Goal: Task Accomplishment & Management: Manage account settings

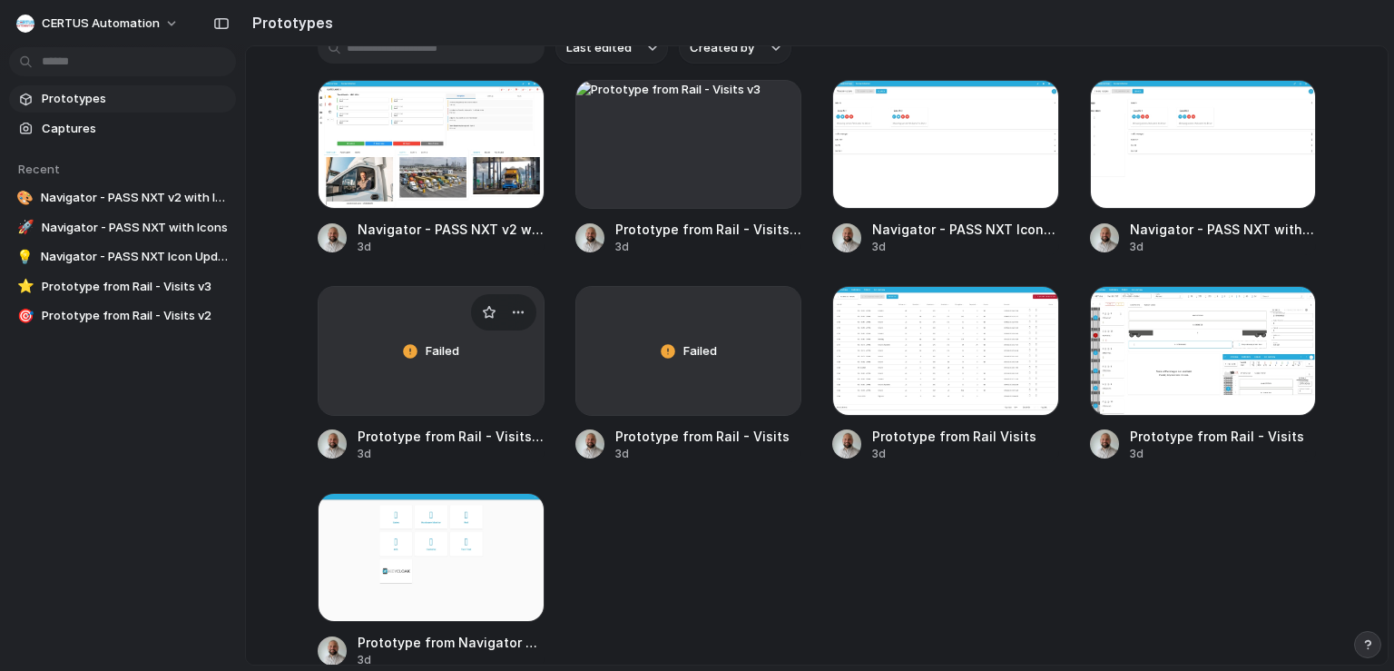
scroll to position [145, 0]
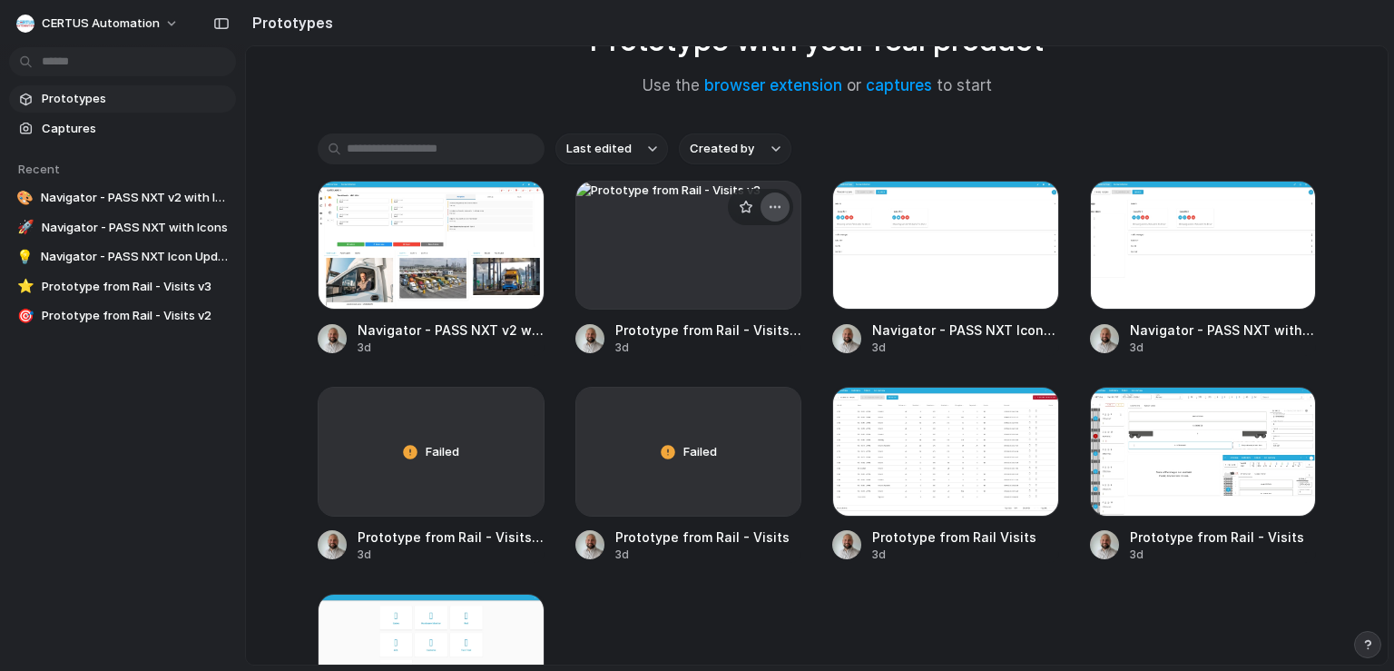
click at [775, 210] on div "button" at bounding box center [775, 207] width 15 height 15
click at [726, 329] on li "Delete" at bounding box center [719, 333] width 129 height 29
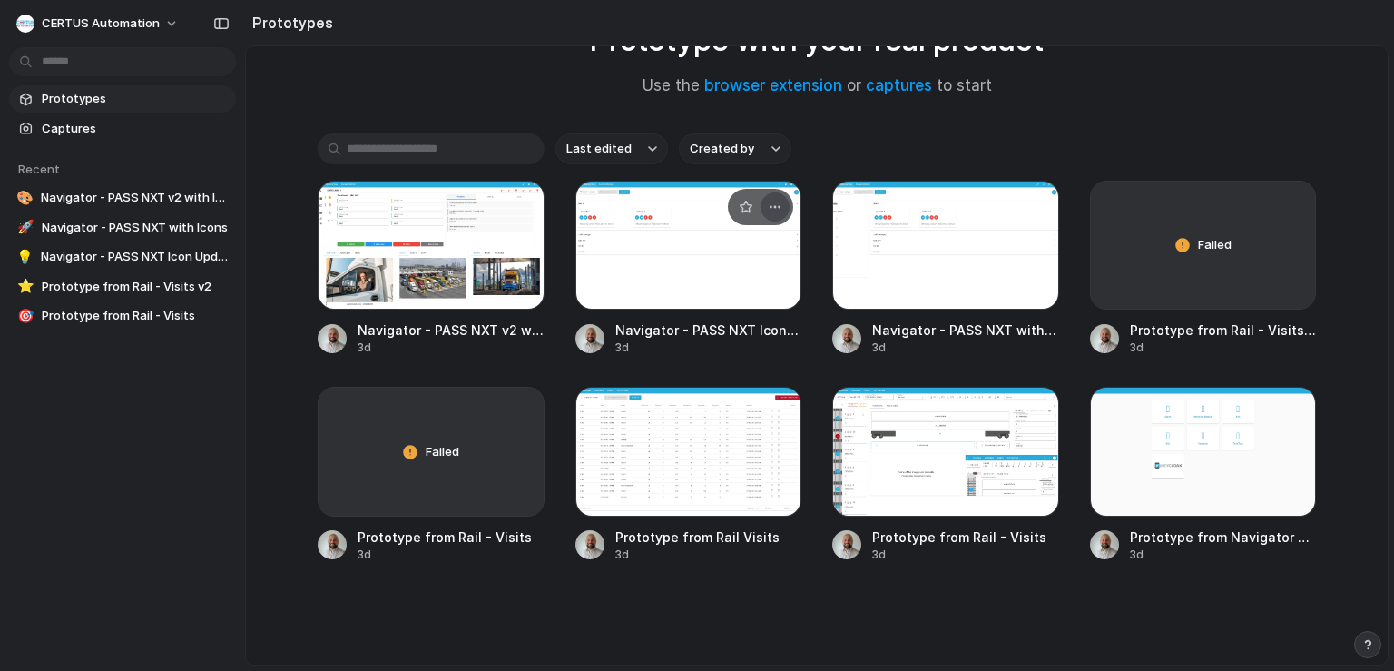
click at [774, 205] on div "button" at bounding box center [775, 207] width 15 height 15
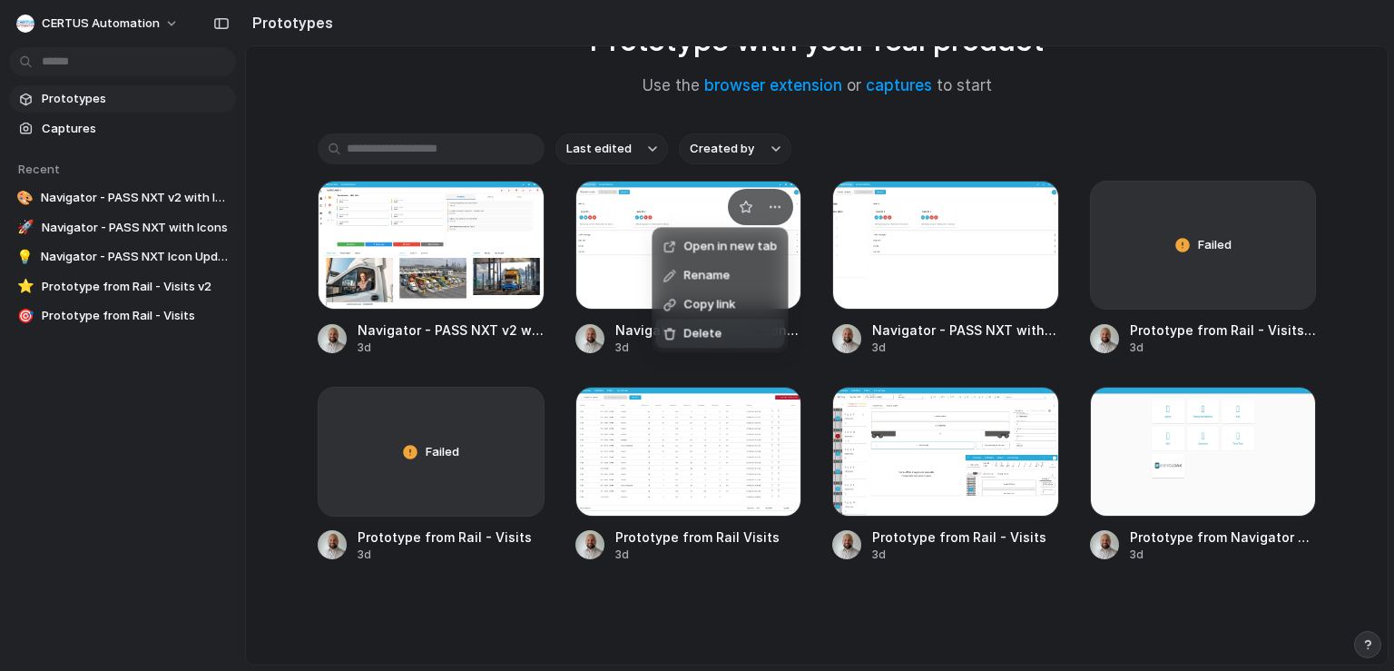
click at [743, 330] on li "Delete" at bounding box center [719, 332] width 129 height 29
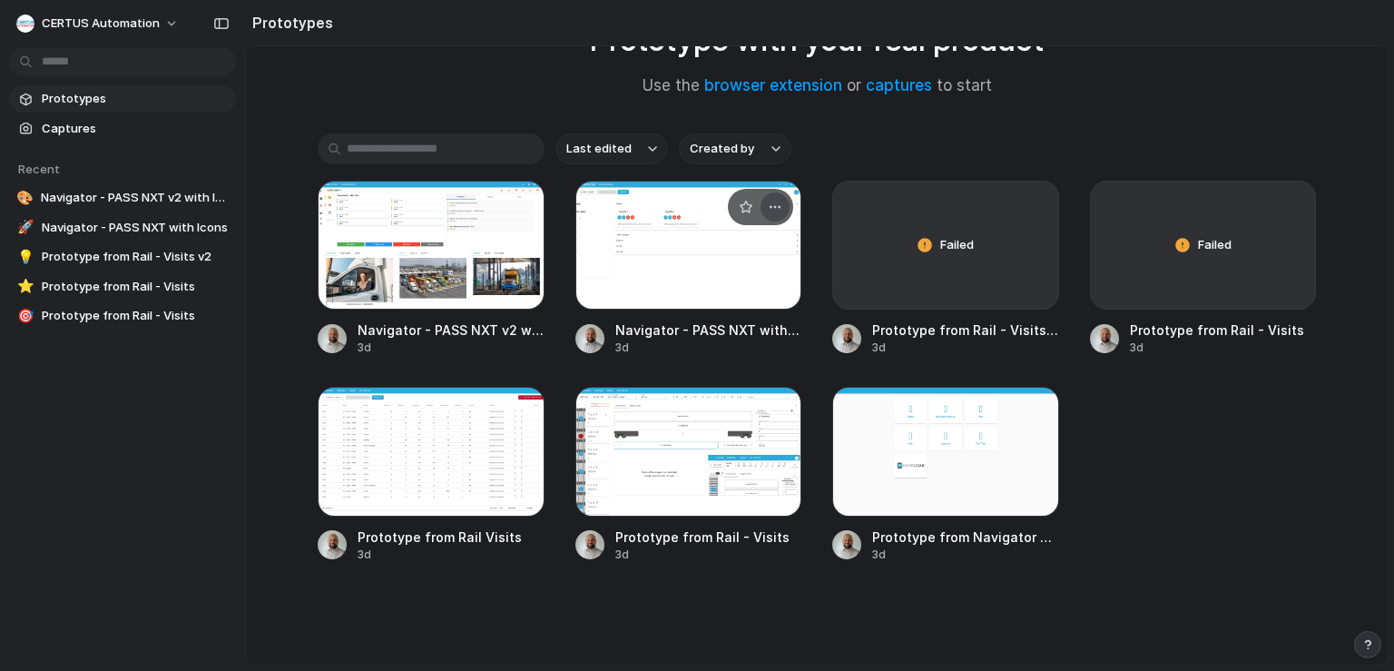
click at [779, 202] on button "button" at bounding box center [774, 206] width 29 height 29
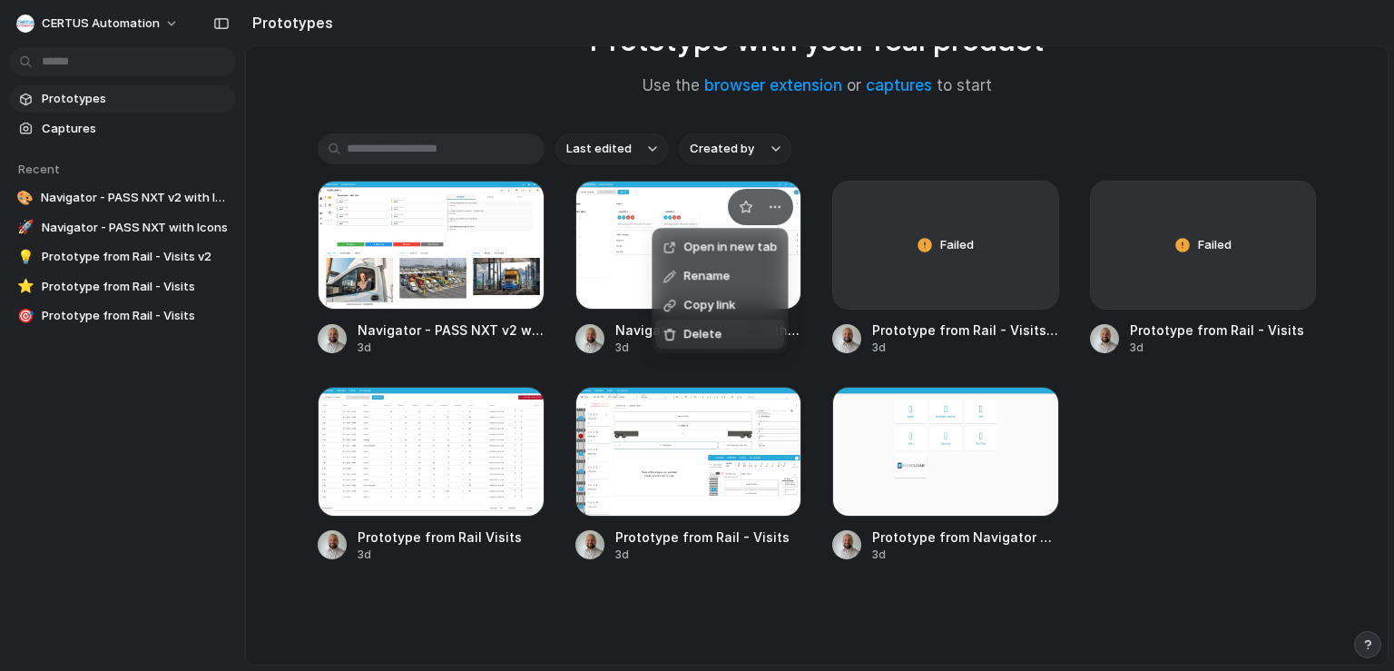
click at [729, 327] on li "Delete" at bounding box center [719, 333] width 129 height 29
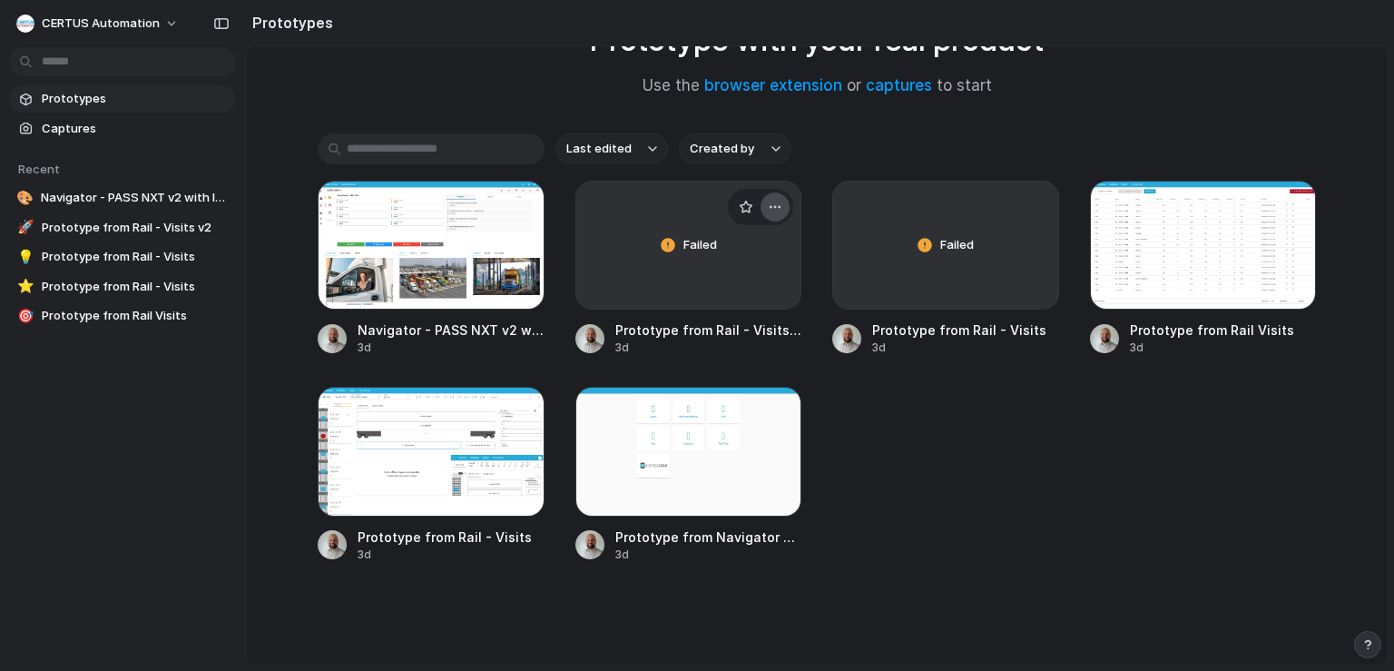
click at [773, 206] on div "button" at bounding box center [775, 207] width 15 height 15
click at [746, 323] on li "Delete" at bounding box center [719, 333] width 129 height 29
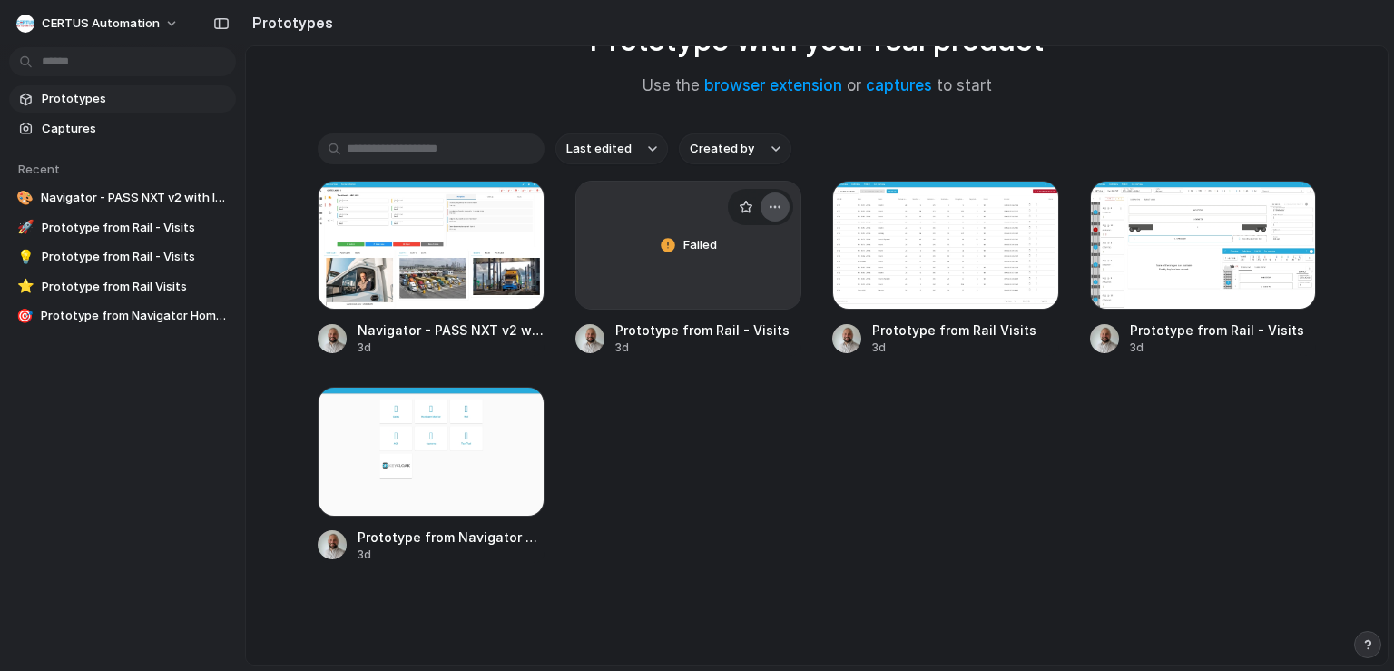
click at [774, 210] on div "button" at bounding box center [775, 207] width 15 height 15
click at [749, 329] on li "Delete" at bounding box center [719, 333] width 129 height 29
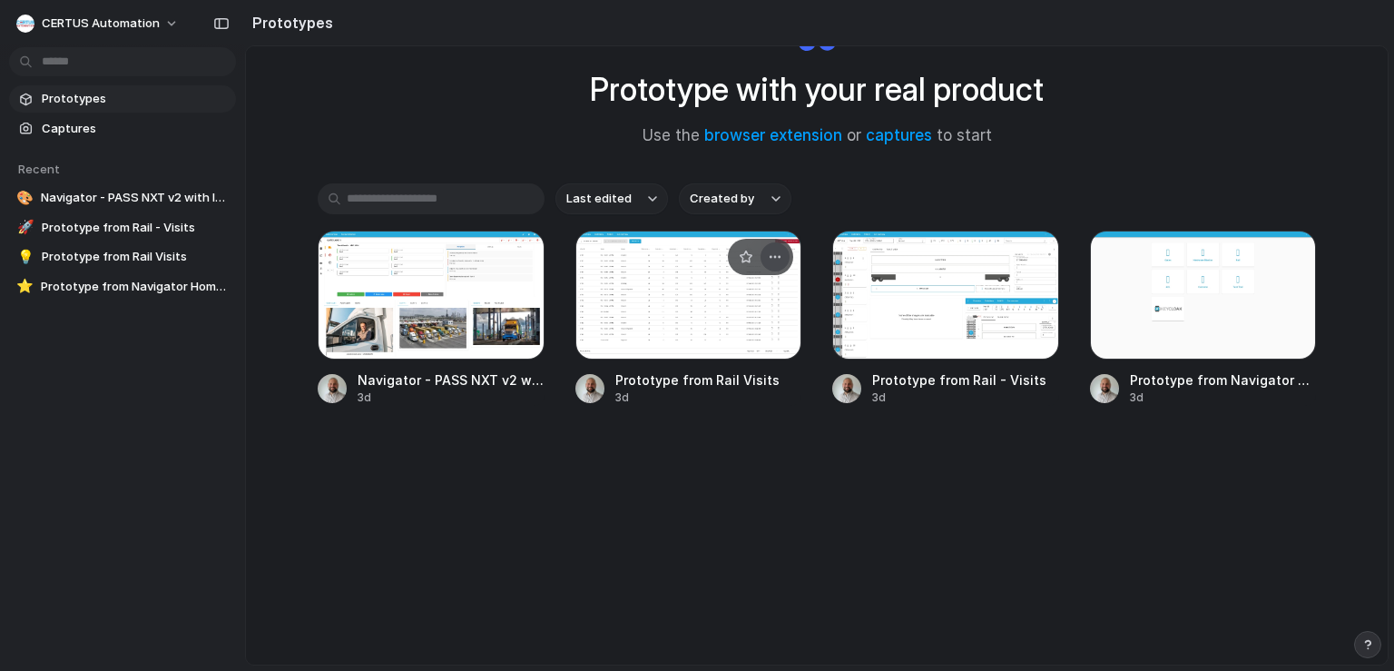
click at [777, 250] on div "button" at bounding box center [775, 257] width 15 height 15
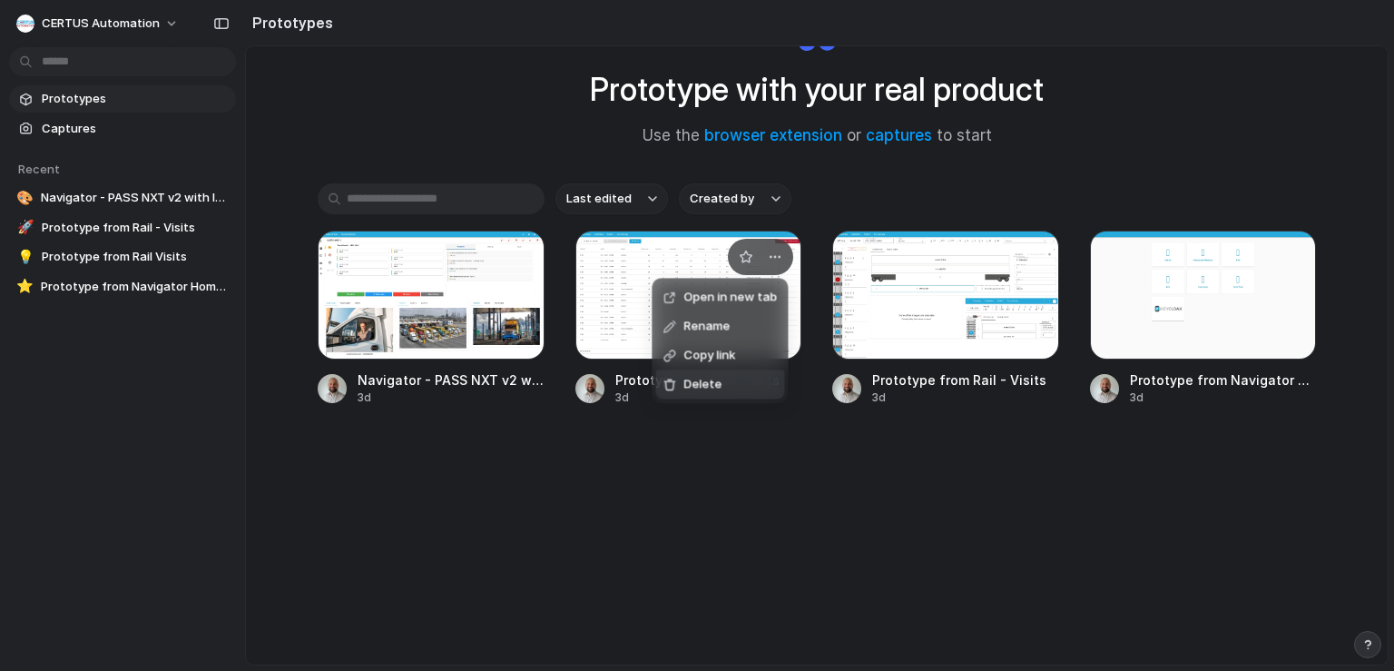
click at [764, 383] on li "Delete" at bounding box center [719, 383] width 129 height 29
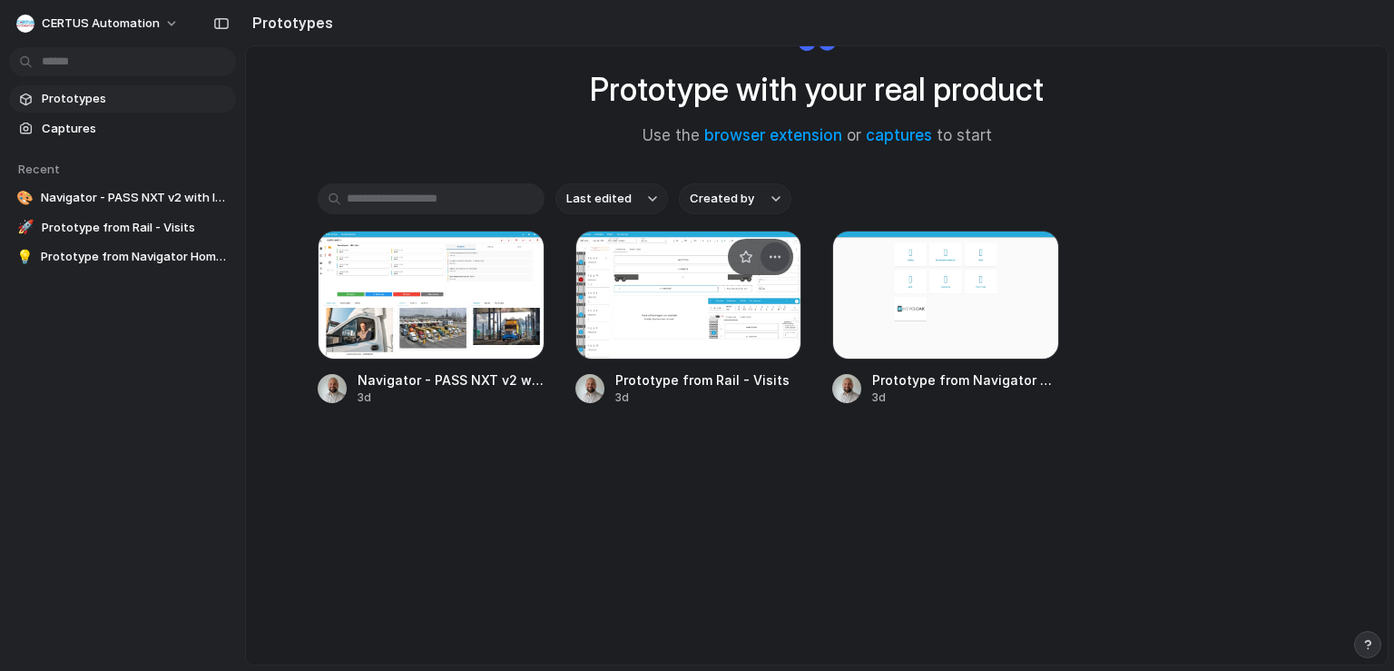
click at [780, 255] on button "button" at bounding box center [774, 256] width 29 height 29
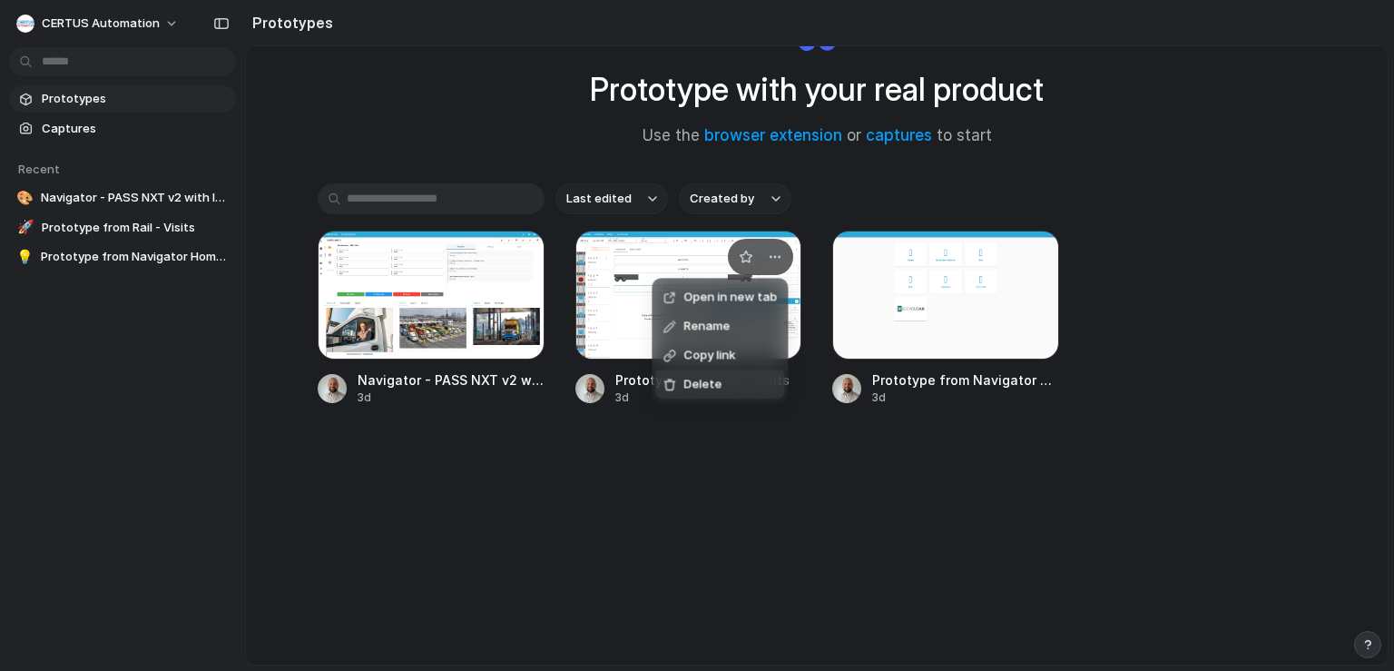
click at [766, 391] on li "Delete" at bounding box center [719, 383] width 129 height 29
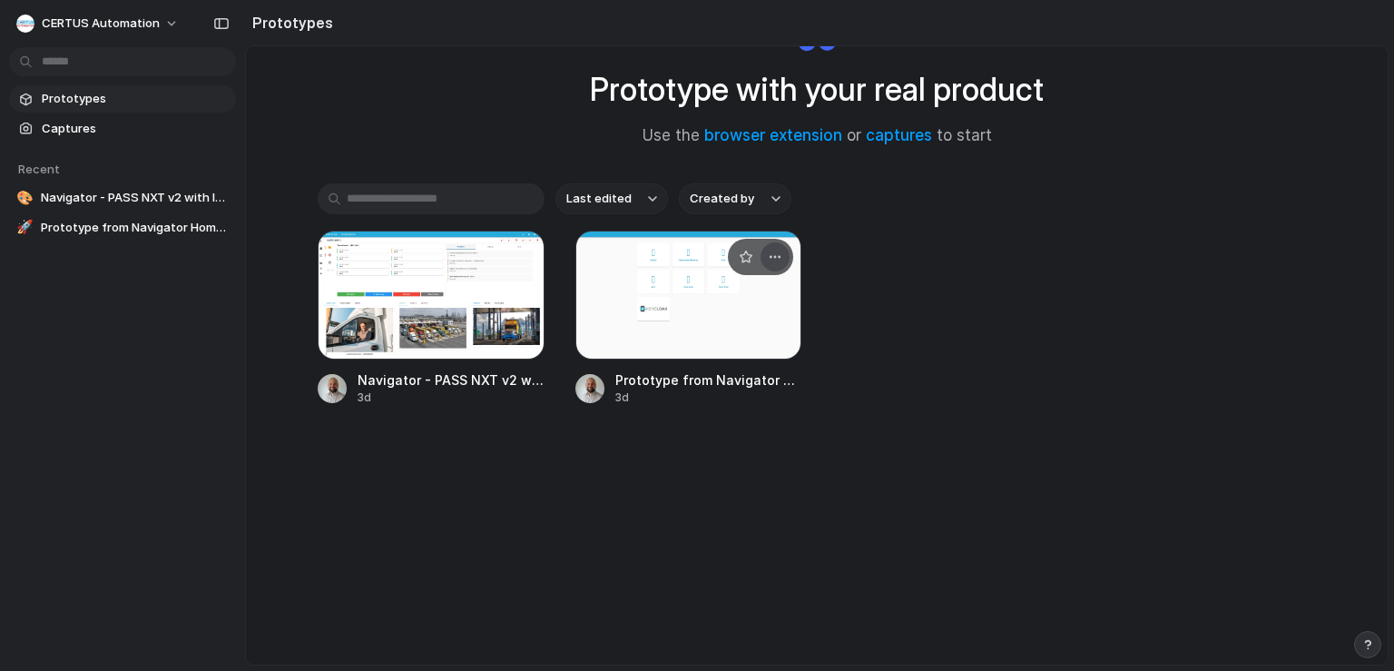
click at [769, 250] on div "button" at bounding box center [775, 257] width 15 height 15
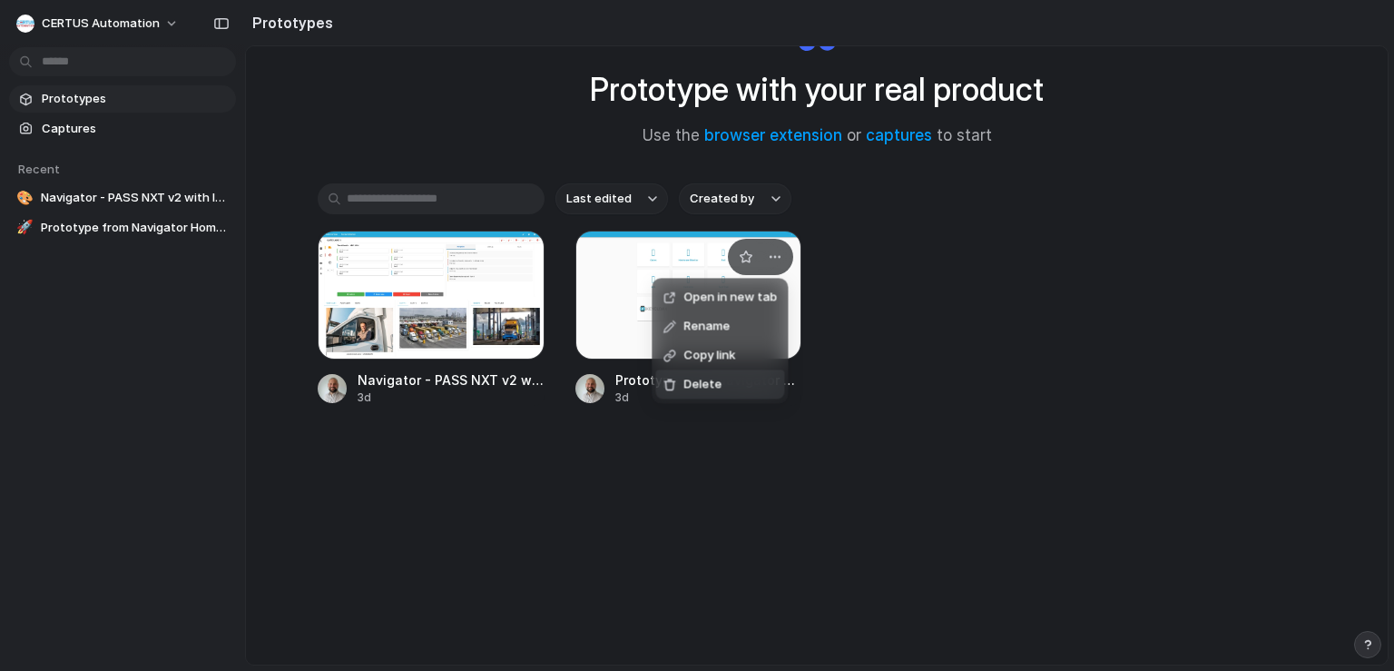
click at [729, 374] on li "Delete" at bounding box center [719, 383] width 129 height 29
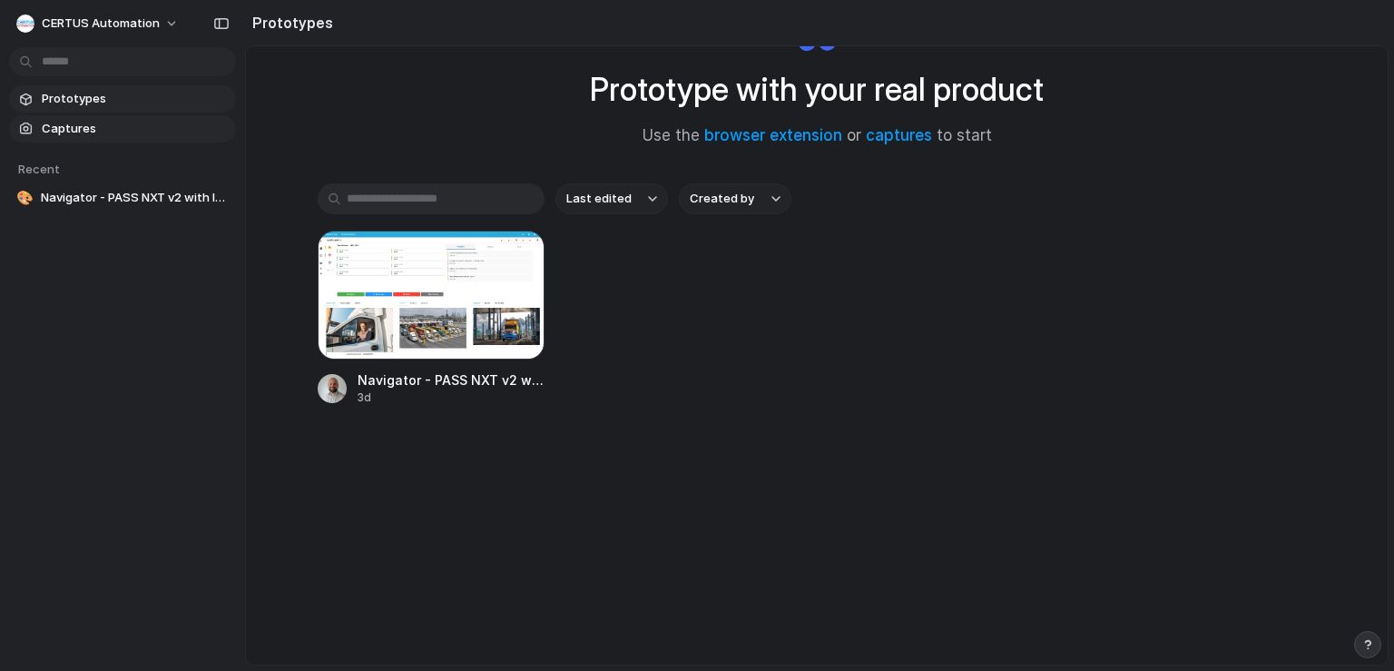
click at [73, 123] on span "Captures" at bounding box center [135, 129] width 187 height 18
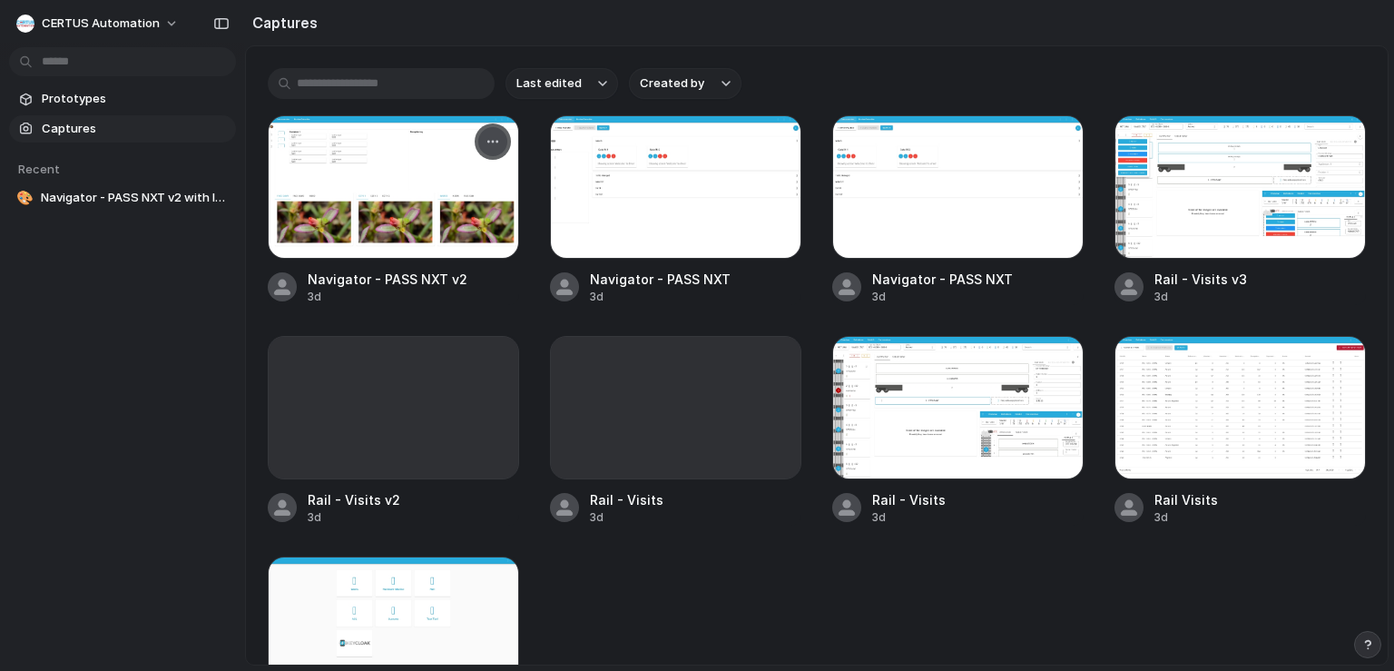
click at [493, 137] on div "button" at bounding box center [492, 141] width 15 height 15
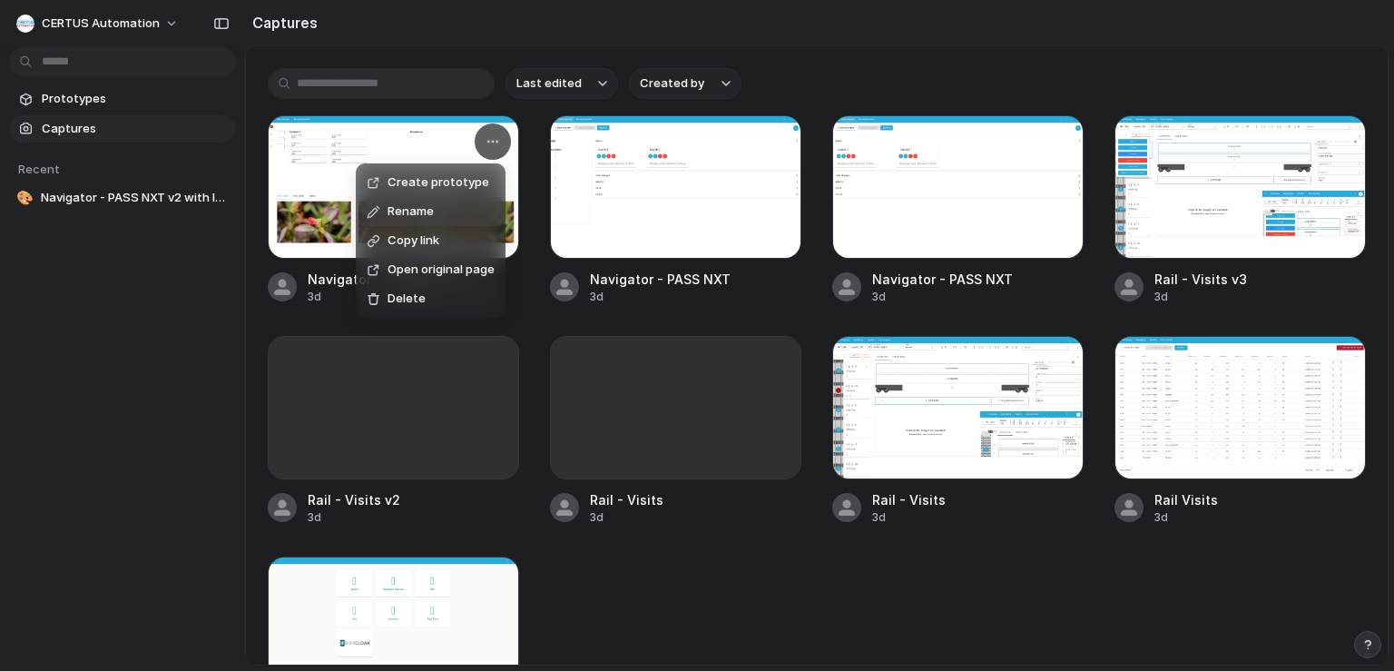
click at [438, 205] on li "Rename" at bounding box center [430, 211] width 142 height 29
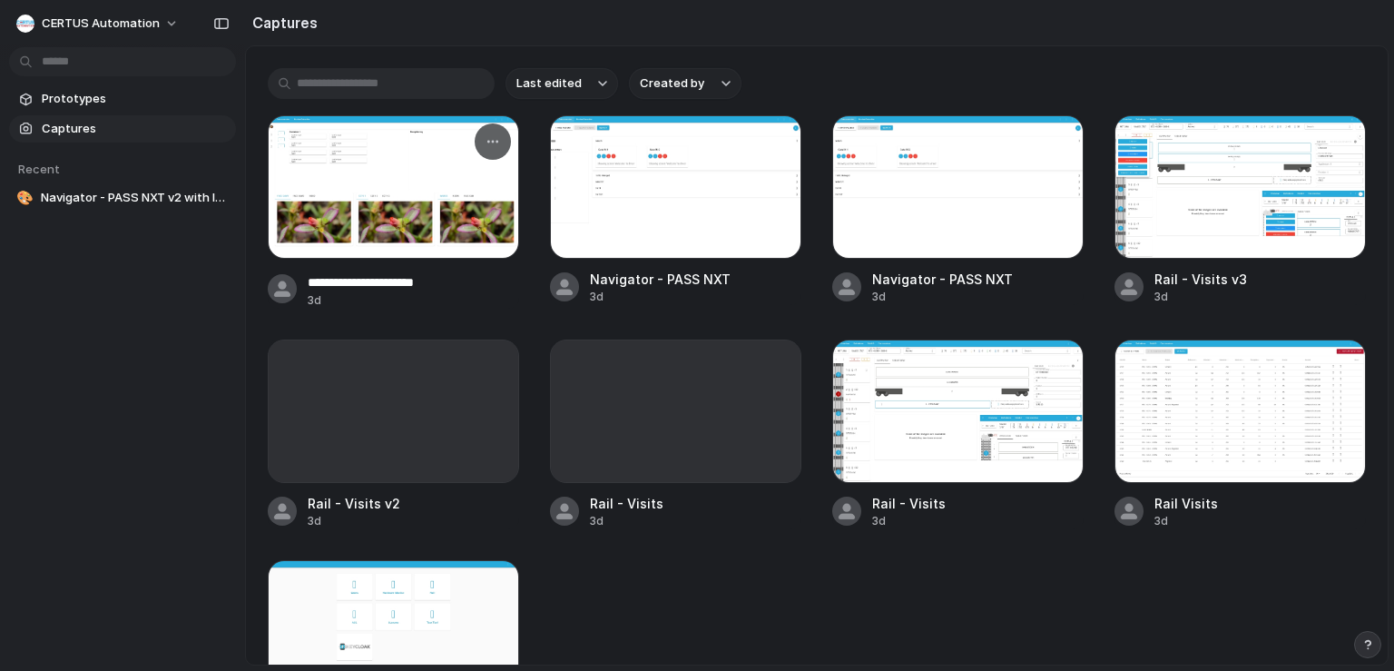
click at [453, 280] on input "**********" at bounding box center [413, 282] width 211 height 19
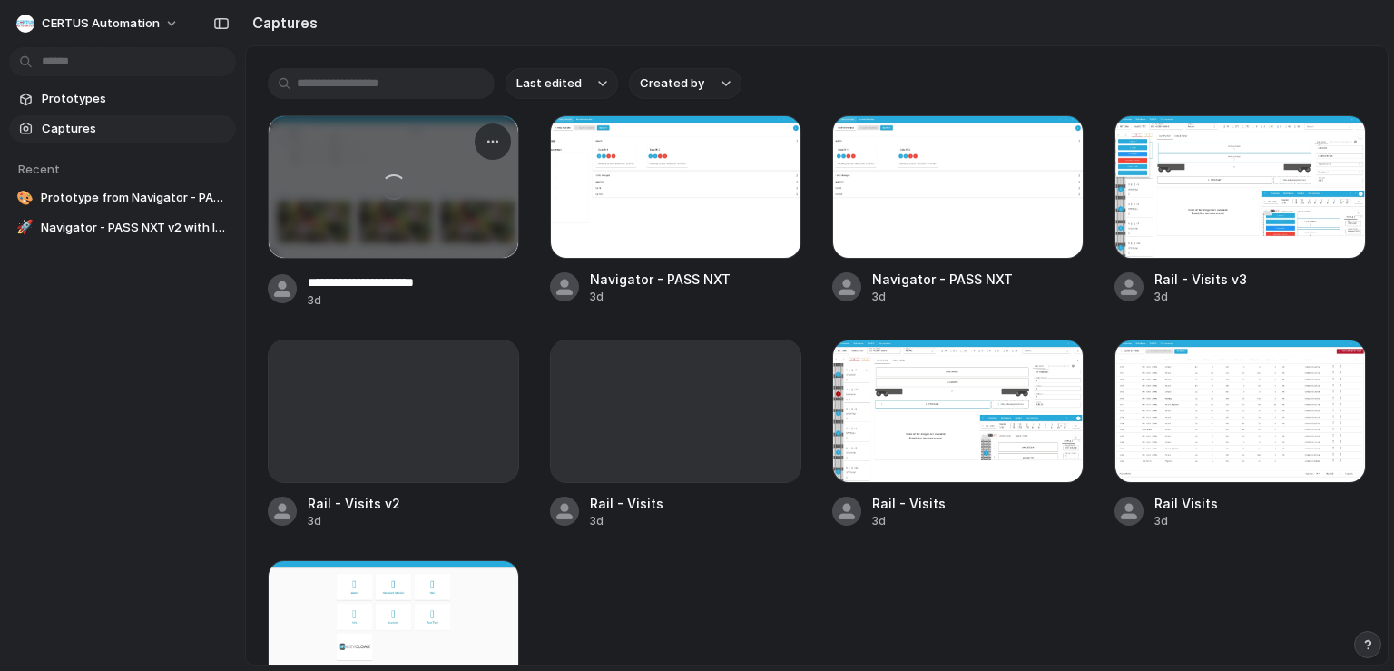
click at [446, 282] on input "**********" at bounding box center [413, 282] width 211 height 19
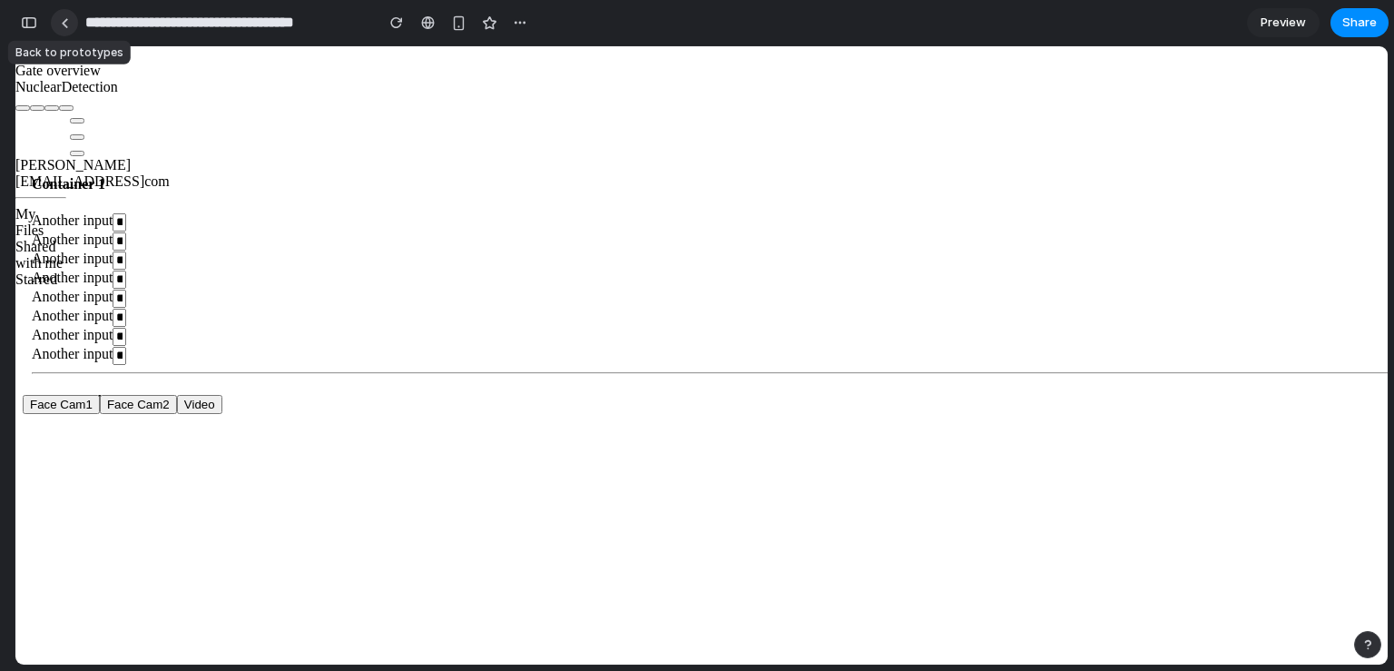
click at [71, 21] on link at bounding box center [64, 22] width 27 height 27
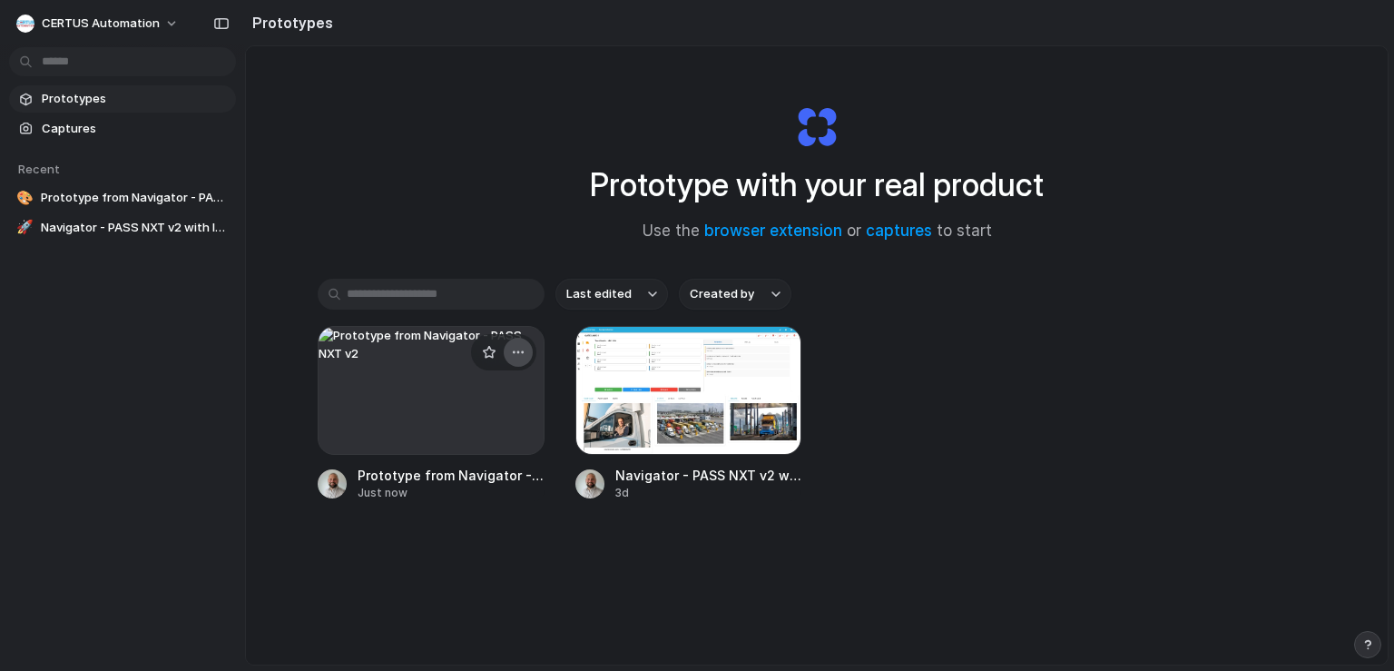
click at [515, 355] on div "button" at bounding box center [518, 352] width 15 height 15
click at [486, 474] on li "Delete" at bounding box center [461, 479] width 129 height 29
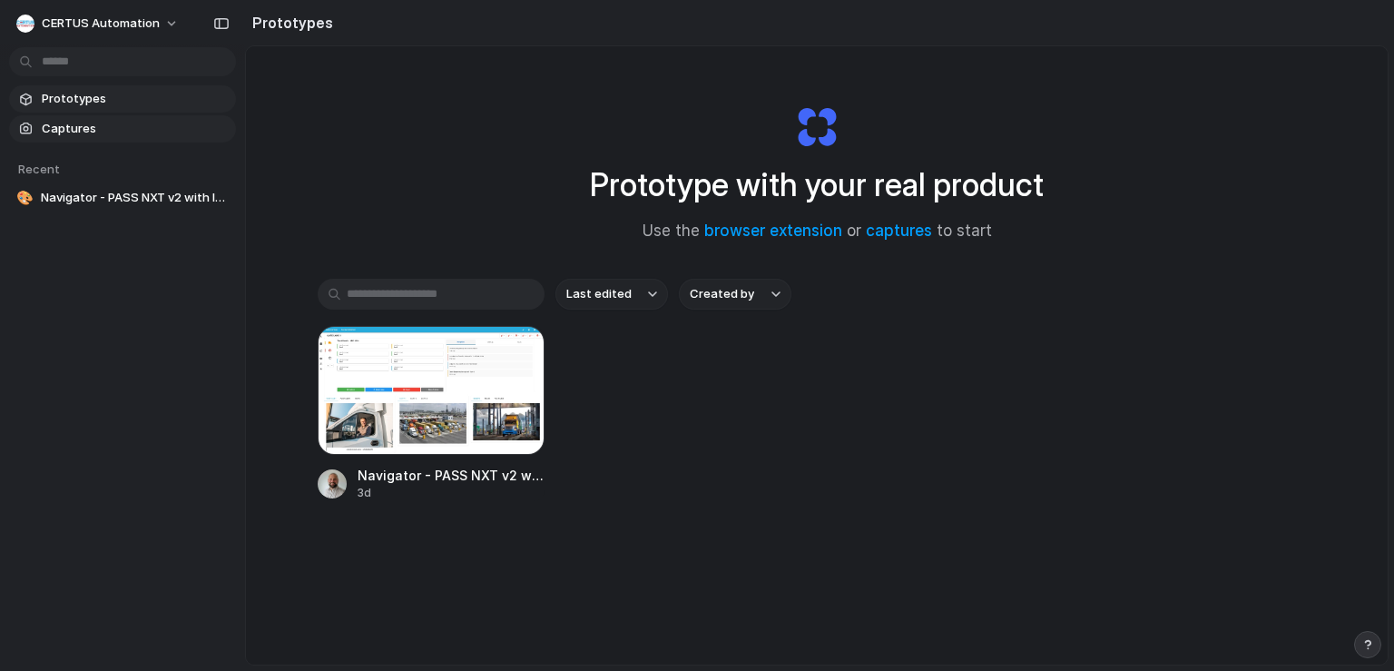
click at [80, 129] on span "Captures" at bounding box center [135, 129] width 187 height 18
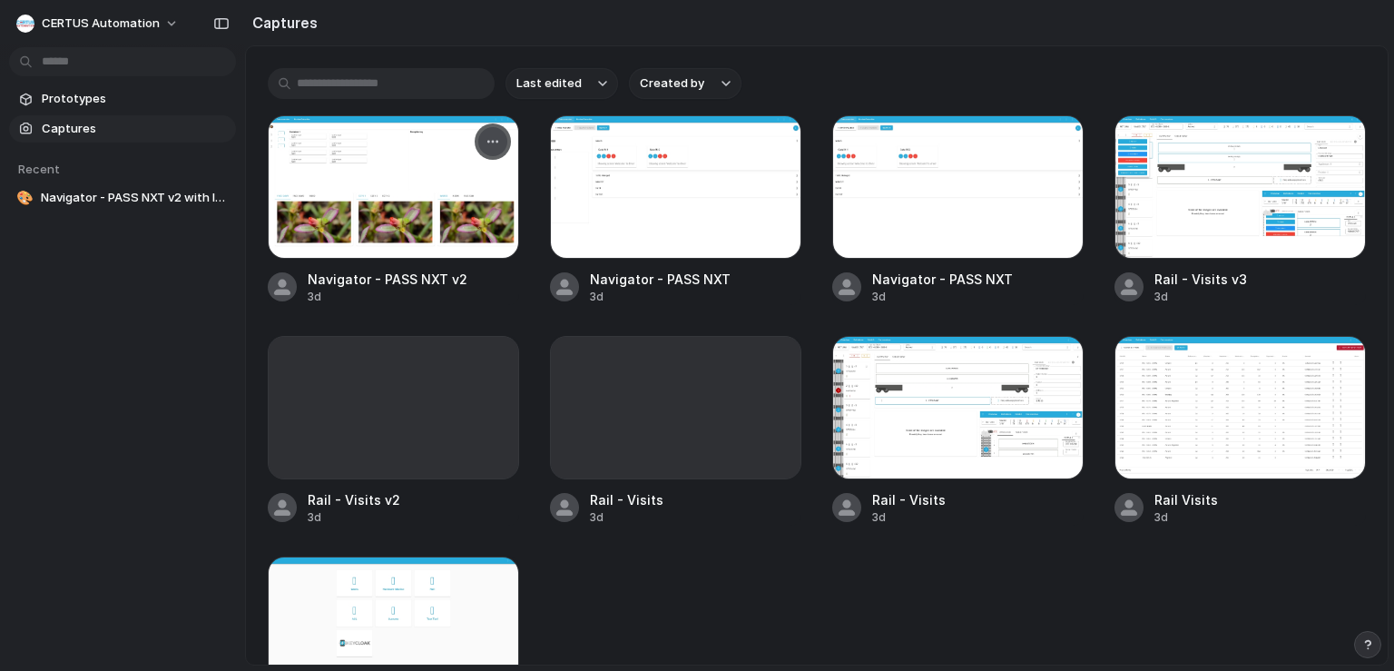
click at [493, 141] on div "button" at bounding box center [492, 141] width 15 height 15
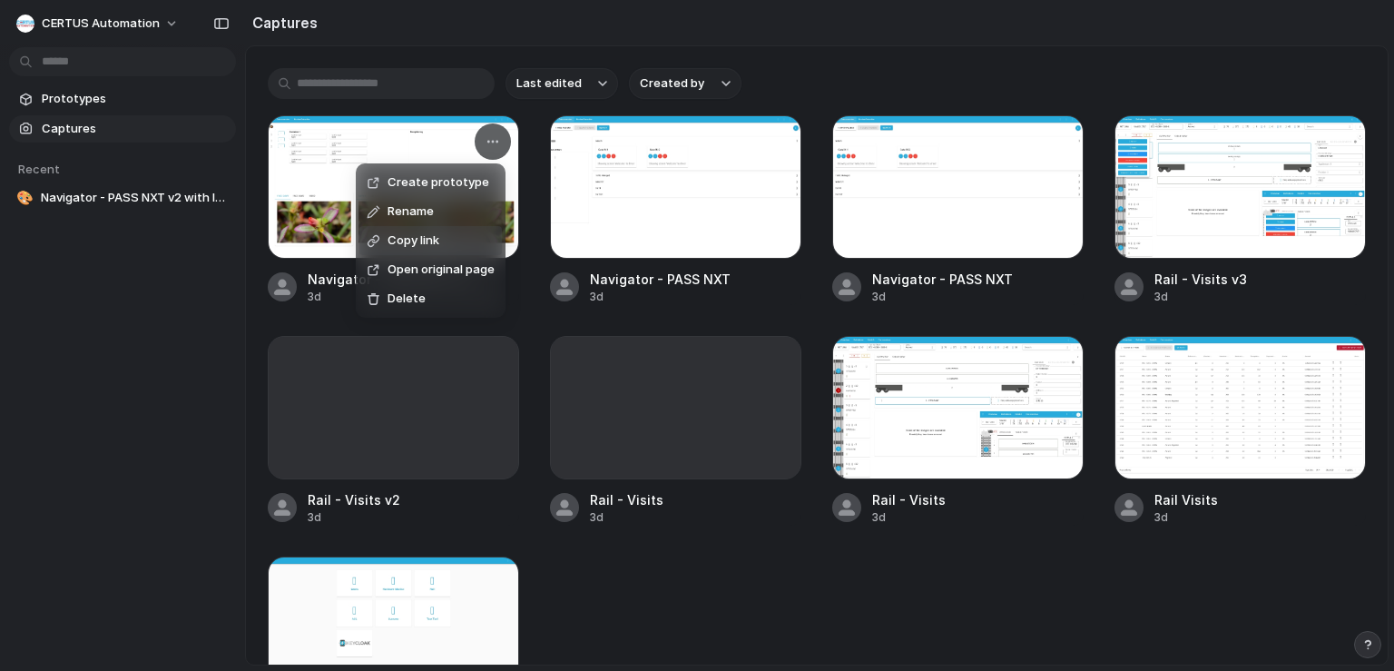
click at [426, 235] on span "Copy link" at bounding box center [413, 240] width 52 height 18
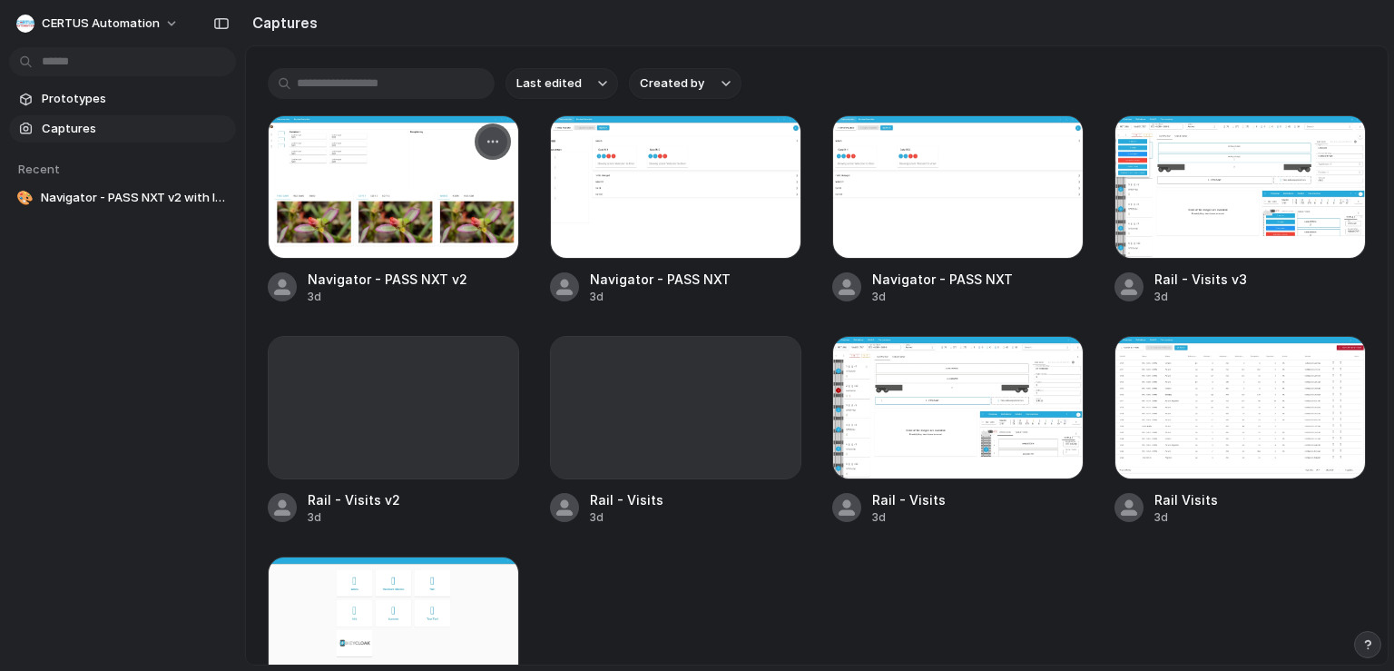
click at [494, 141] on div "button" at bounding box center [492, 141] width 15 height 15
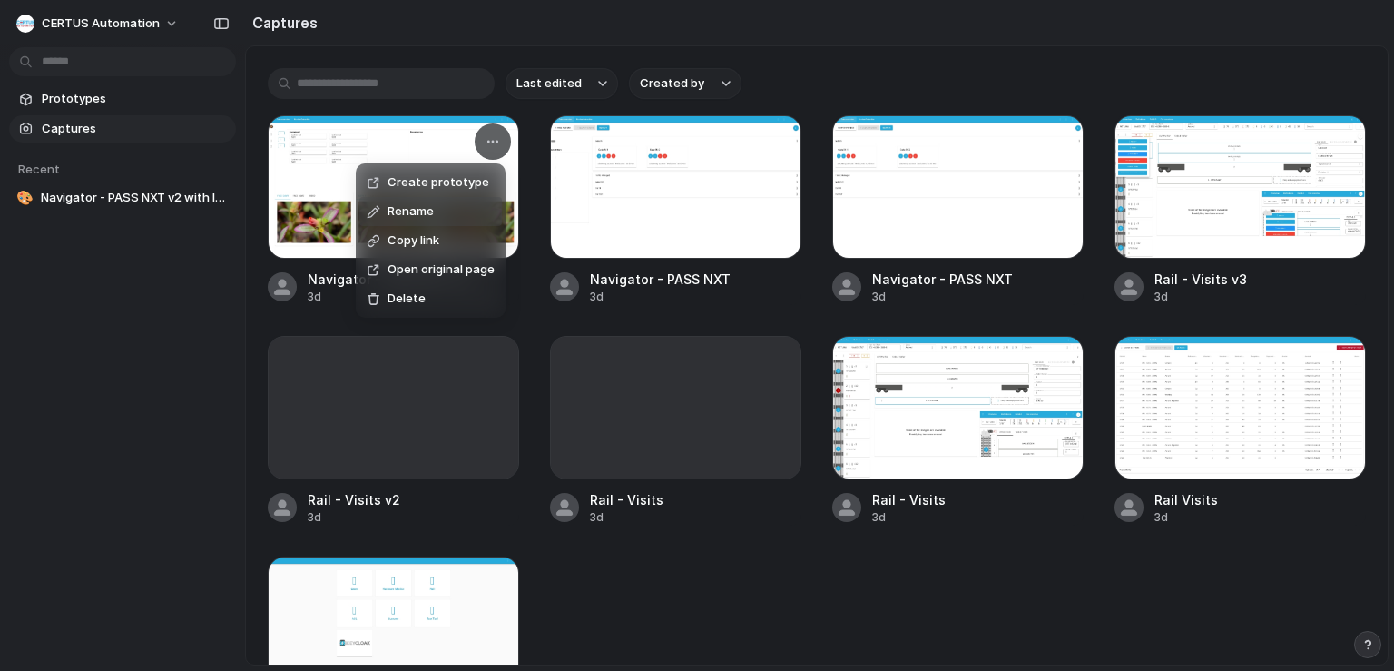
click at [467, 212] on li "Rename" at bounding box center [430, 211] width 142 height 29
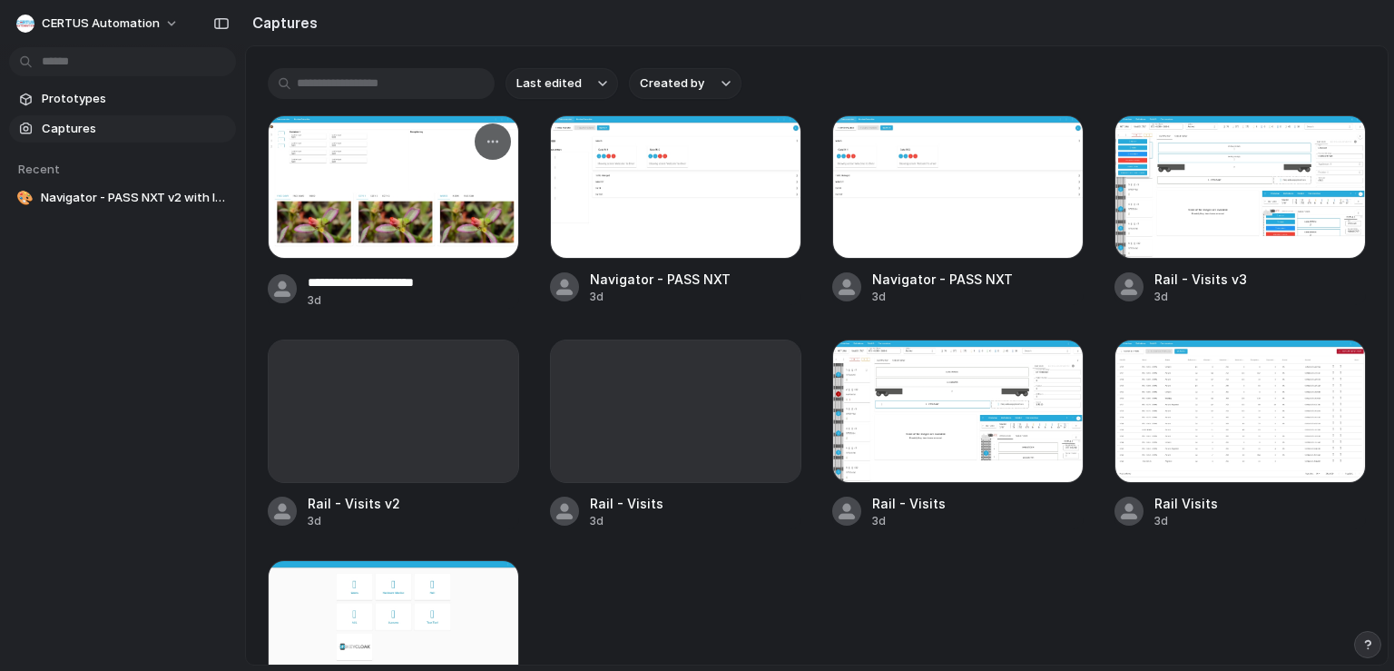
click at [380, 282] on input "**********" at bounding box center [413, 282] width 211 height 19
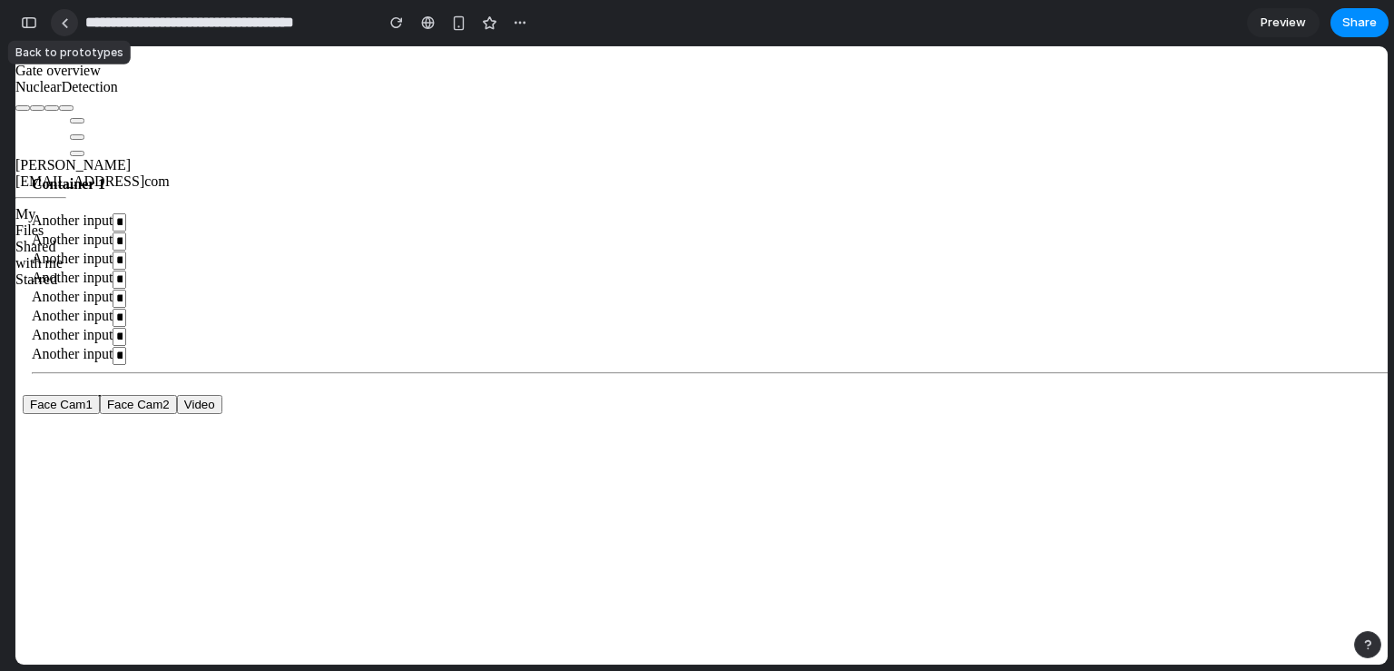
click at [61, 21] on div at bounding box center [65, 23] width 8 height 10
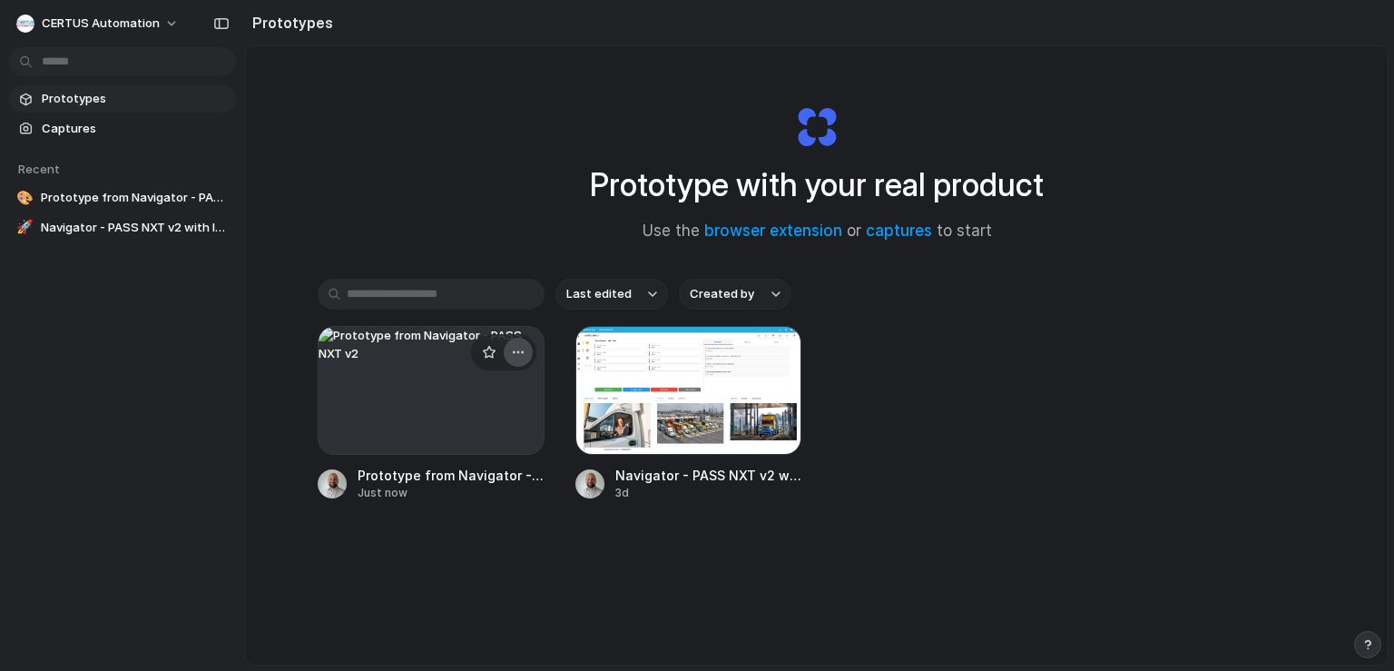
click at [520, 354] on div "button" at bounding box center [518, 352] width 15 height 15
click at [459, 482] on span "Delete" at bounding box center [445, 480] width 38 height 18
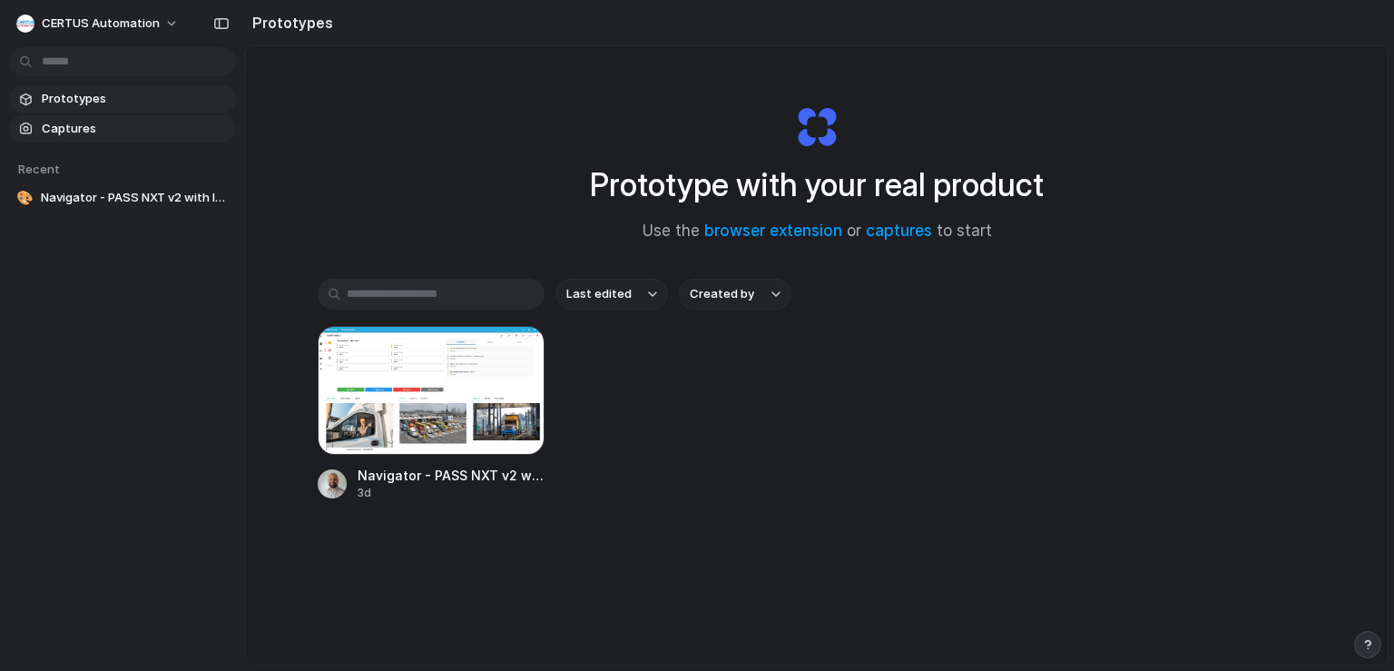
click at [83, 130] on span "Captures" at bounding box center [135, 129] width 187 height 18
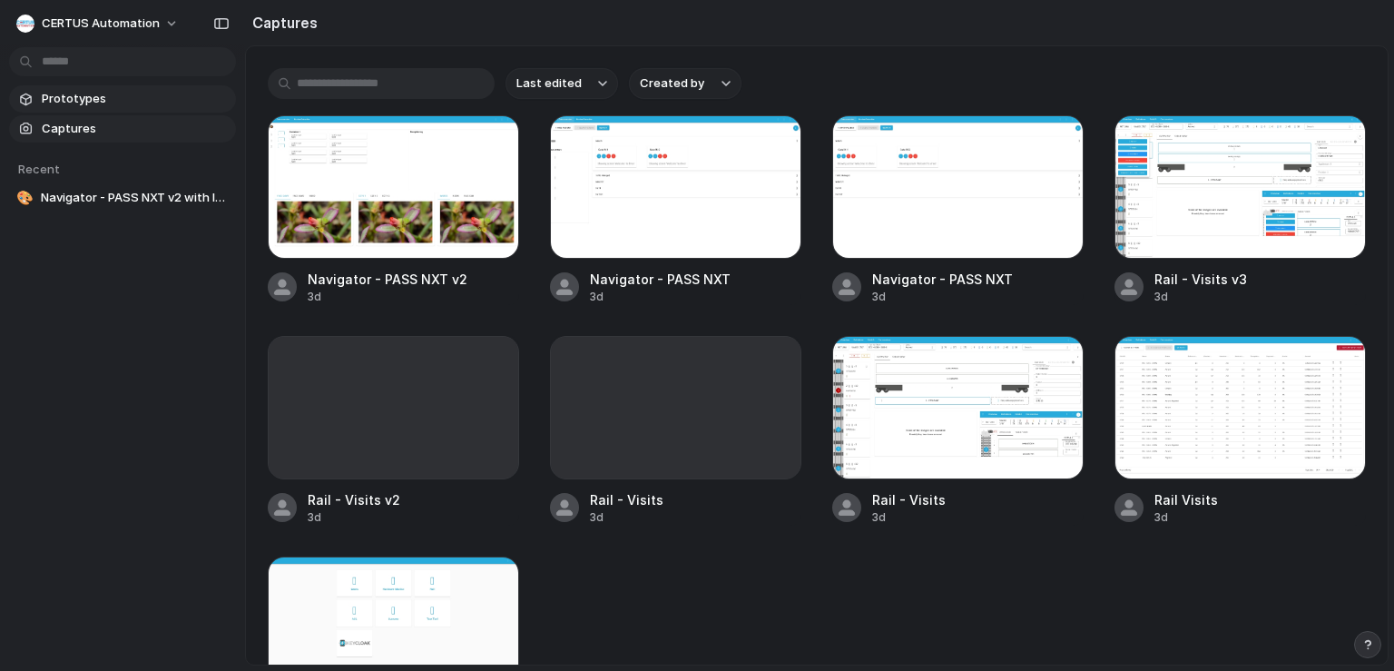
click at [102, 103] on span "Prototypes" at bounding box center [135, 99] width 187 height 18
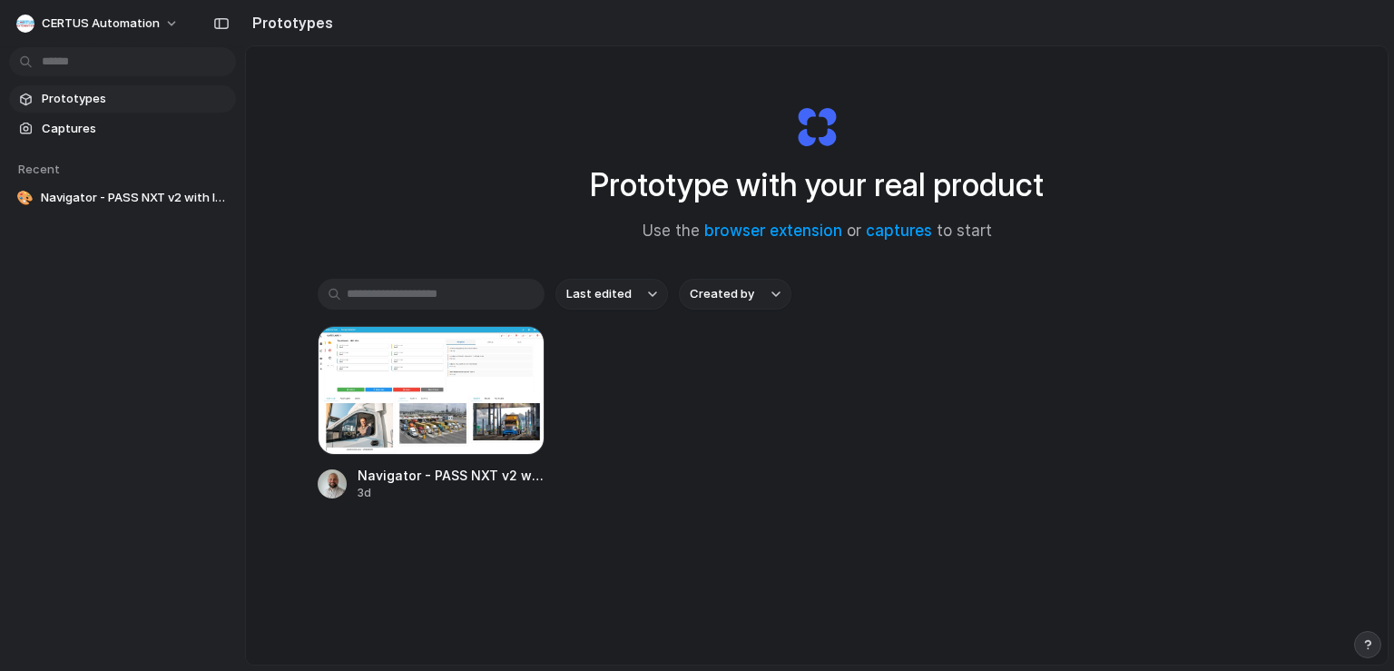
click at [110, 142] on section "Recent 🎨 Navigator - PASS NXT v2 with Icons" at bounding box center [122, 177] width 245 height 70
click at [120, 130] on span "Captures" at bounding box center [135, 129] width 187 height 18
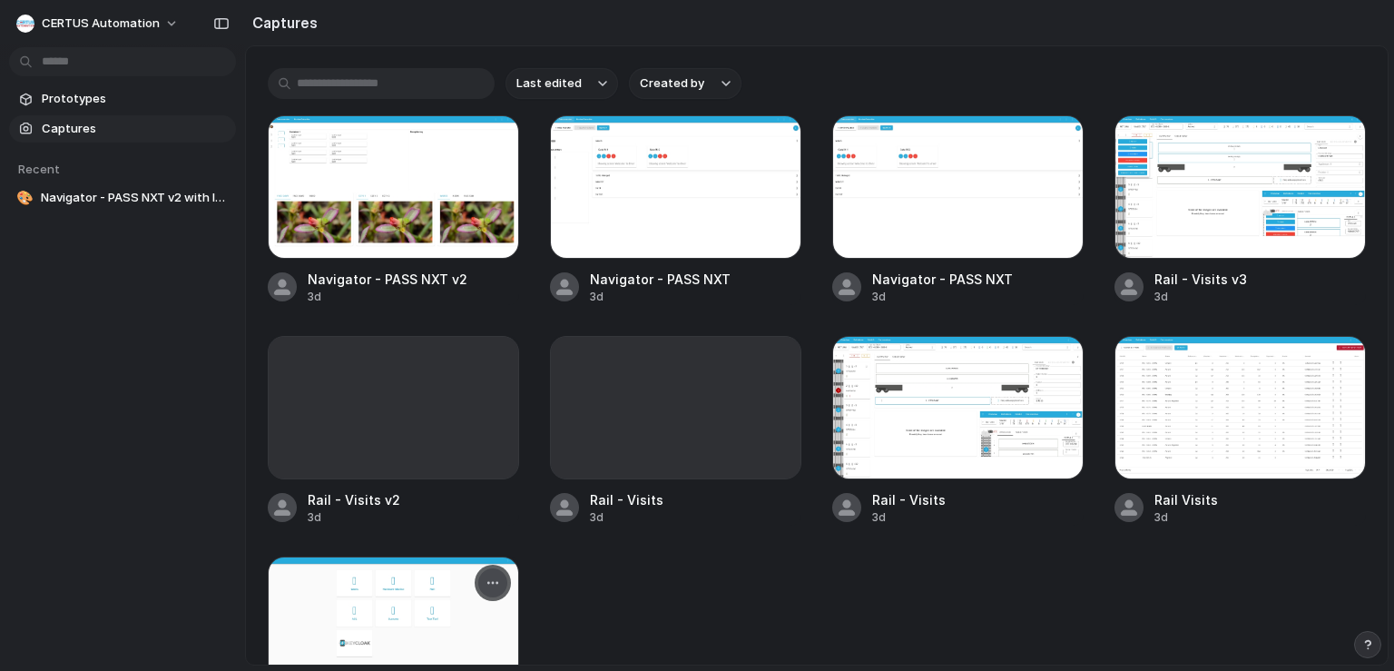
click at [488, 575] on div "button" at bounding box center [492, 582] width 15 height 15
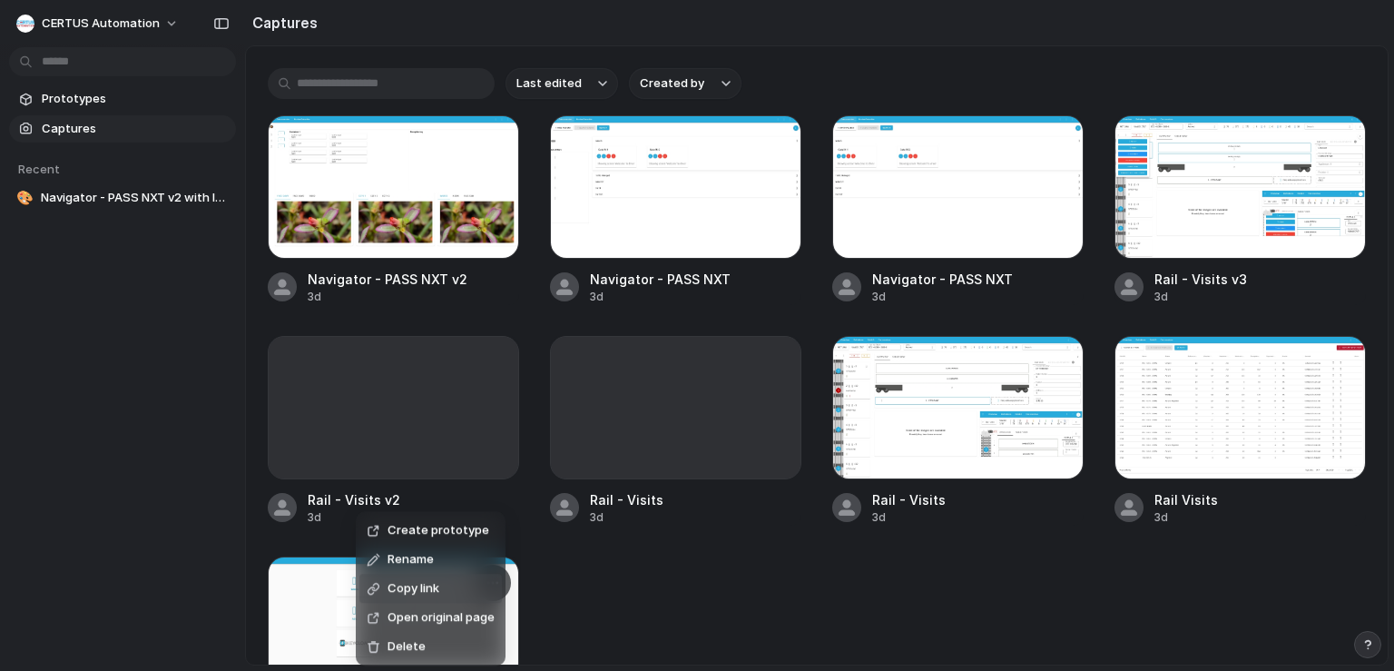
click at [453, 597] on li "Copy link" at bounding box center [430, 587] width 142 height 29
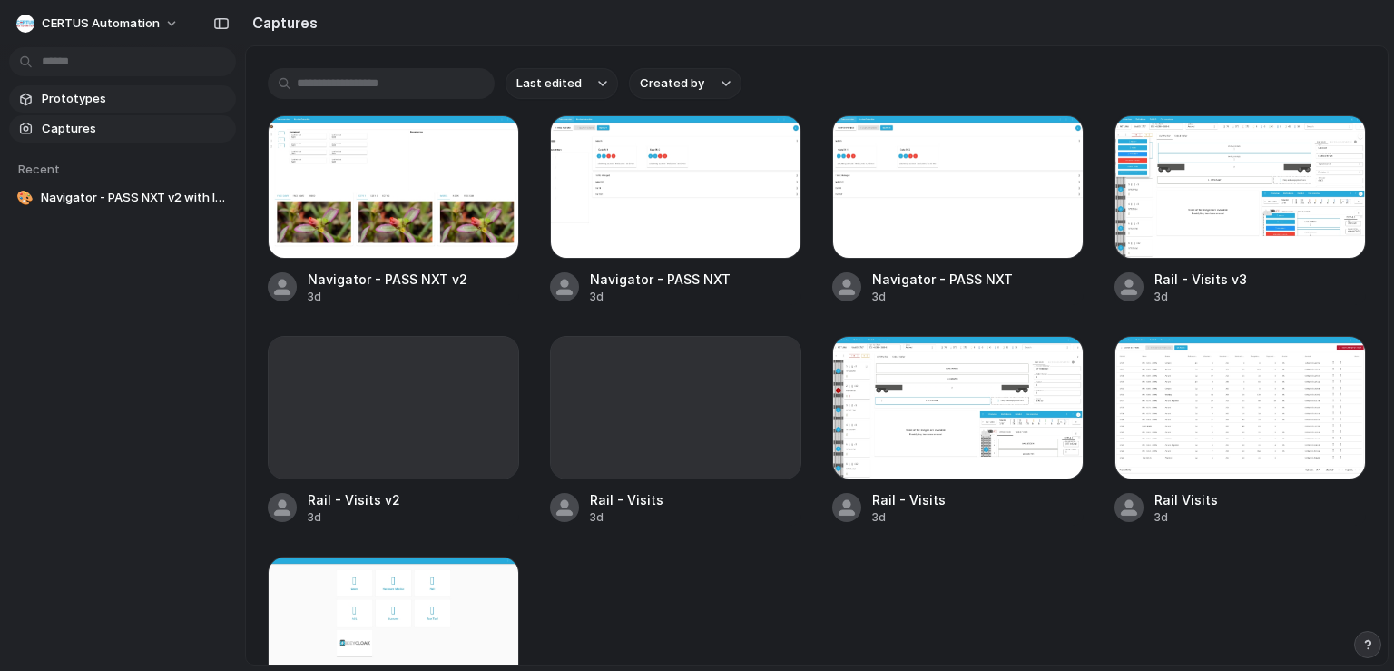
click at [113, 105] on span "Prototypes" at bounding box center [135, 99] width 187 height 18
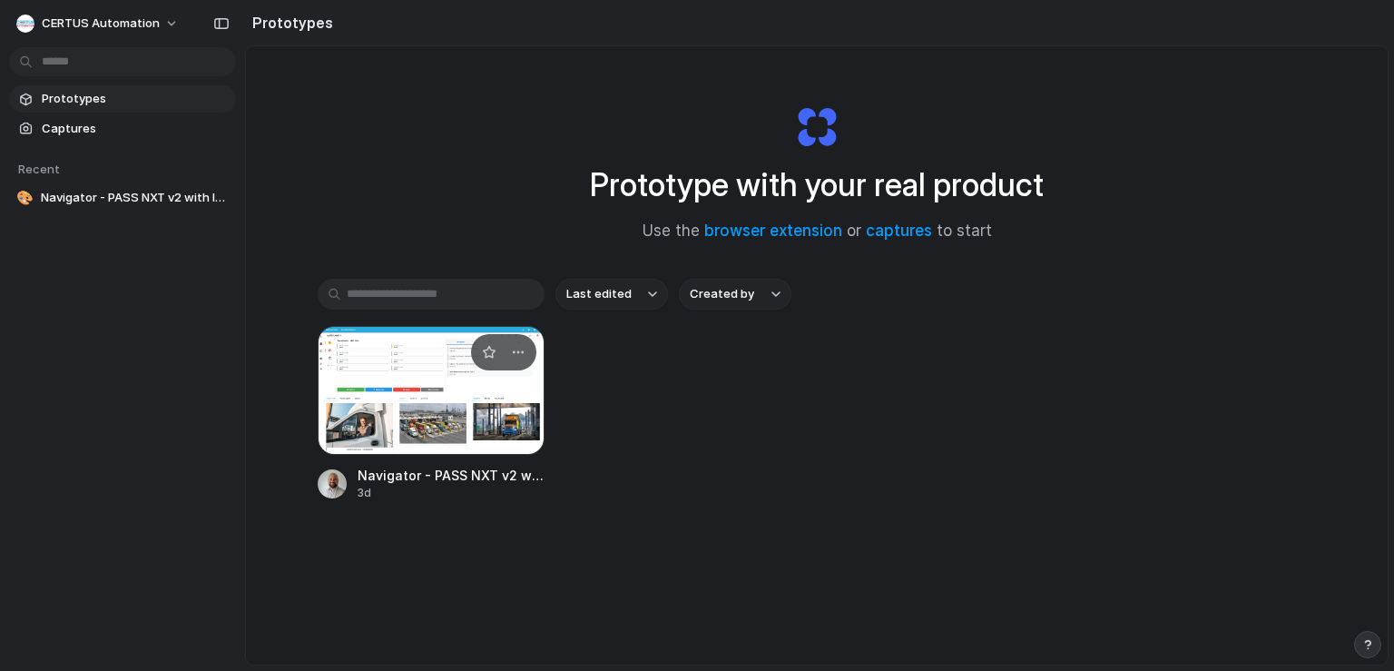
click at [438, 378] on div at bounding box center [431, 390] width 227 height 129
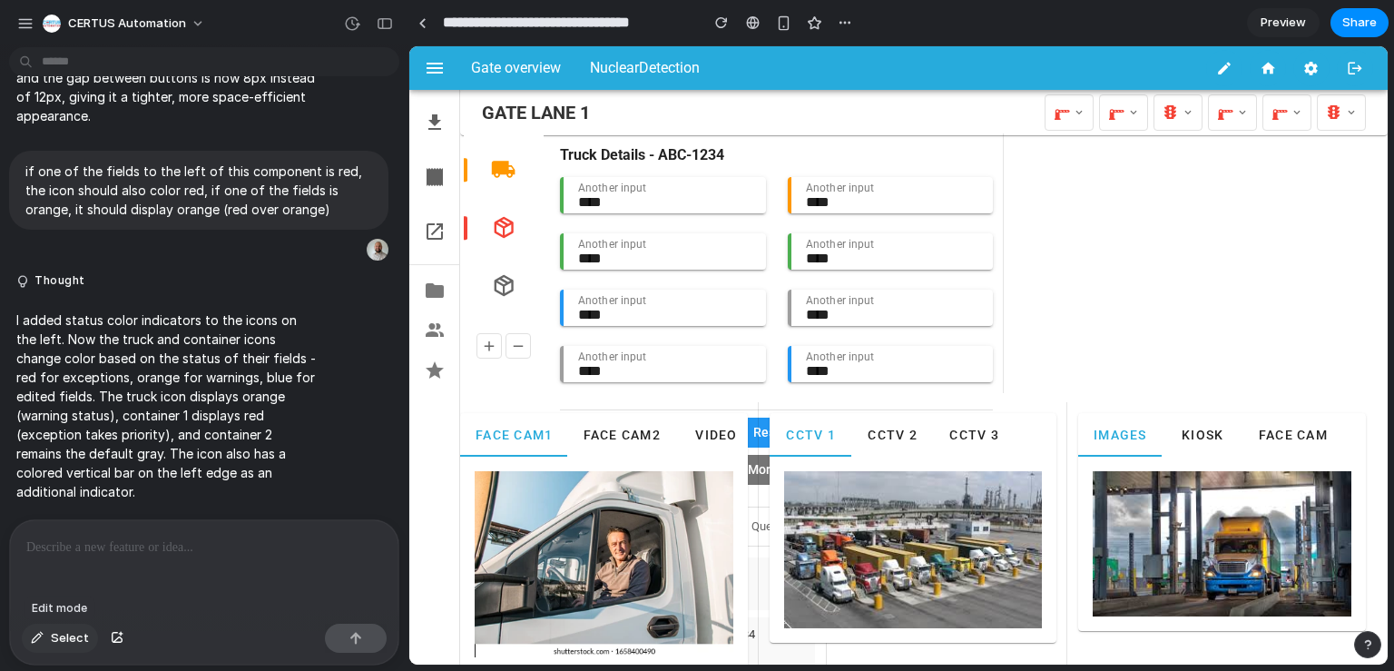
click at [69, 633] on span "Select" at bounding box center [70, 638] width 38 height 18
click at [1256, 64] on div at bounding box center [898, 355] width 978 height 619
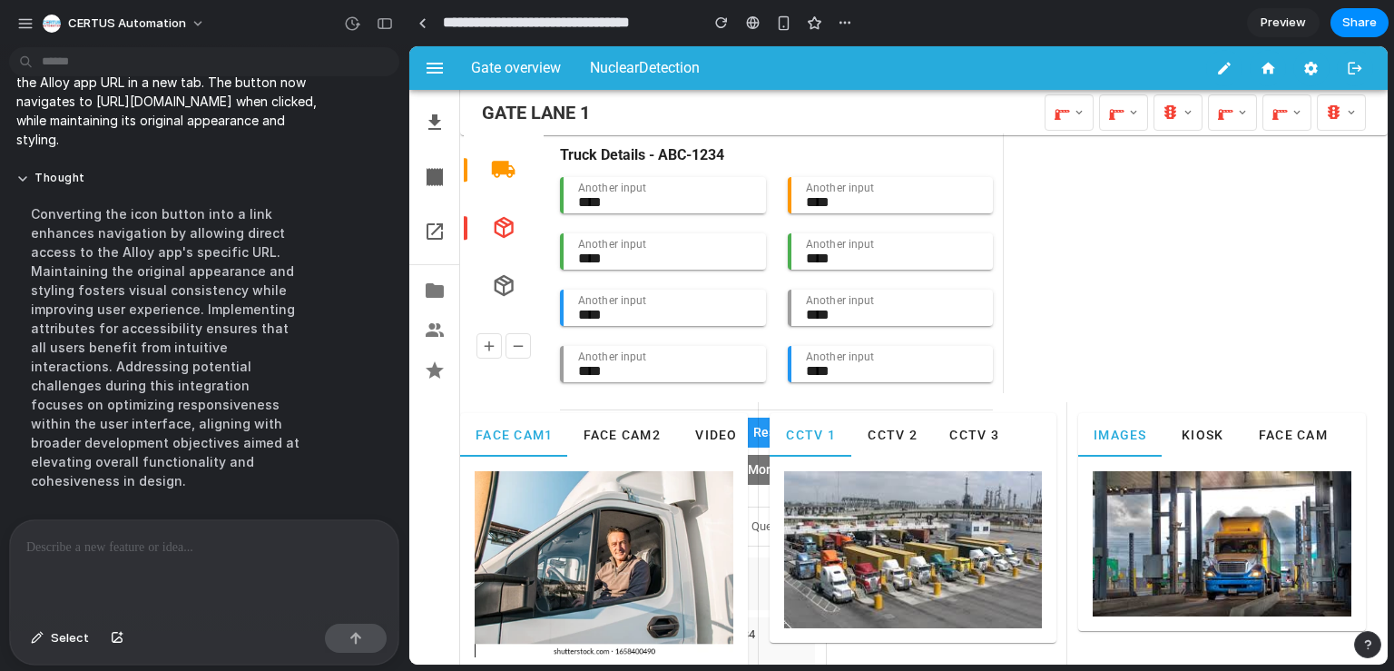
click at [1259, 61] on icon at bounding box center [1267, 68] width 16 height 16
click at [190, 543] on p at bounding box center [204, 547] width 356 height 22
click at [25, 28] on div "button" at bounding box center [25, 23] width 16 height 16
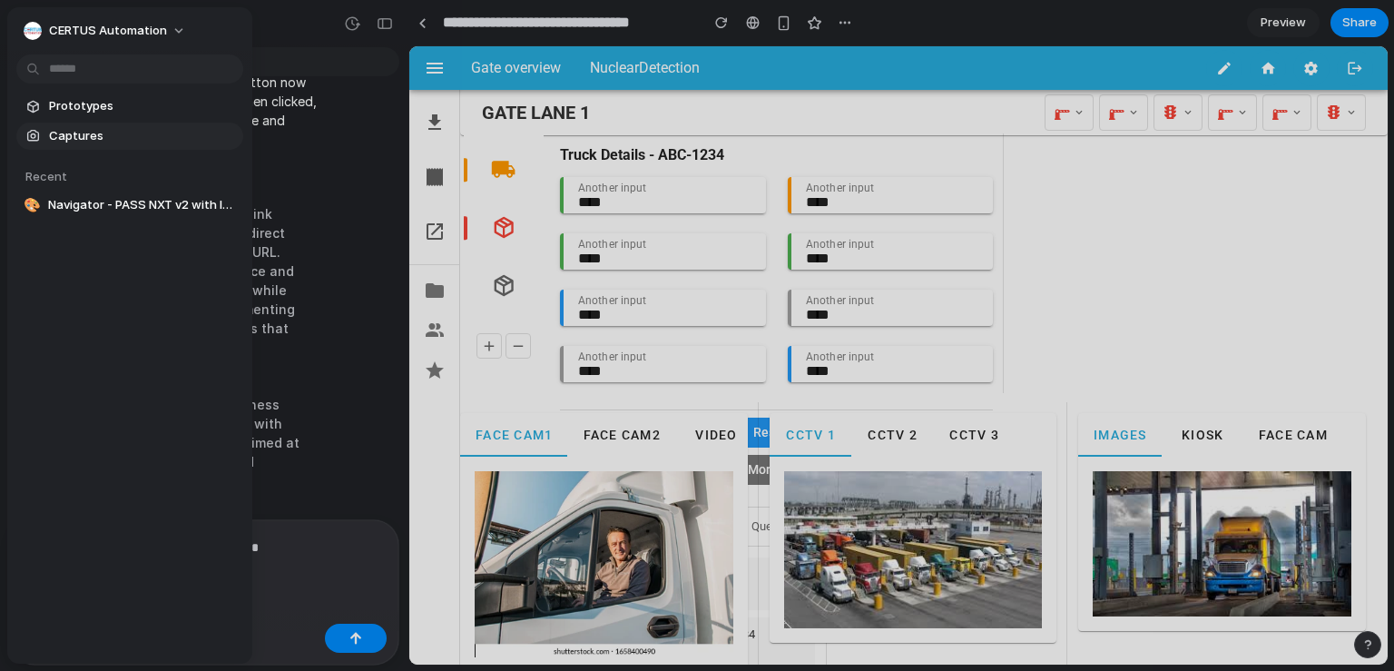
click at [154, 123] on link "Captures" at bounding box center [129, 135] width 227 height 27
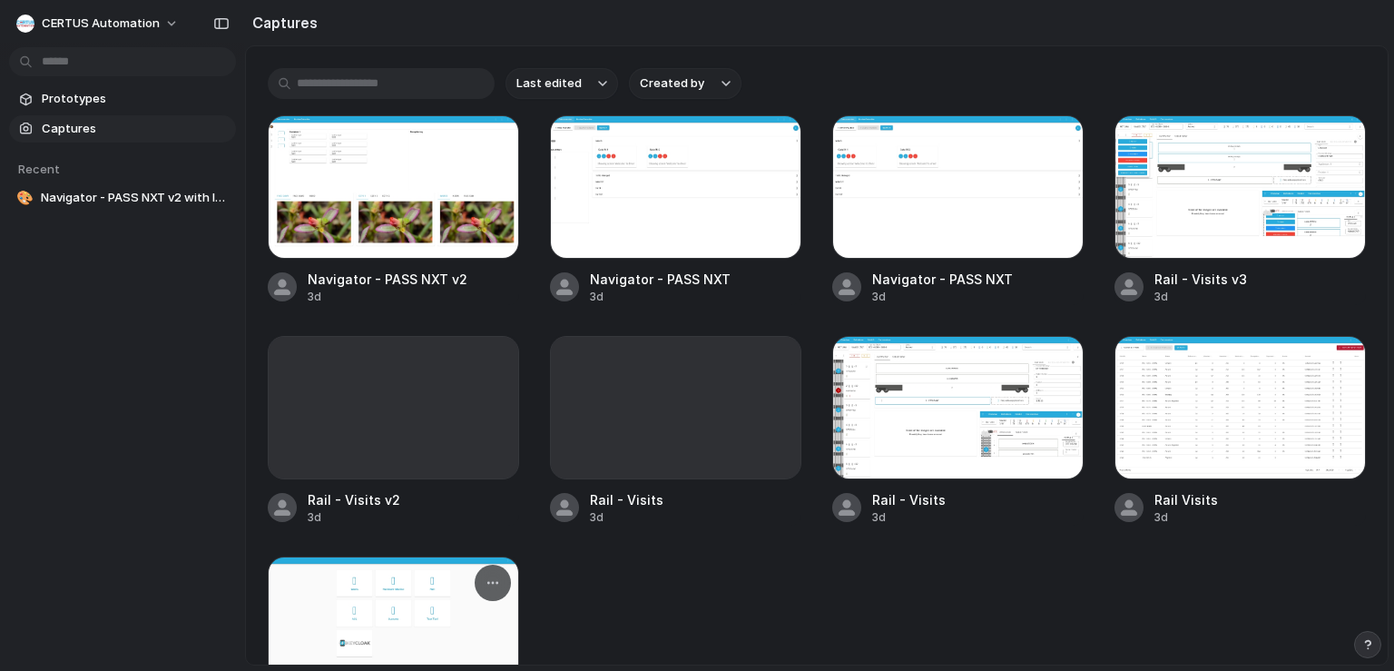
scroll to position [98, 0]
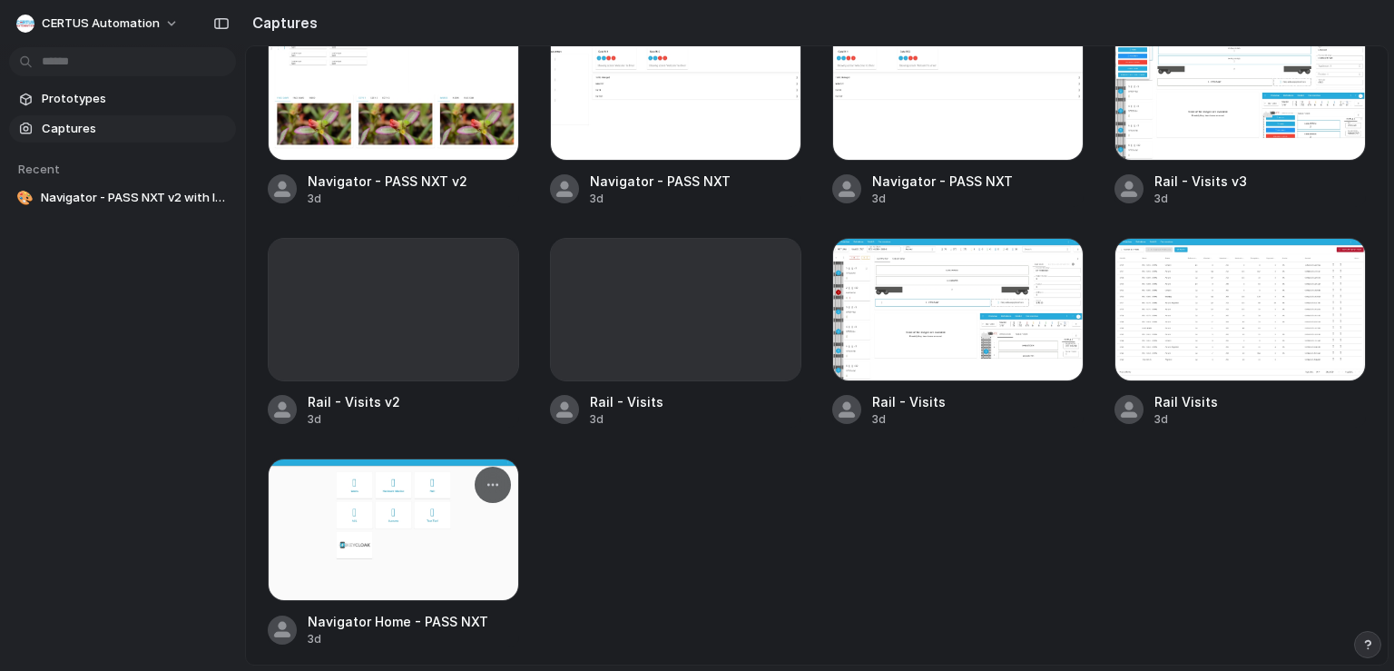
drag, startPoint x: 305, startPoint y: 616, endPoint x: 475, endPoint y: 622, distance: 170.7
click at [475, 622] on div "Navigator Home - PASS NXT 3d" at bounding box center [393, 629] width 251 height 35
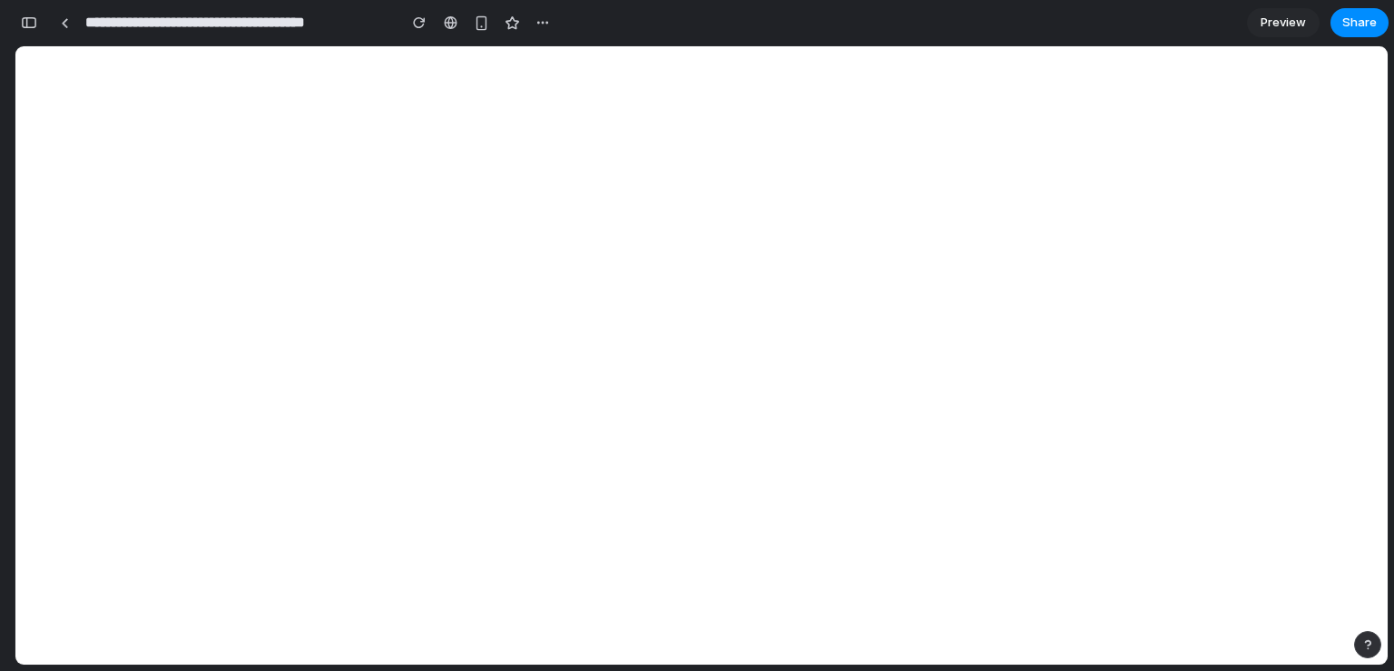
click at [226, 32] on input "**********" at bounding box center [236, 22] width 309 height 33
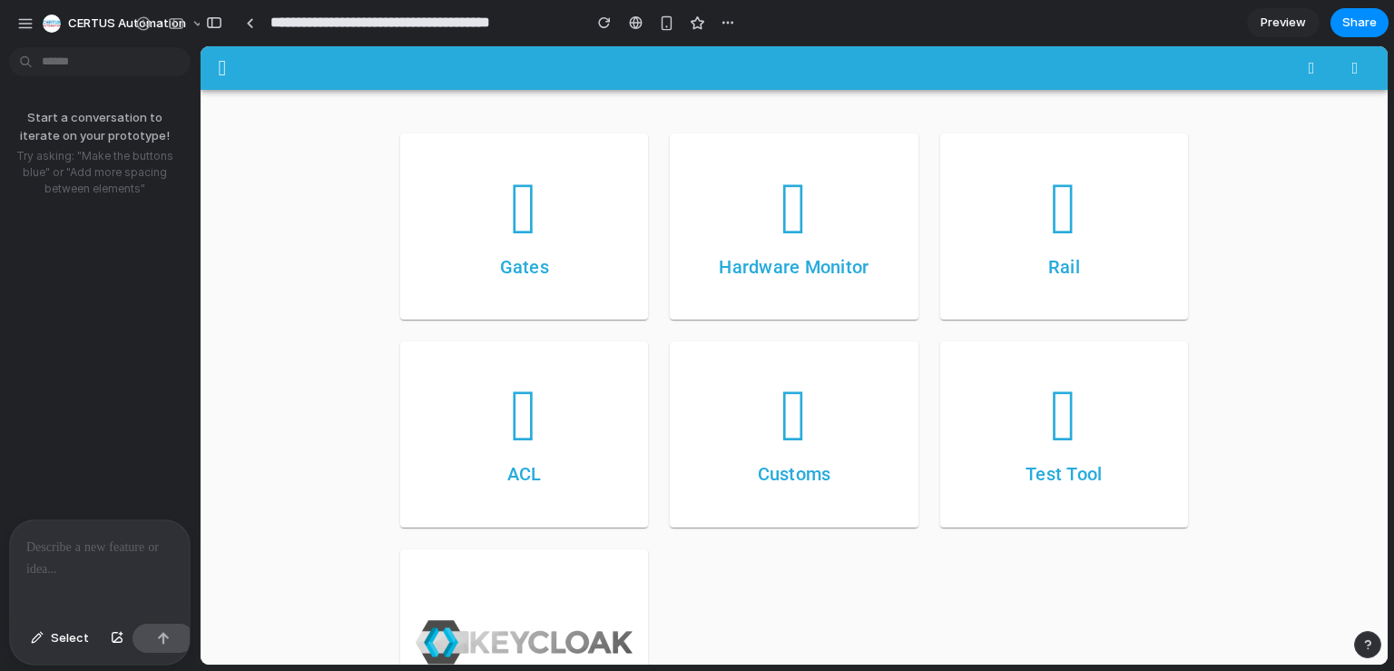
click at [7, 20] on div at bounding box center [8, 335] width 16 height 671
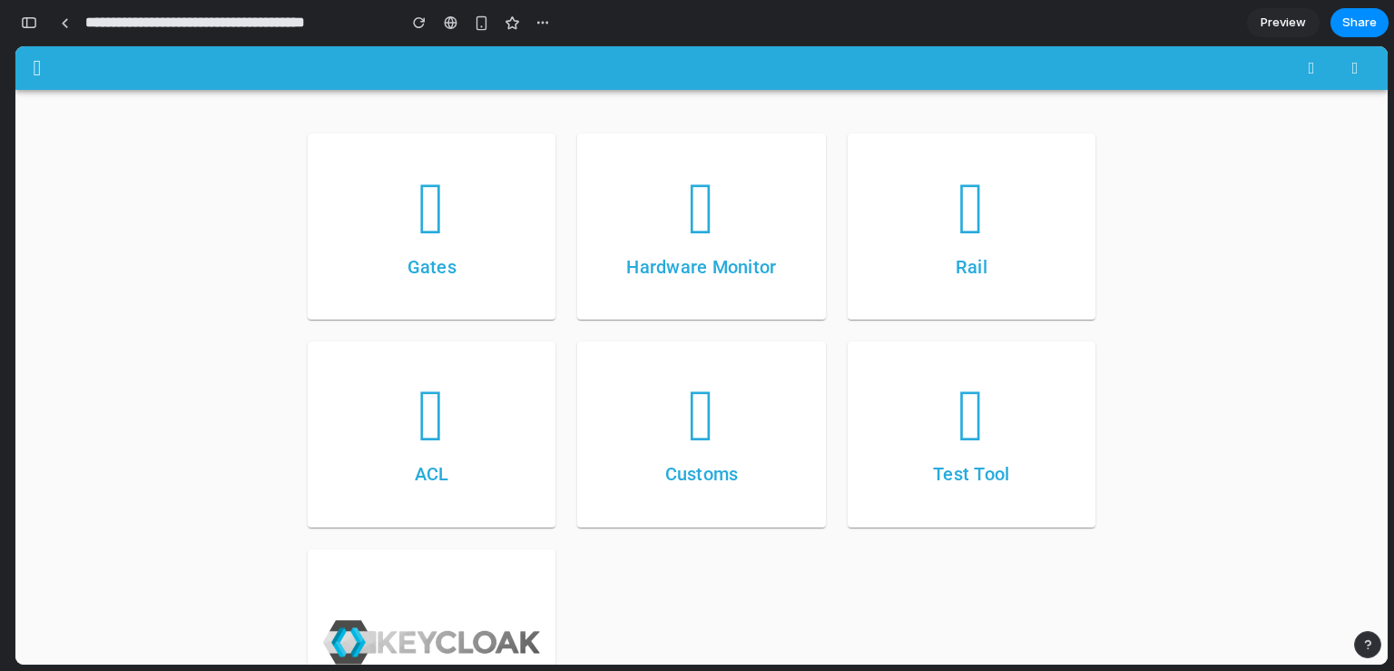
click at [44, 26] on div "**********" at bounding box center [286, 23] width 542 height 40
click at [36, 24] on div "button" at bounding box center [29, 22] width 16 height 13
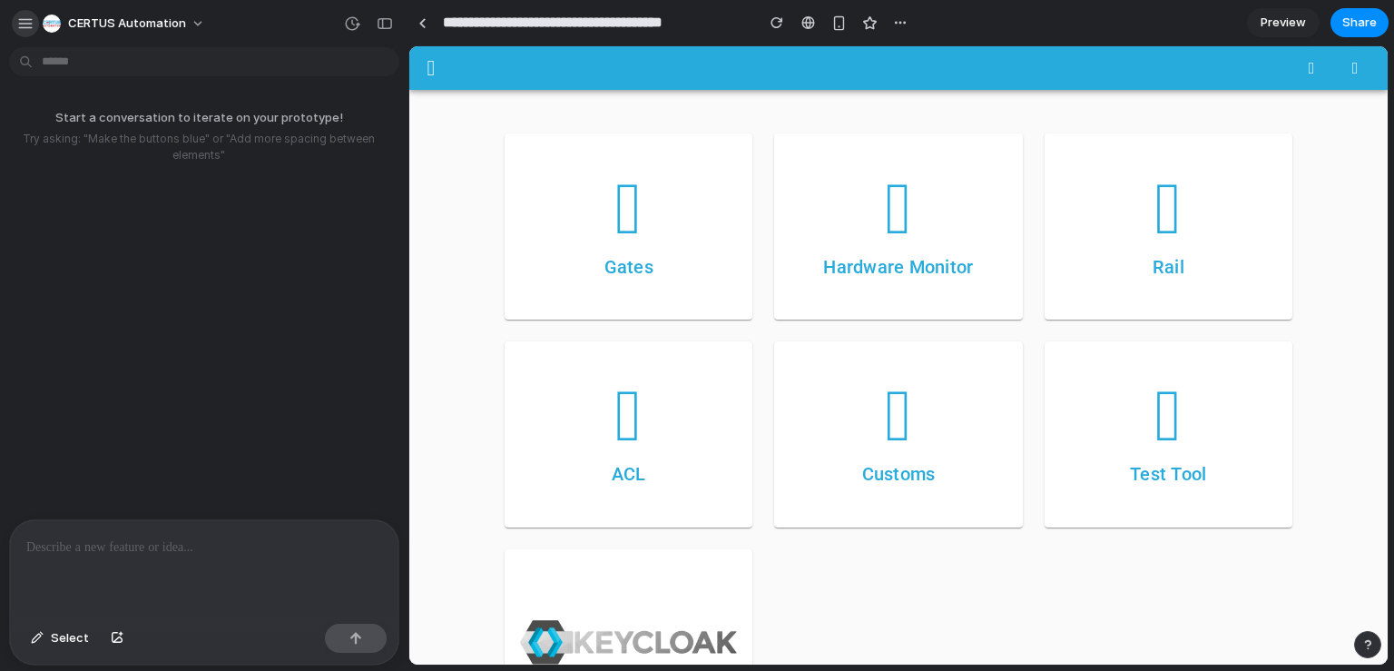
click at [24, 31] on button "button" at bounding box center [25, 23] width 27 height 27
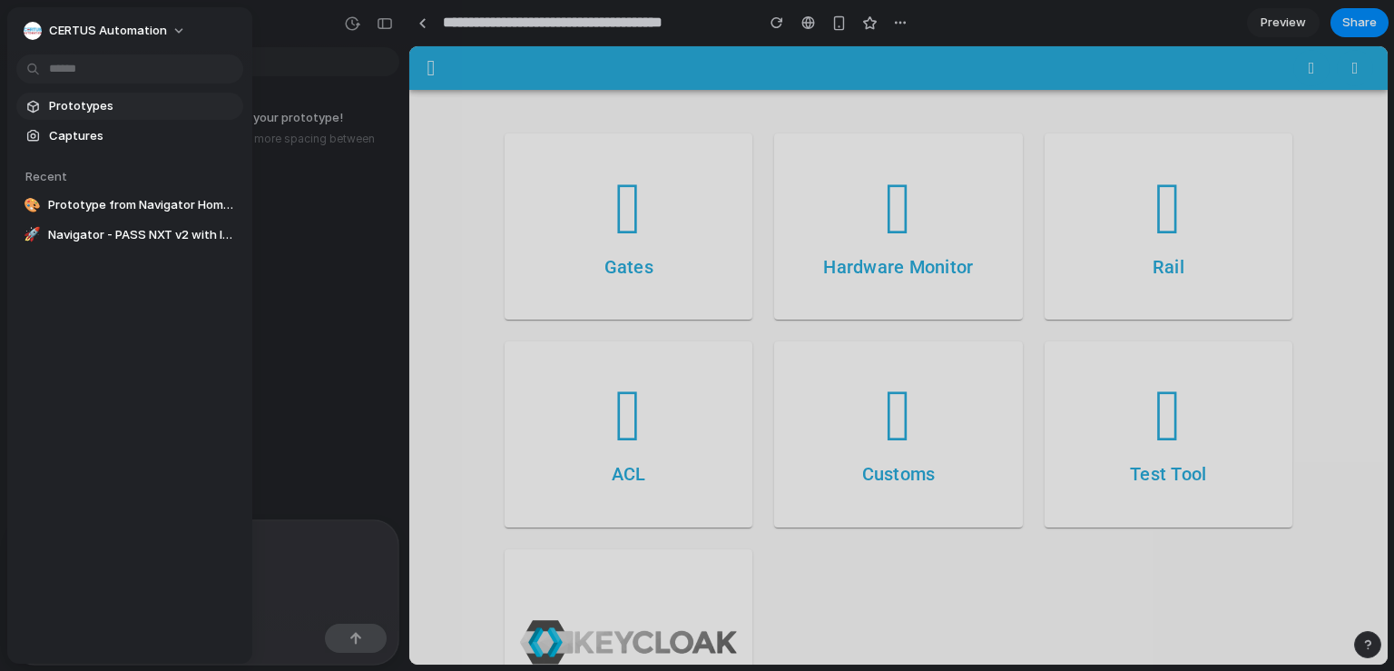
click at [116, 104] on span "Prototypes" at bounding box center [142, 106] width 187 height 18
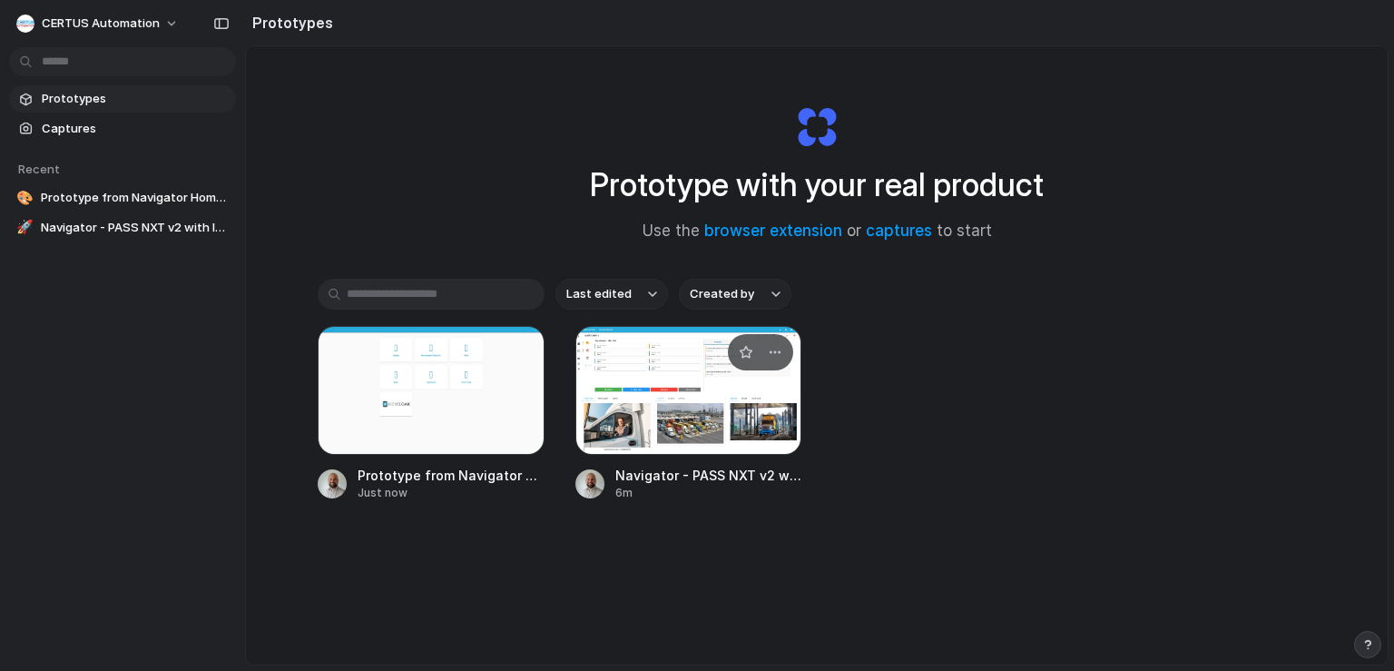
click at [689, 383] on div at bounding box center [688, 390] width 227 height 129
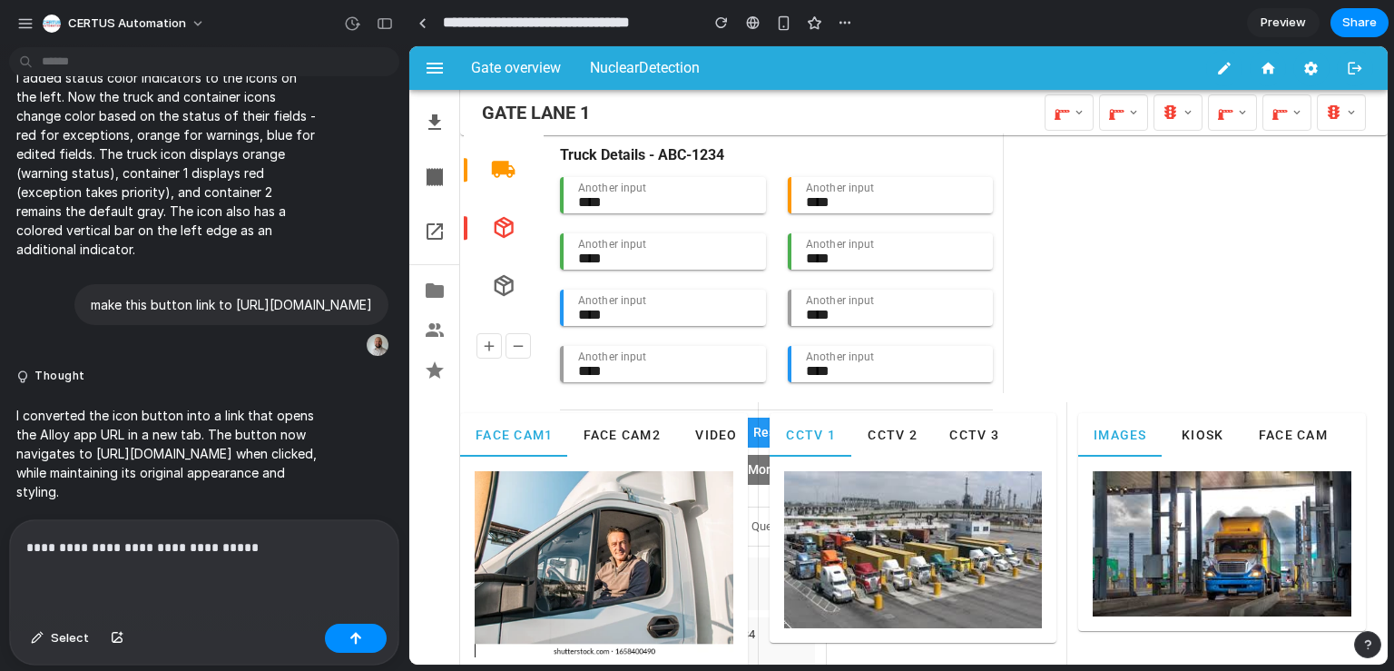
click at [263, 536] on p "**********" at bounding box center [200, 547] width 348 height 22
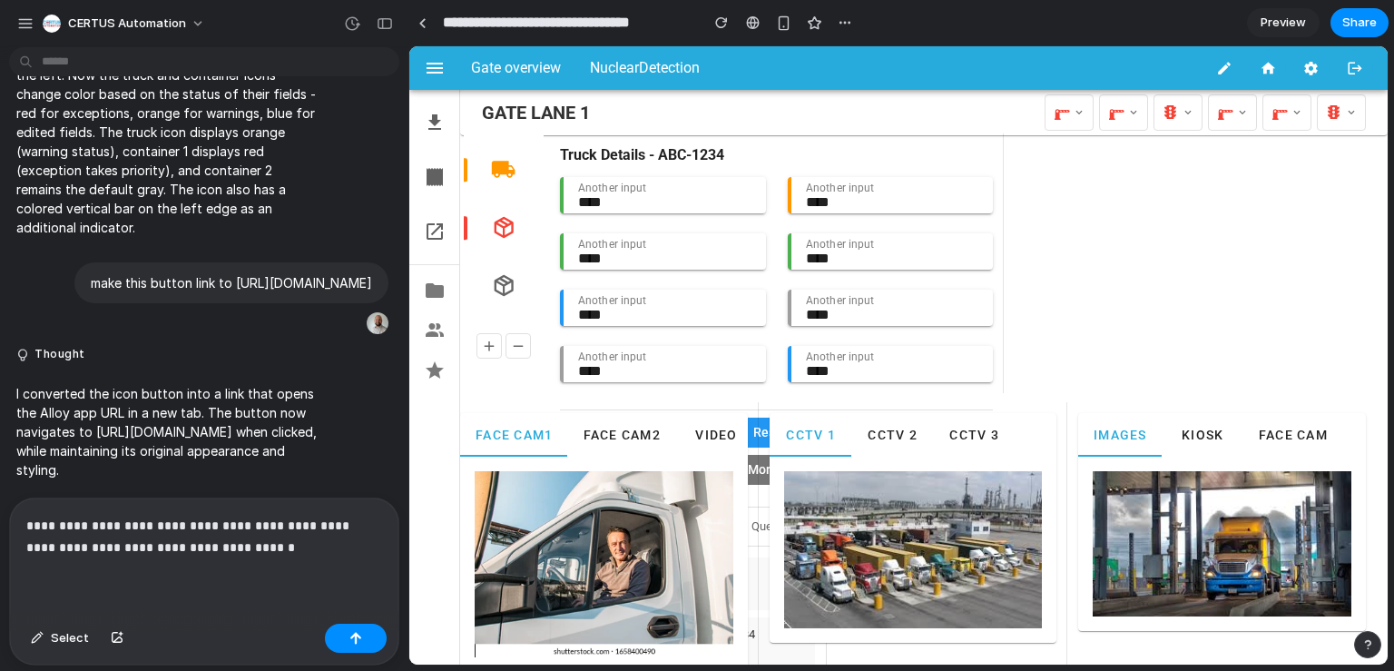
click at [29, 537] on p "**********" at bounding box center [200, 536] width 348 height 44
drag, startPoint x: 123, startPoint y: 539, endPoint x: 37, endPoint y: 533, distance: 86.4
click at [37, 533] on p "**********" at bounding box center [200, 536] width 348 height 44
click at [351, 633] on div "button" at bounding box center [355, 638] width 13 height 13
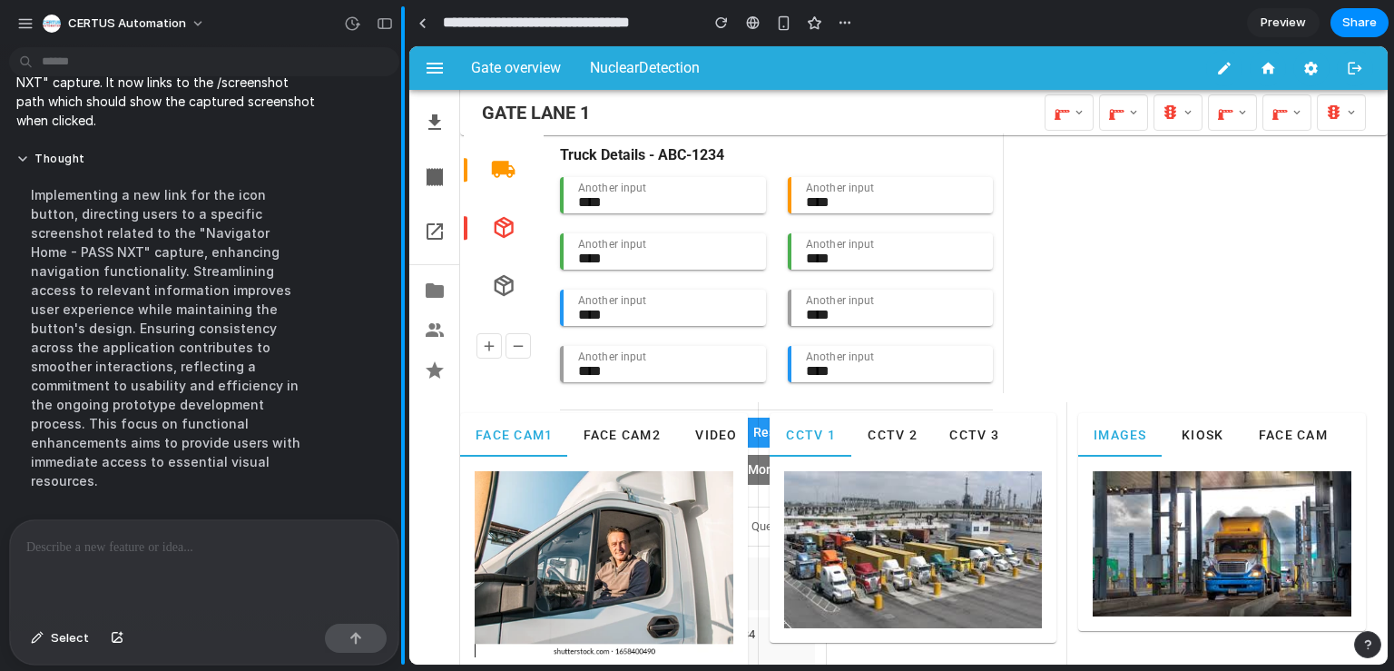
scroll to position [0, 0]
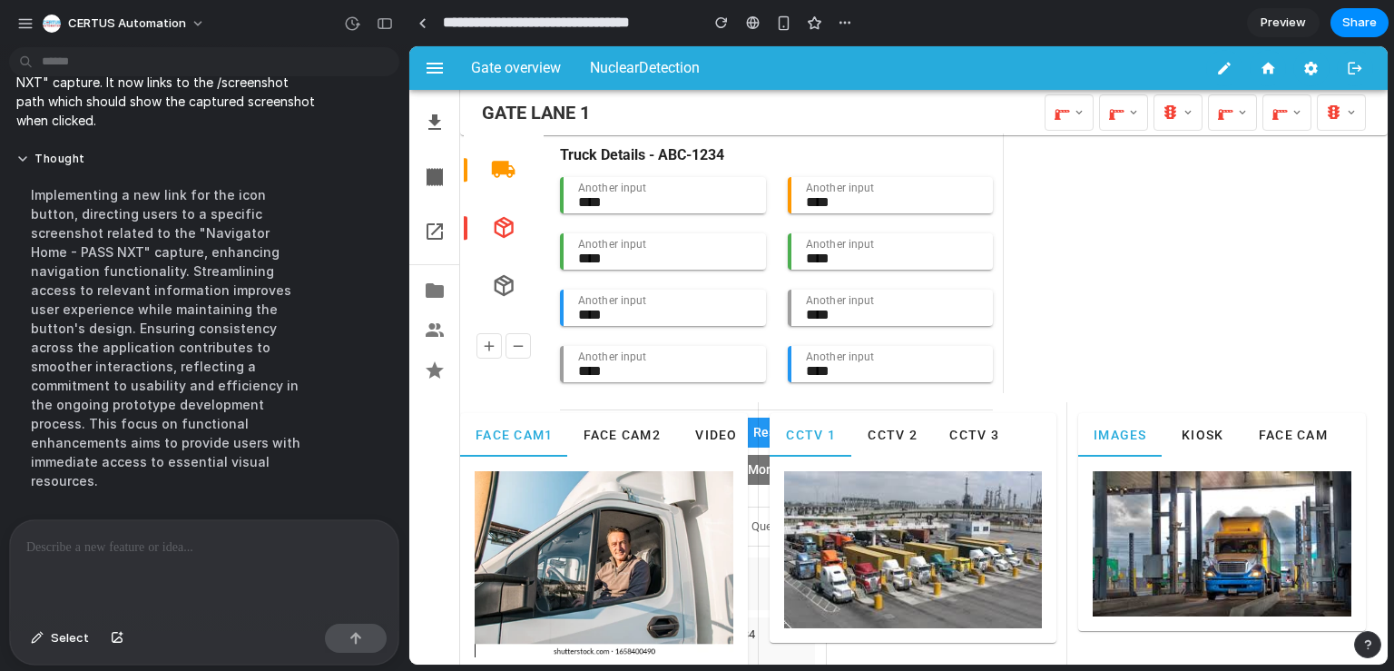
click at [1259, 67] on icon at bounding box center [1267, 68] width 16 height 16
click at [80, 520] on div at bounding box center [204, 568] width 388 height 96
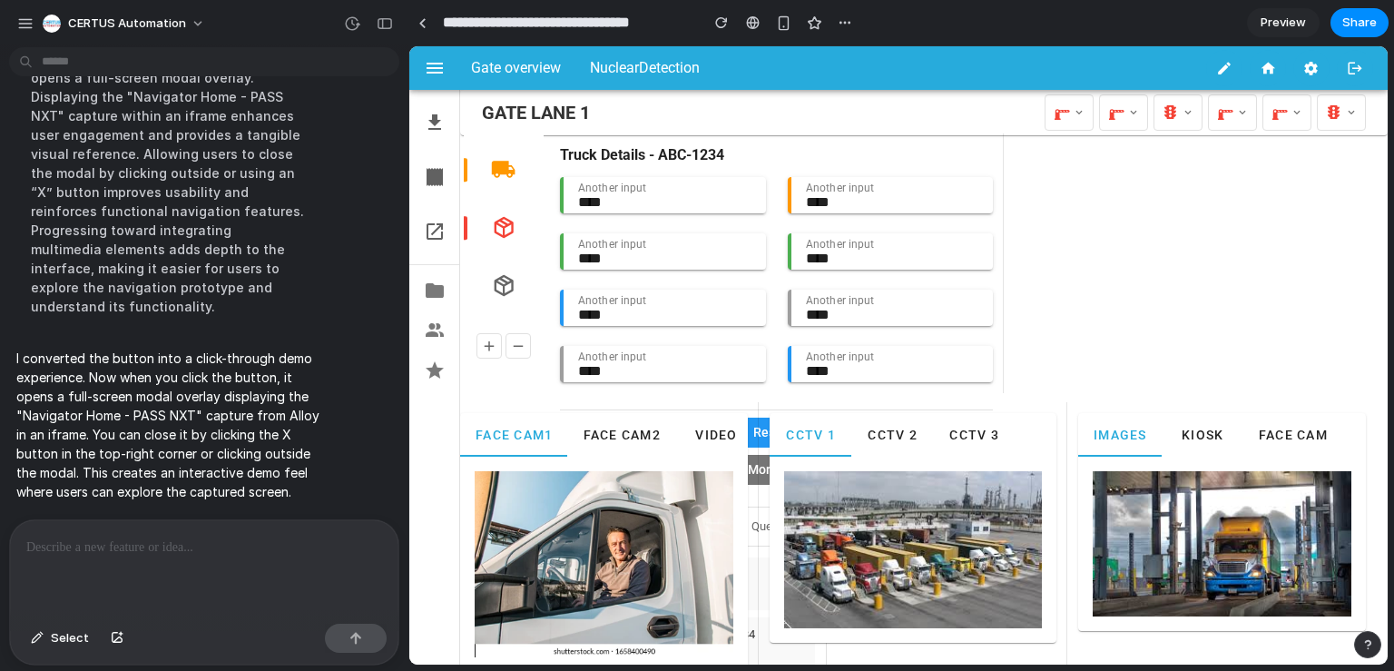
scroll to position [6228, 0]
click at [1259, 64] on icon "button" at bounding box center [1267, 68] width 16 height 16
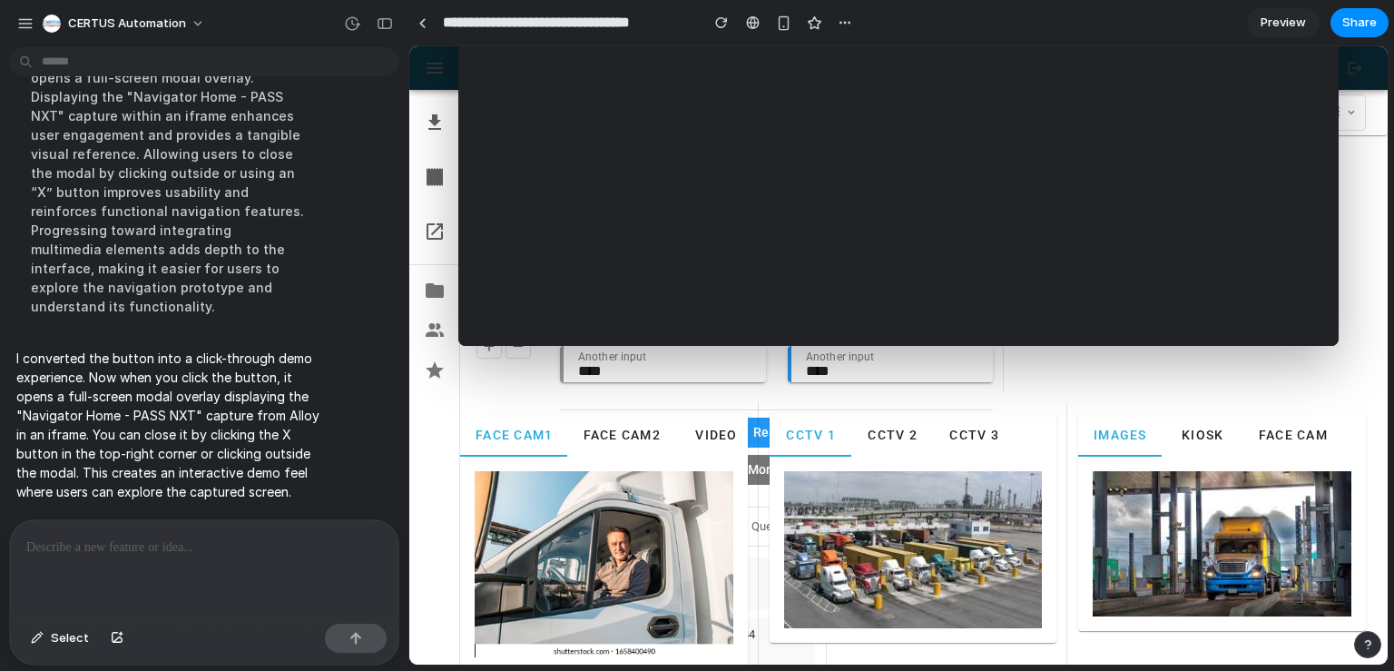
scroll to position [0, 0]
click at [1130, 367] on div "My Files Shared with me Starred Truck Details - ABC-1234 Another input **** Ano…" at bounding box center [912, 263] width 927 height 278
drag, startPoint x: 1386, startPoint y: 181, endPoint x: 1802, endPoint y: 60, distance: 433.0
click at [1263, 14] on span "Preview" at bounding box center [1282, 23] width 45 height 18
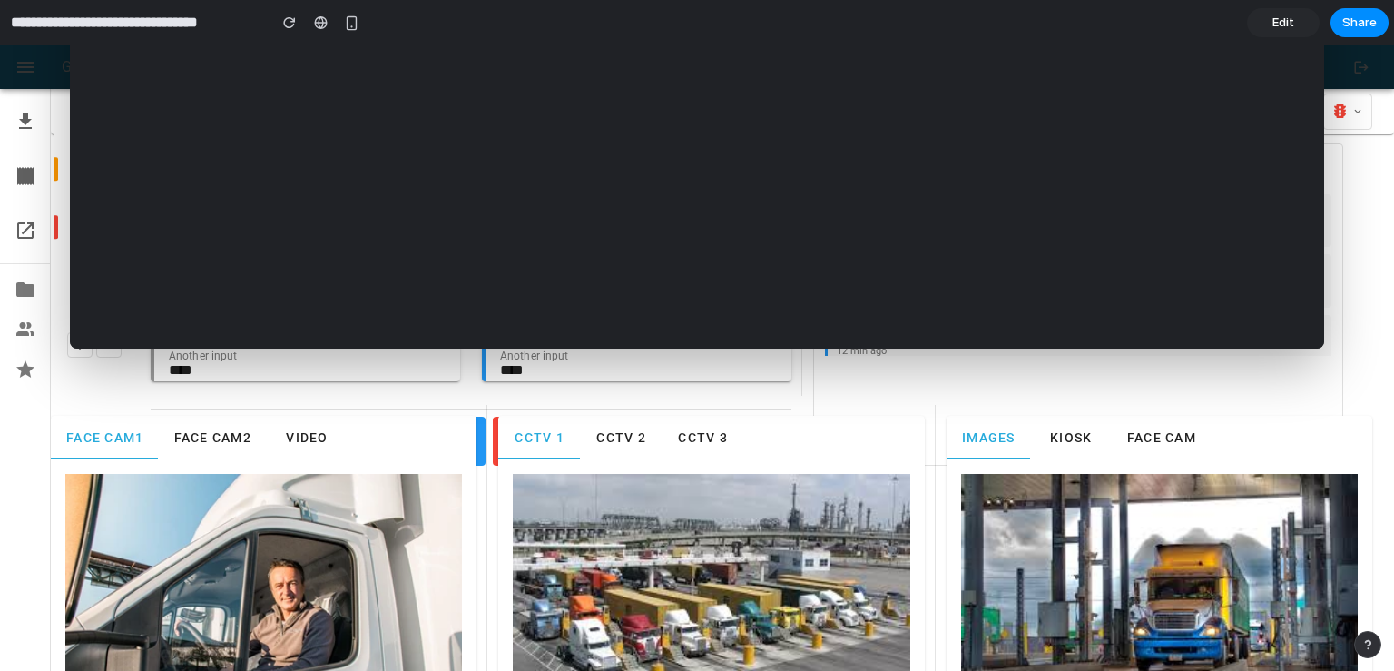
scroll to position [83, 0]
click at [1059, 442] on span "Kiosk" at bounding box center [1070, 437] width 43 height 15
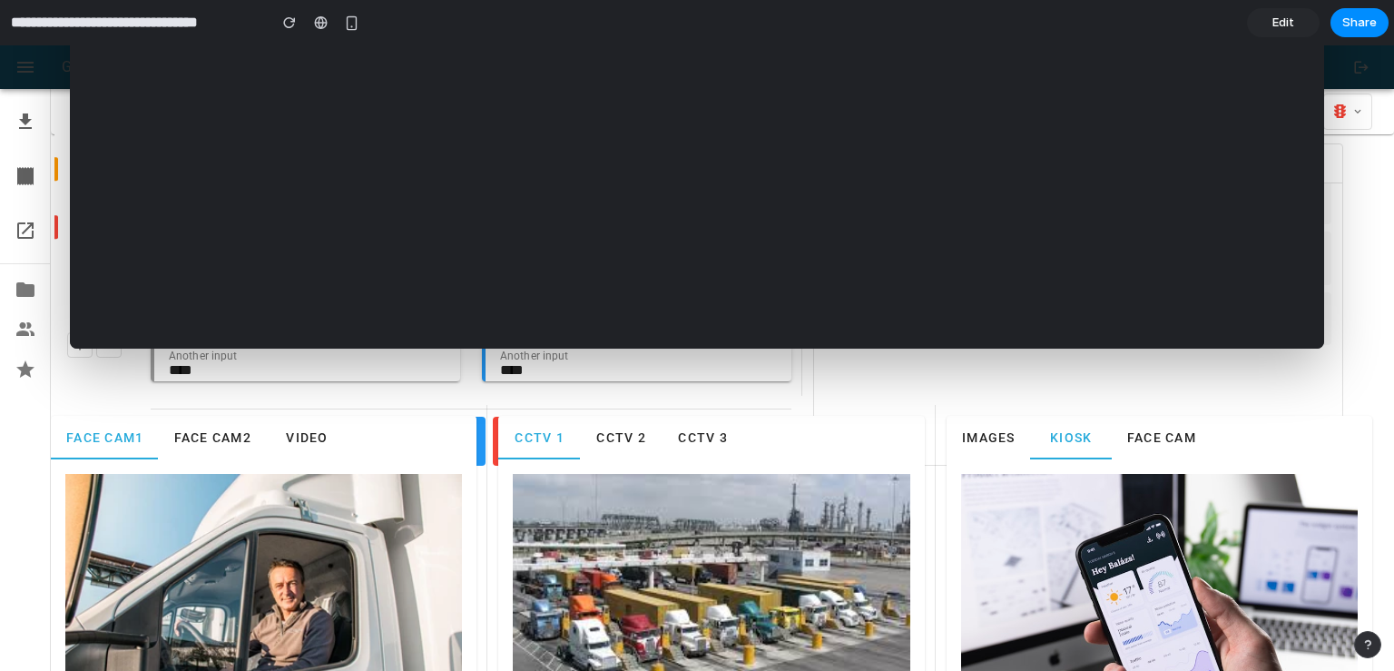
click at [1255, 342] on div at bounding box center [696, 67] width 1254 height 563
click at [131, 42] on div "**********" at bounding box center [182, 23] width 365 height 40
click at [1259, 24] on link "Edit" at bounding box center [1283, 22] width 73 height 29
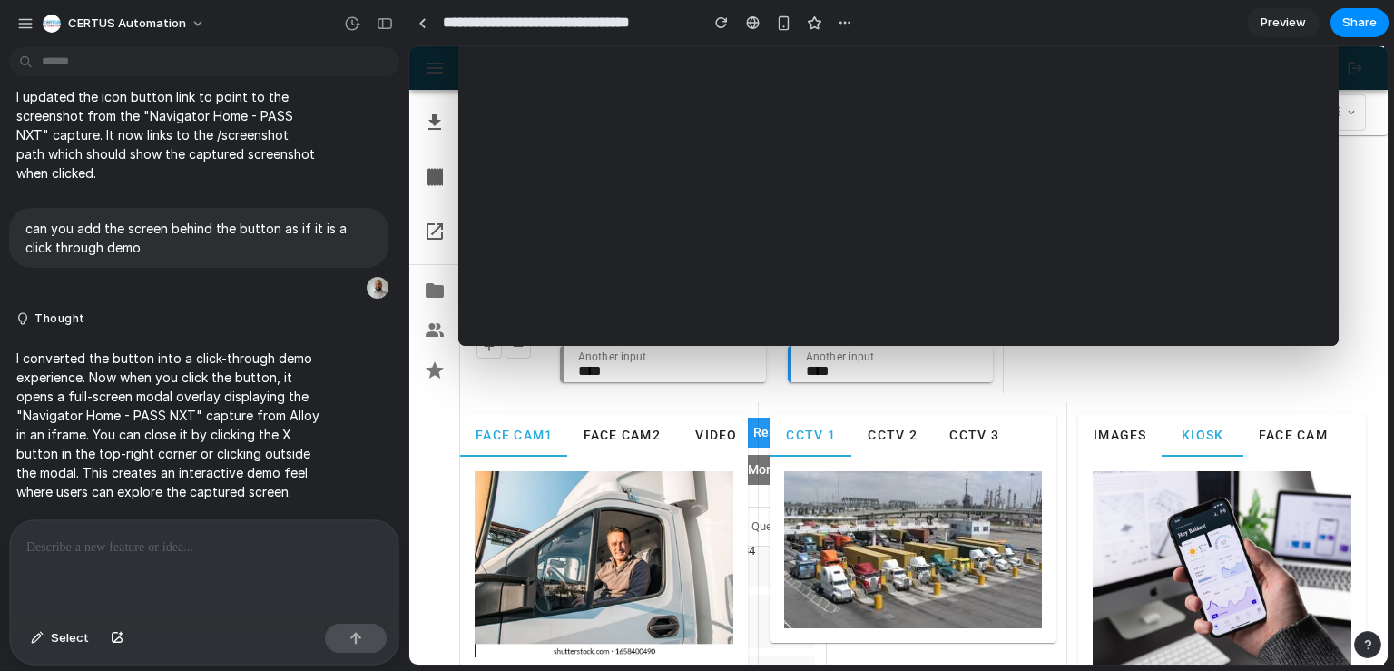
click at [223, 540] on p at bounding box center [204, 547] width 356 height 22
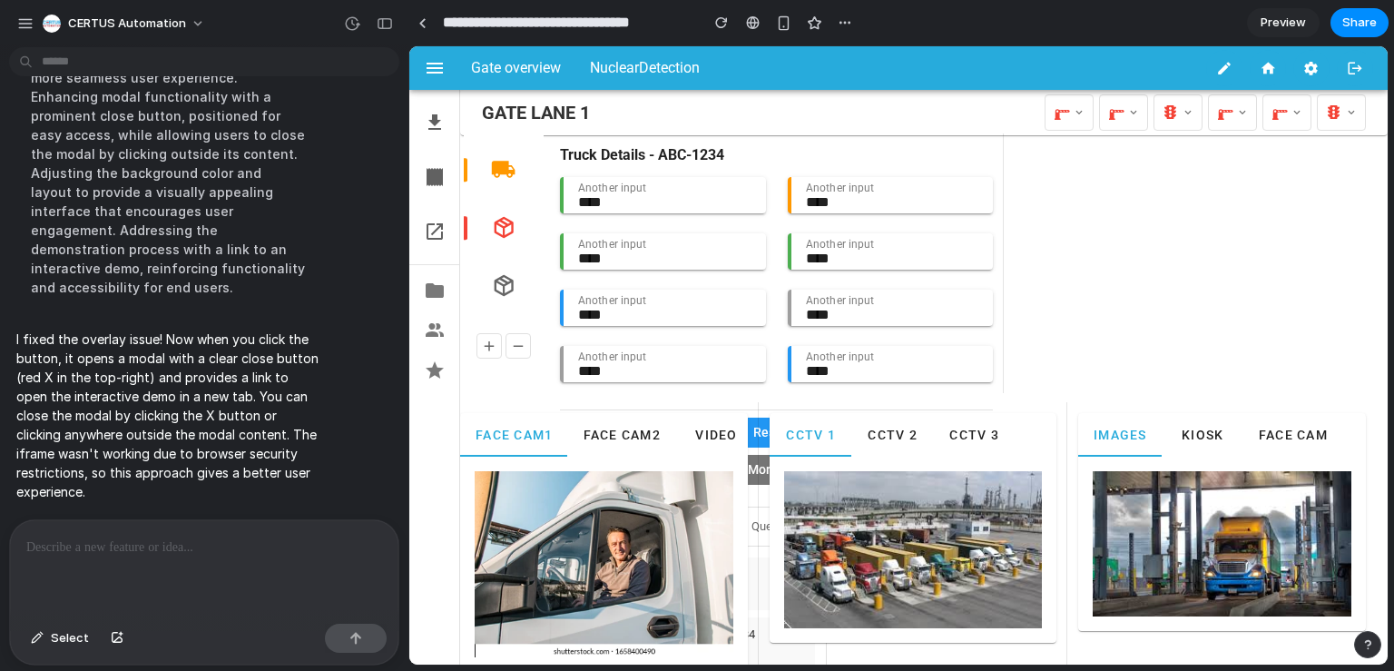
scroll to position [6170, 0]
click at [1259, 68] on icon "button" at bounding box center [1267, 68] width 16 height 16
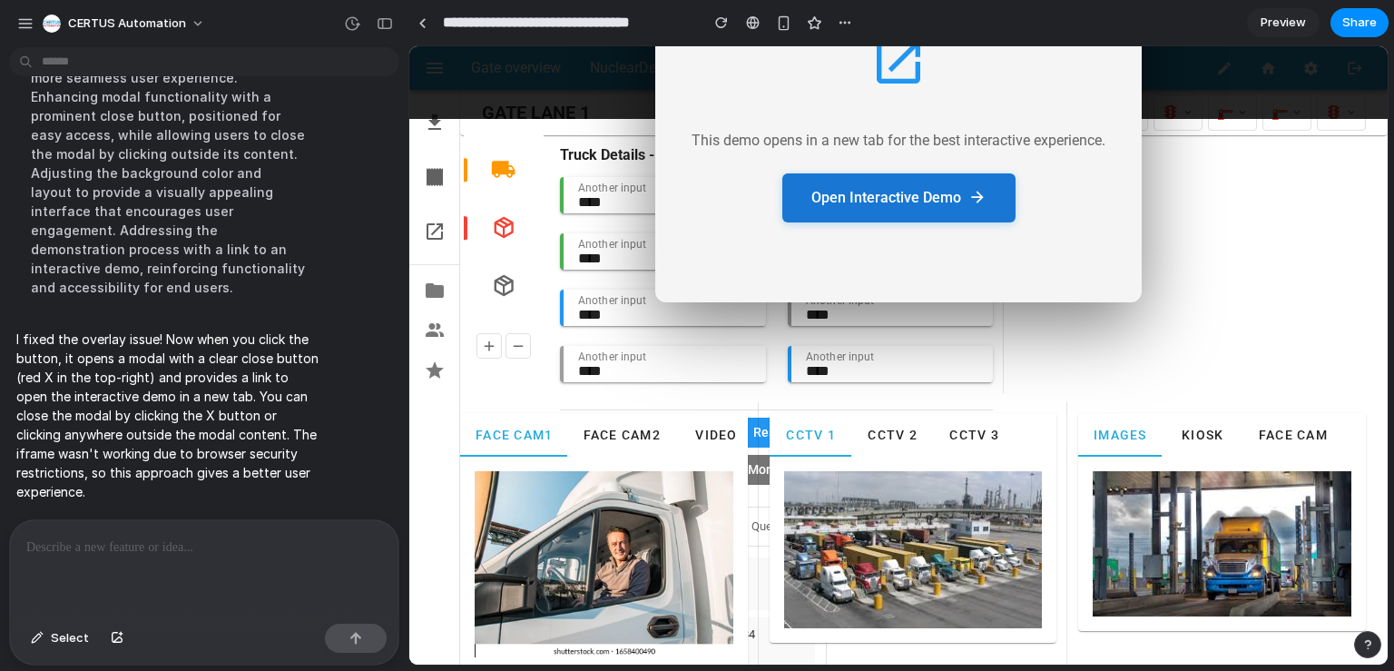
click at [973, 197] on icon at bounding box center [977, 197] width 18 height 27
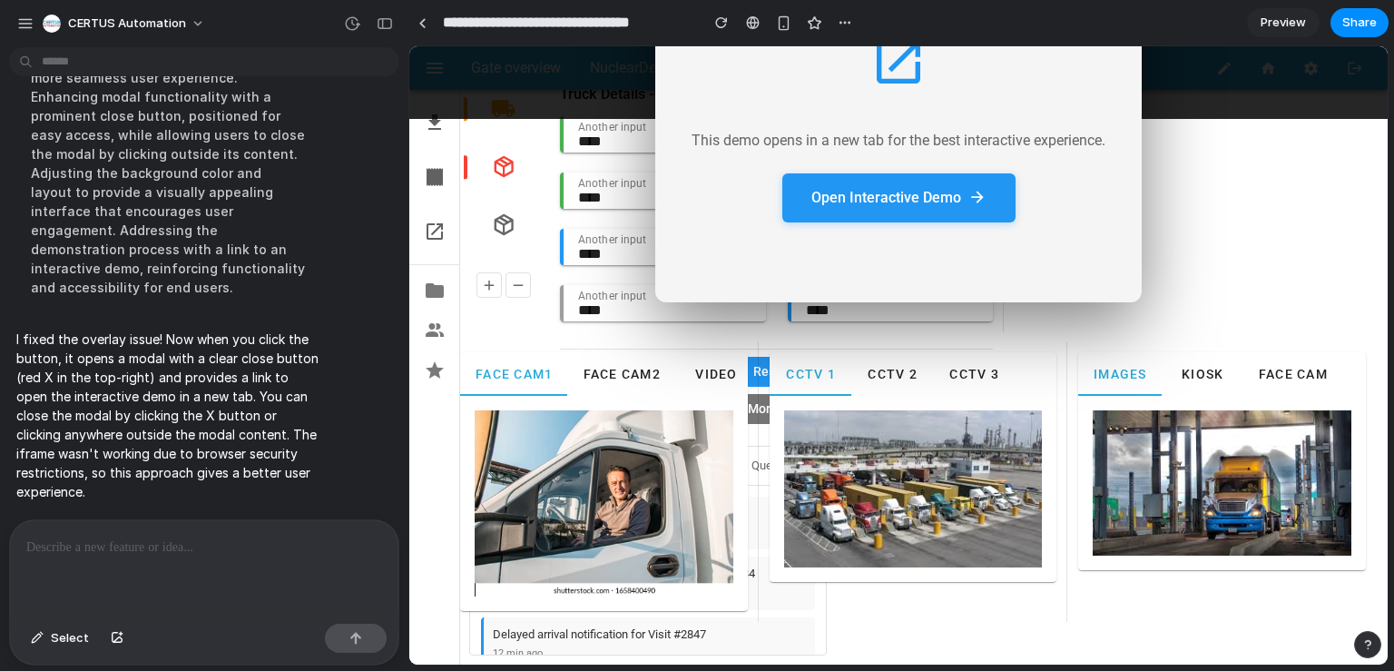
scroll to position [0, 0]
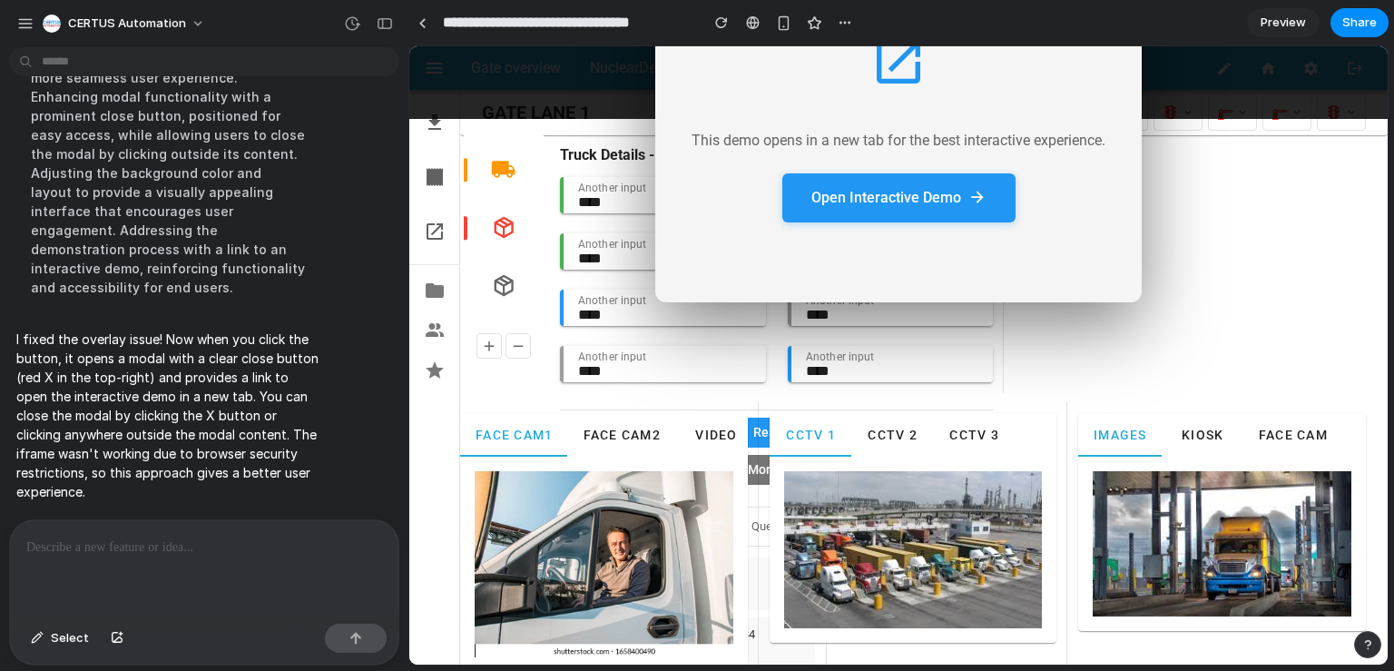
click at [193, 543] on p at bounding box center [200, 547] width 348 height 22
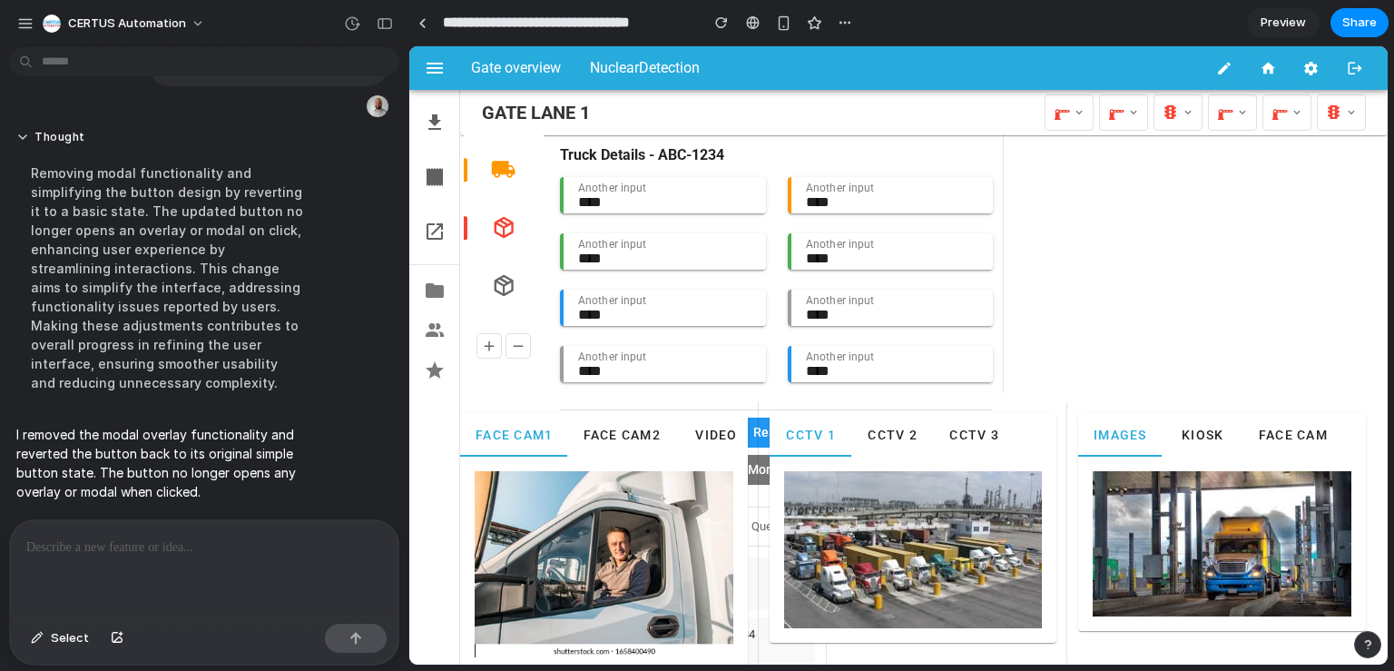
scroll to position [6017, 0]
click at [1259, 74] on icon "button" at bounding box center [1267, 68] width 16 height 16
click at [414, 19] on link at bounding box center [421, 22] width 27 height 27
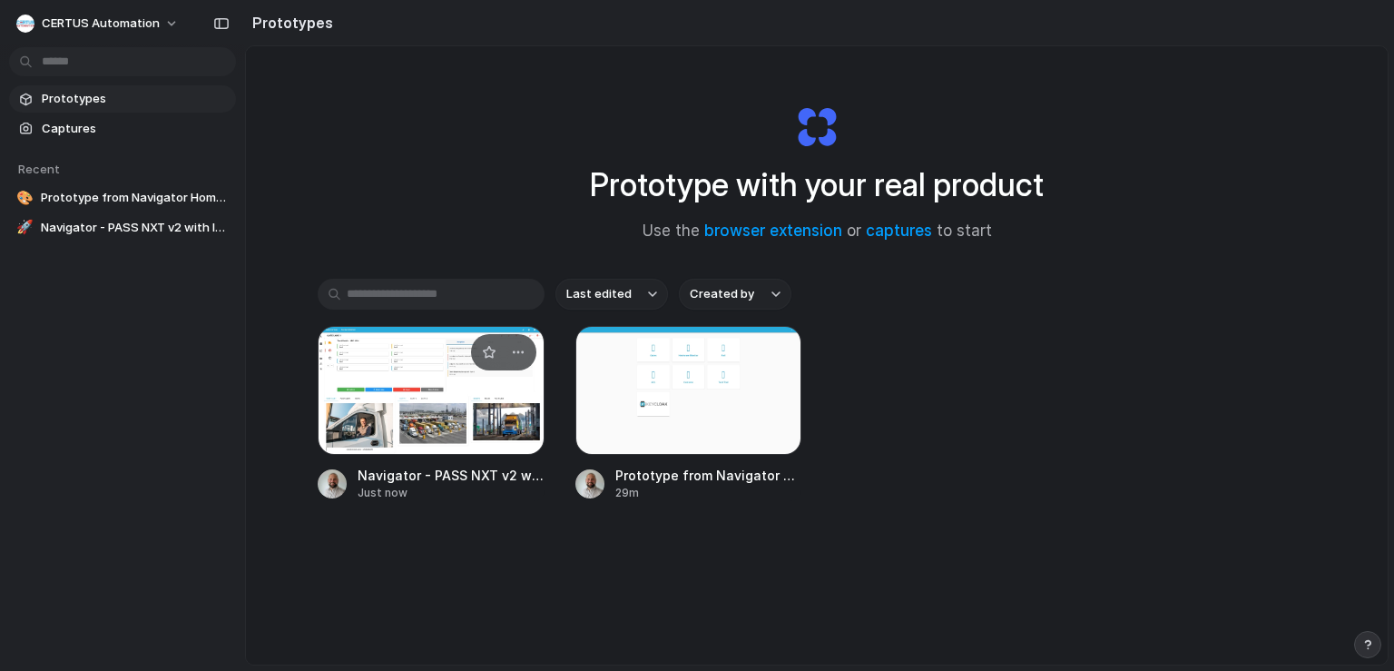
click at [397, 409] on div at bounding box center [431, 390] width 227 height 129
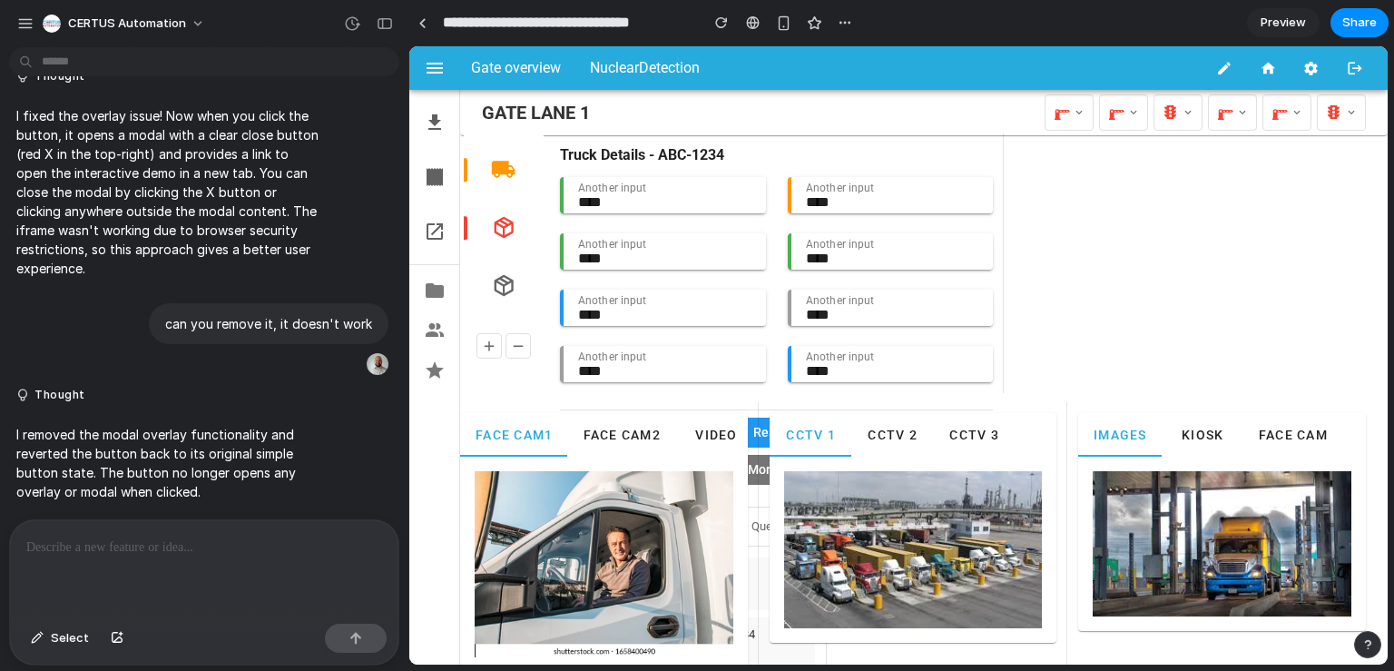
click at [1268, 21] on span "Preview" at bounding box center [1282, 23] width 45 height 18
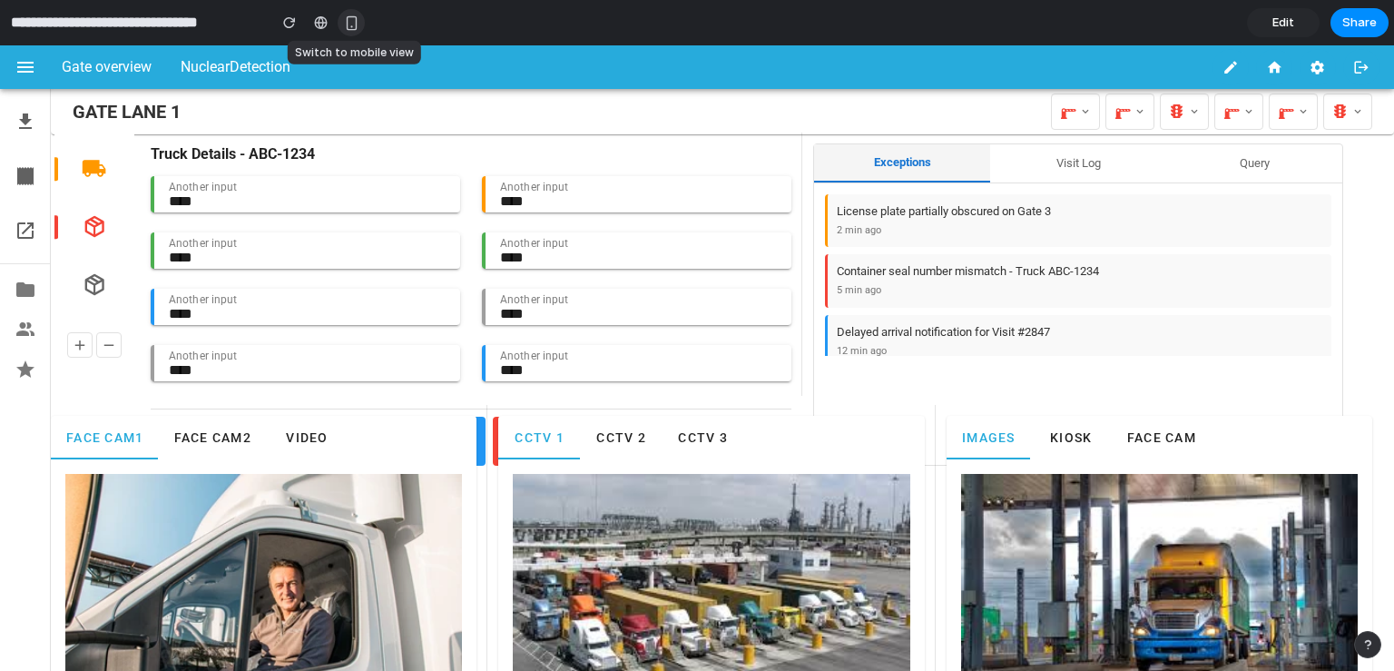
click at [360, 20] on button "button" at bounding box center [351, 22] width 27 height 27
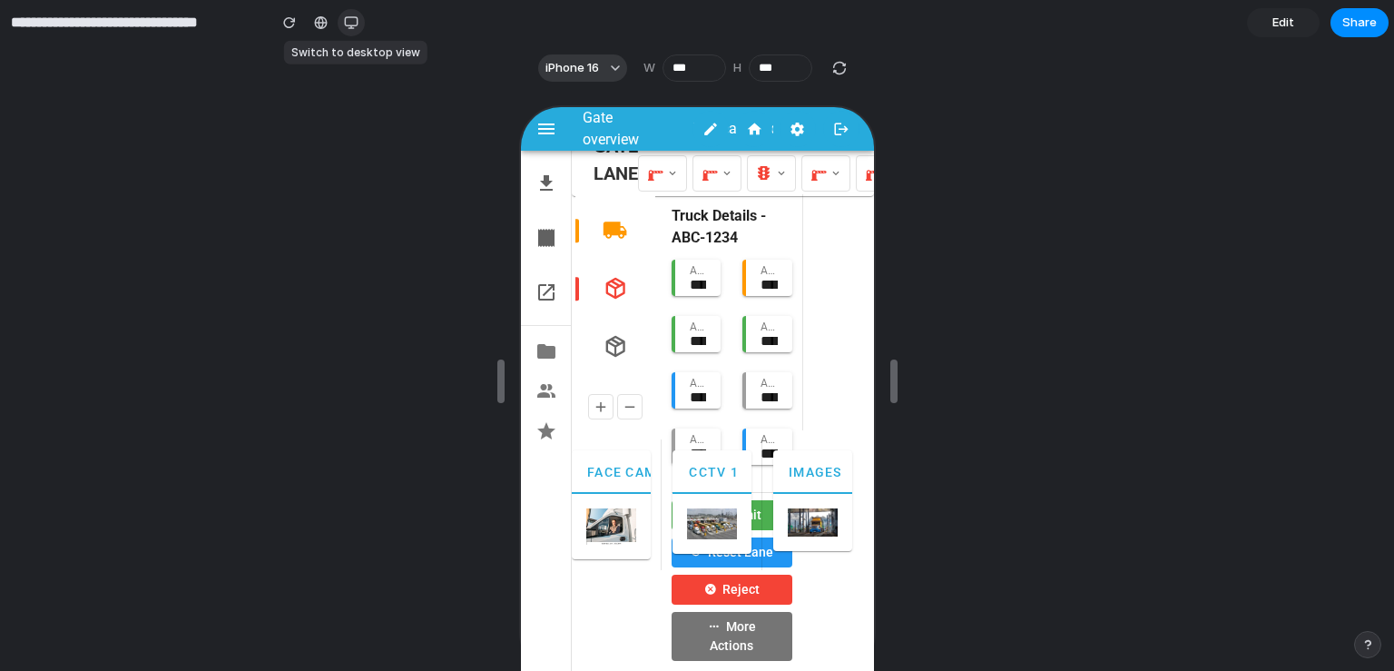
click at [360, 20] on button "button" at bounding box center [351, 22] width 27 height 27
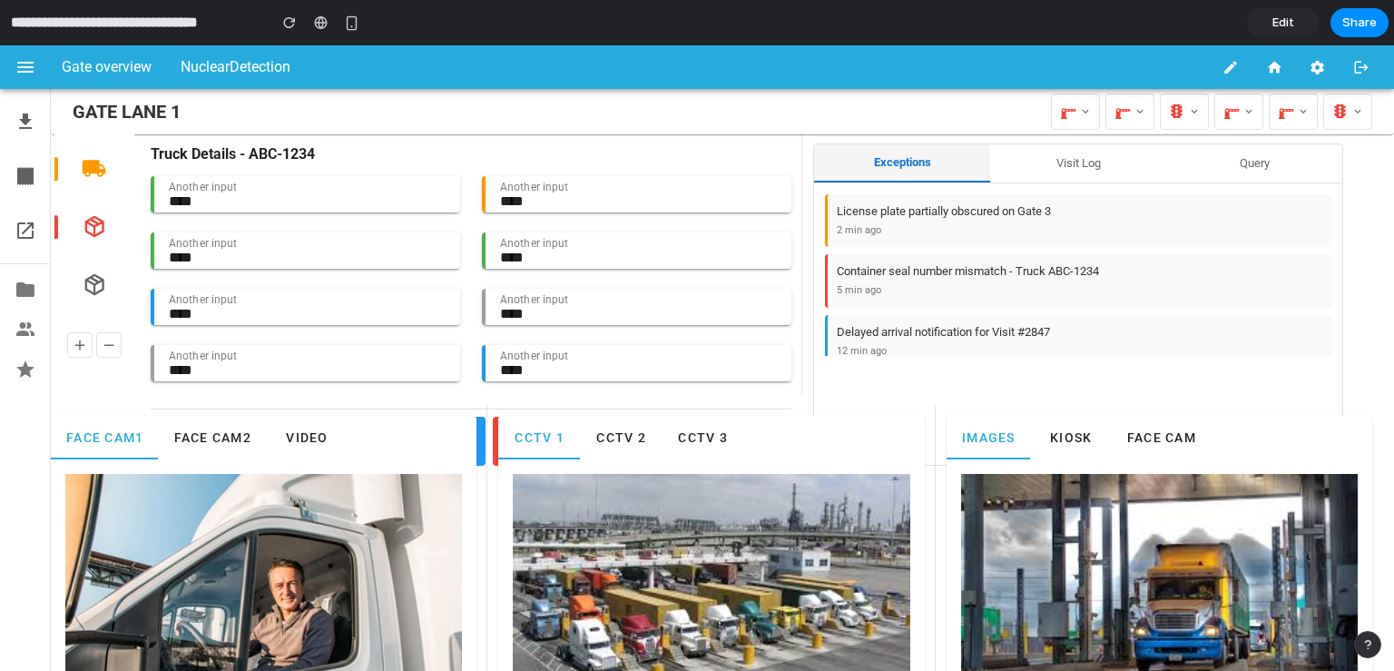
click at [1259, 28] on link "Edit" at bounding box center [1283, 22] width 73 height 29
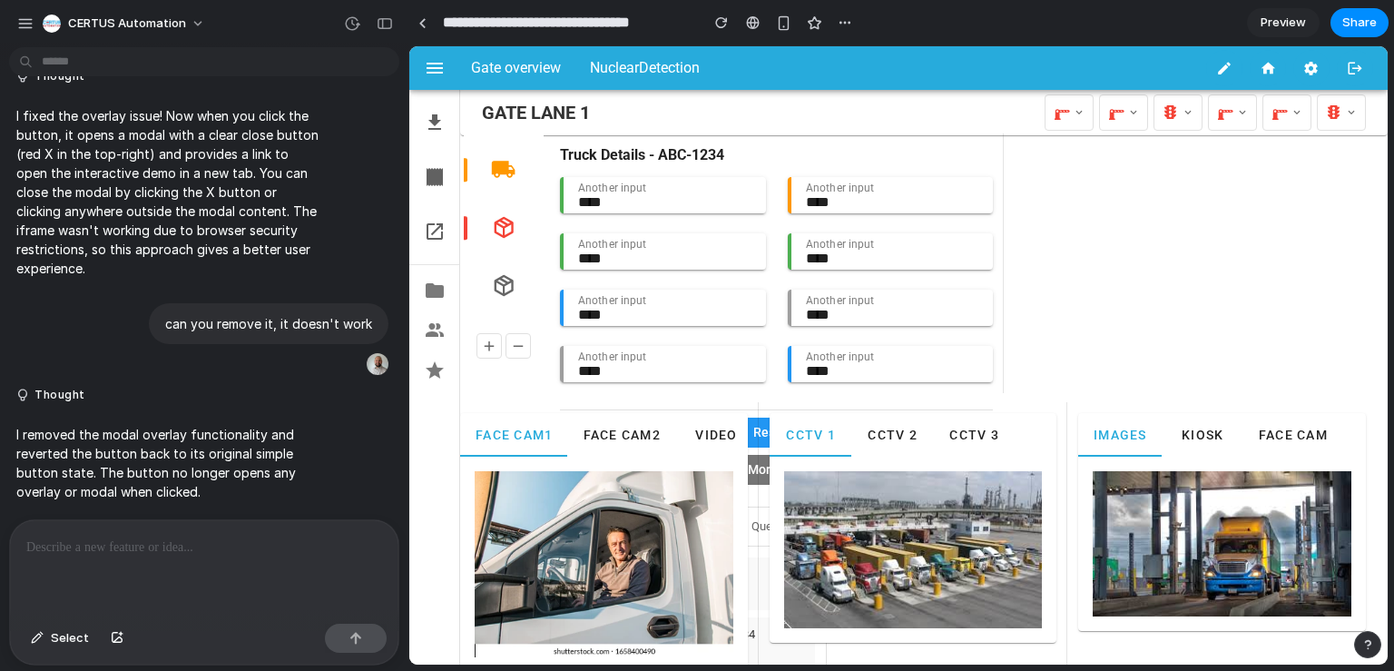
click at [207, 523] on div at bounding box center [204, 568] width 388 height 96
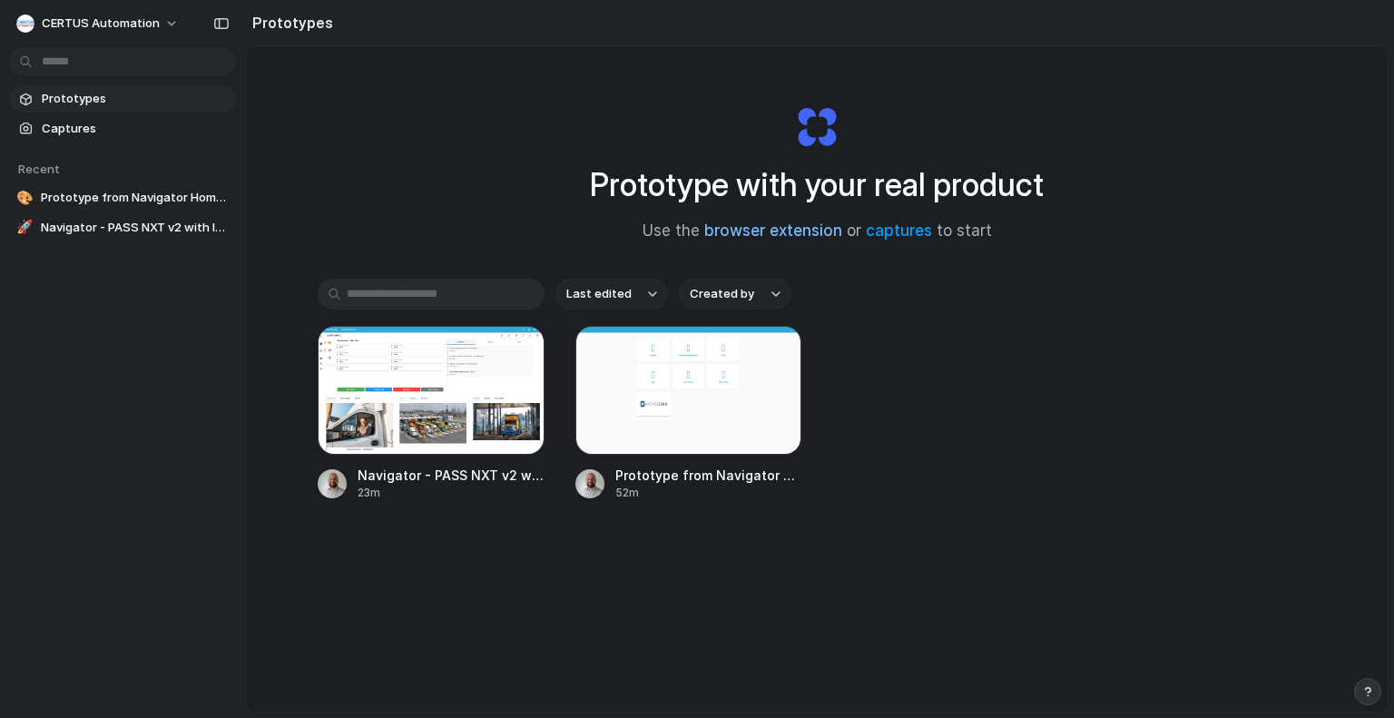
click at [830, 233] on link "browser extension" at bounding box center [773, 230] width 138 height 18
click at [410, 391] on div at bounding box center [431, 390] width 227 height 129
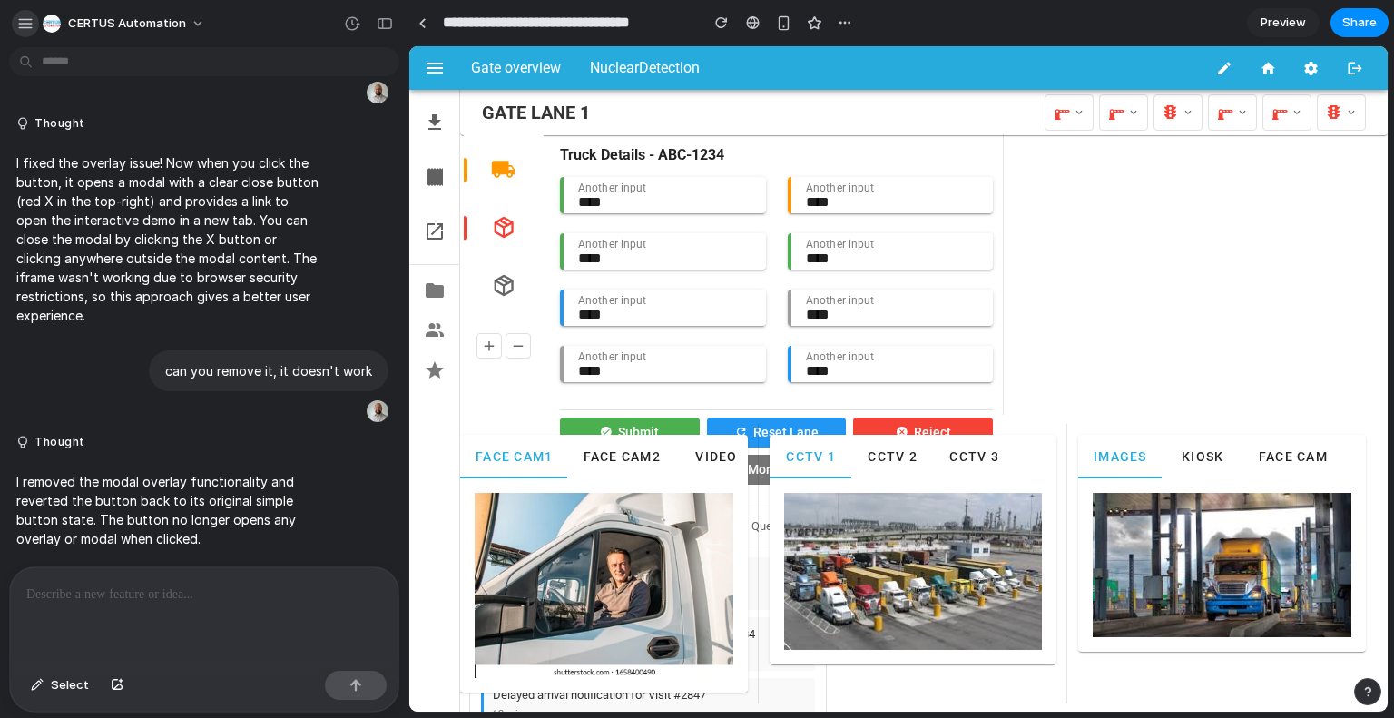
click at [18, 32] on button "button" at bounding box center [25, 23] width 27 height 27
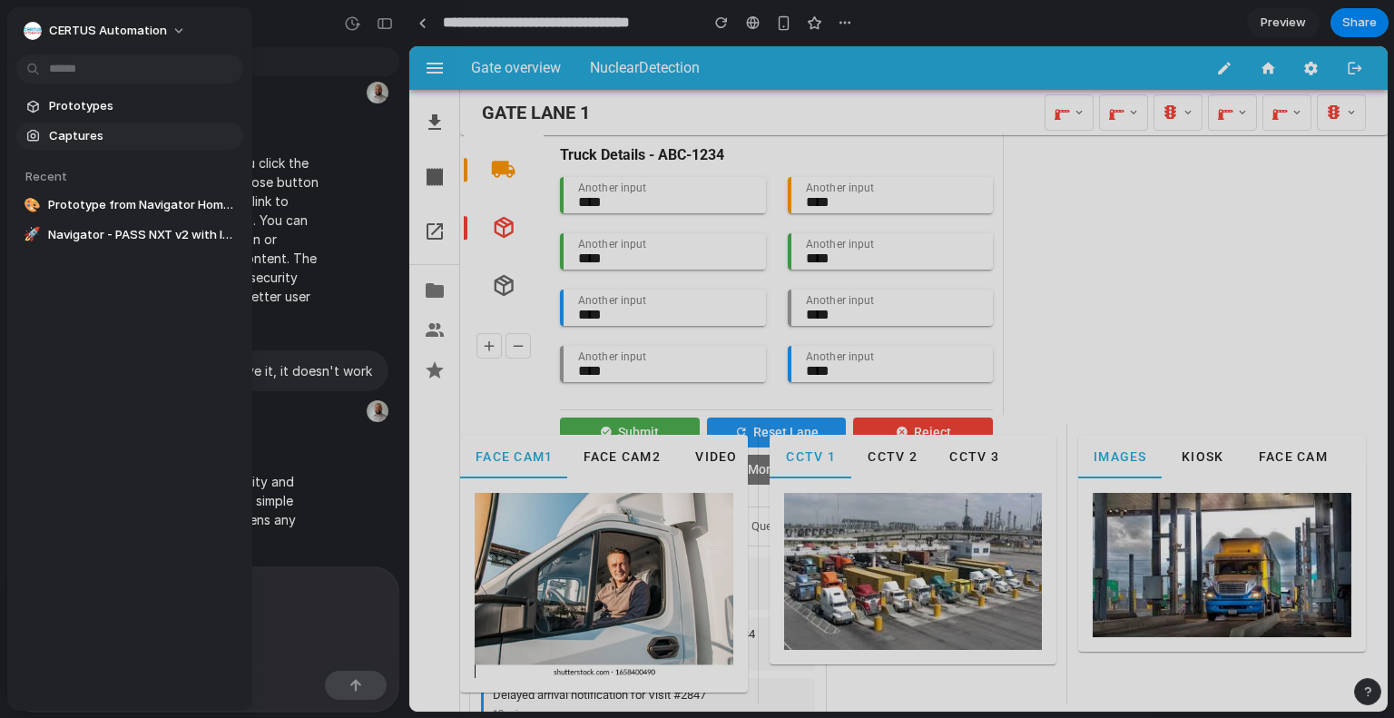
click at [129, 132] on span "Captures" at bounding box center [142, 136] width 187 height 18
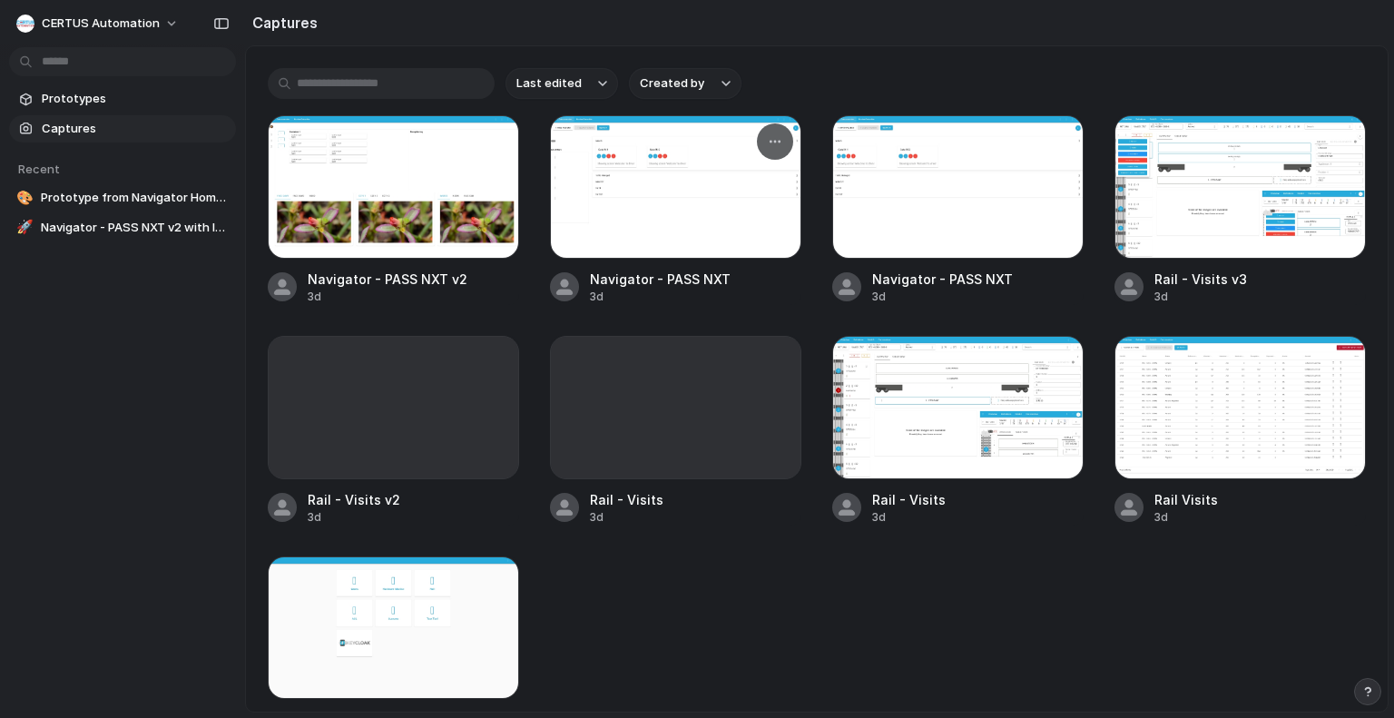
click at [651, 211] on div at bounding box center [675, 186] width 251 height 143
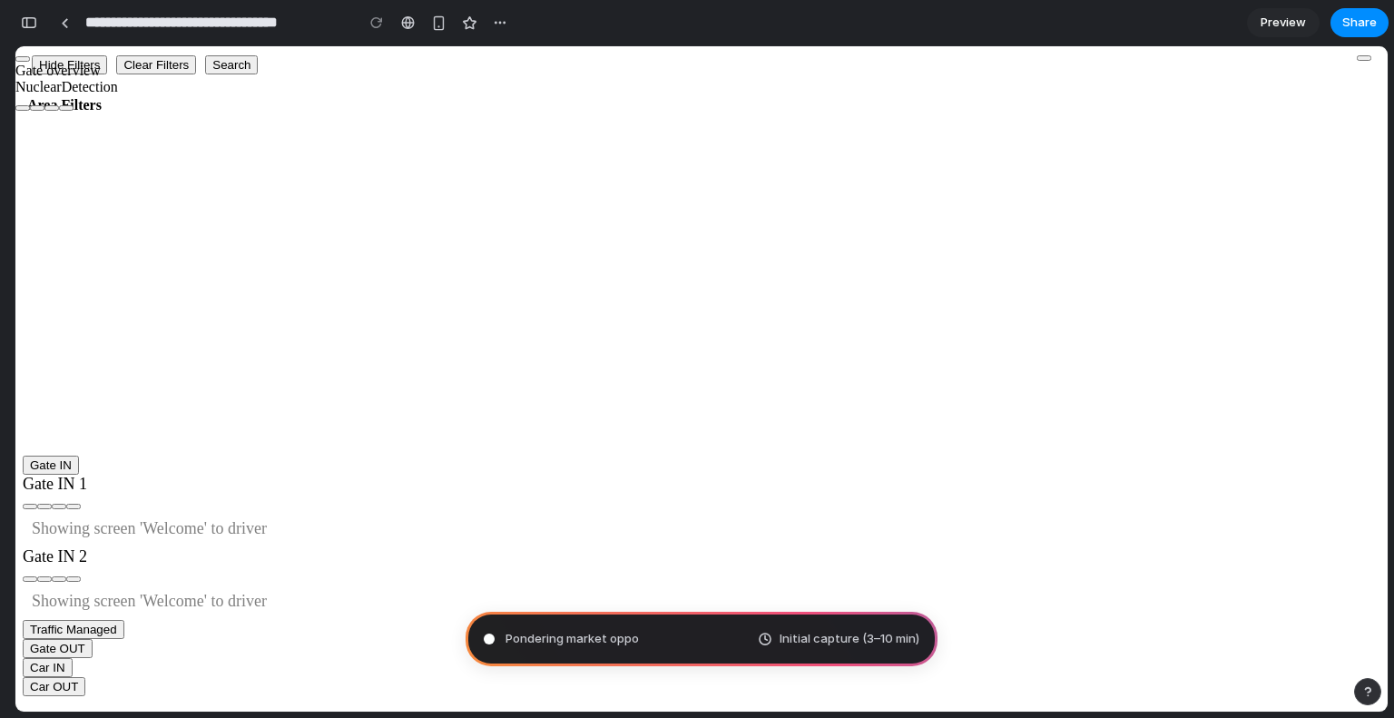
type input "**********"
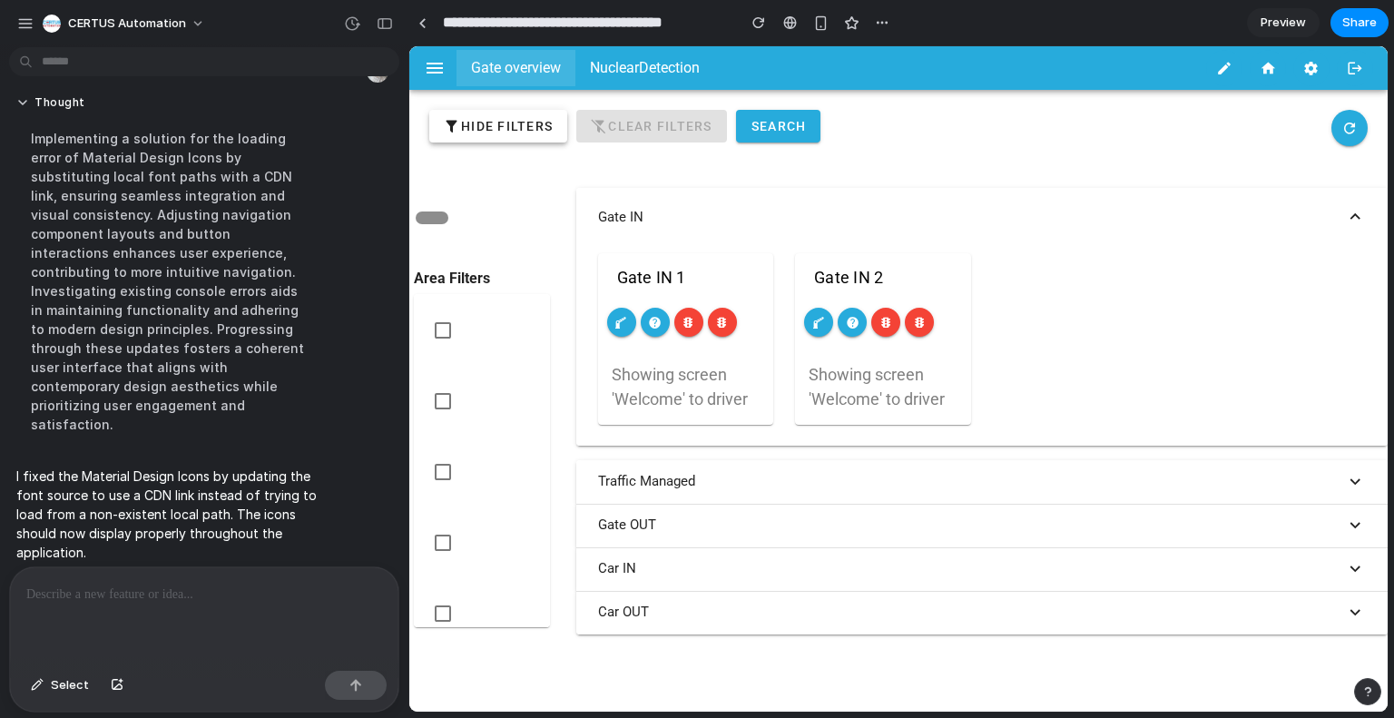
click at [465, 132] on span "Hide Filters" at bounding box center [498, 126] width 109 height 16
drag, startPoint x: 534, startPoint y: 131, endPoint x: 505, endPoint y: 149, distance: 34.2
click at [505, 149] on div "Hide Filters Clear Filters Search" at bounding box center [898, 132] width 960 height 67
click at [508, 136] on button "Hide Filters" at bounding box center [498, 126] width 138 height 33
click at [142, 155] on div "Implementing a solution for the loading error of Material Design Icons by subst…" at bounding box center [167, 281] width 303 height 327
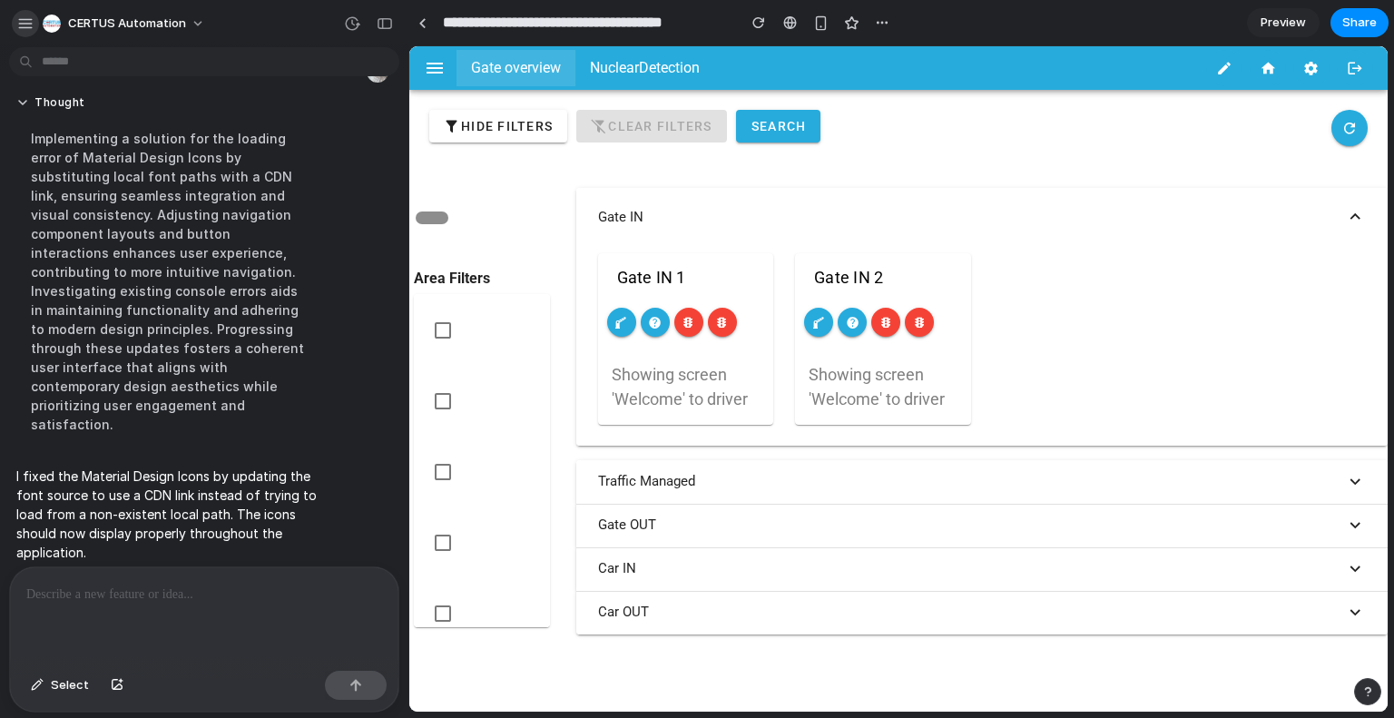
click at [22, 21] on div "button" at bounding box center [25, 23] width 16 height 16
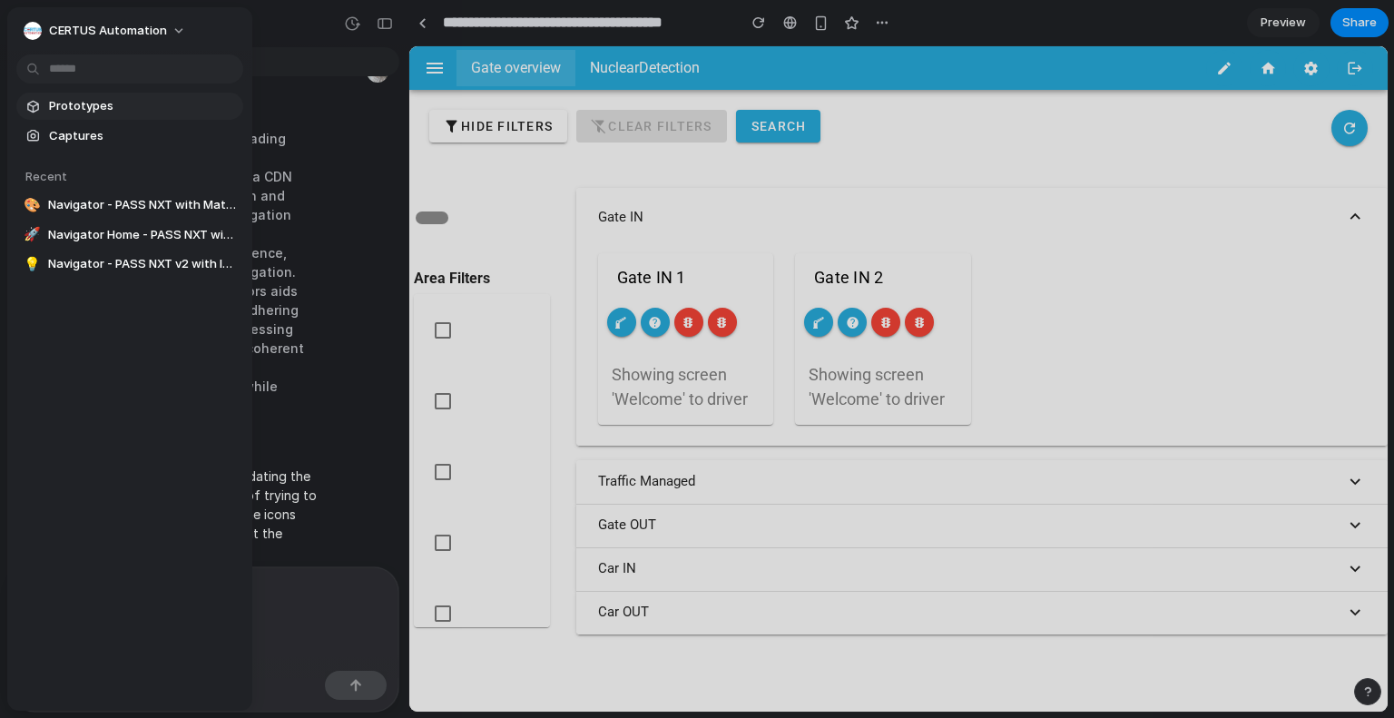
click at [56, 108] on span "Prototypes" at bounding box center [142, 106] width 187 height 18
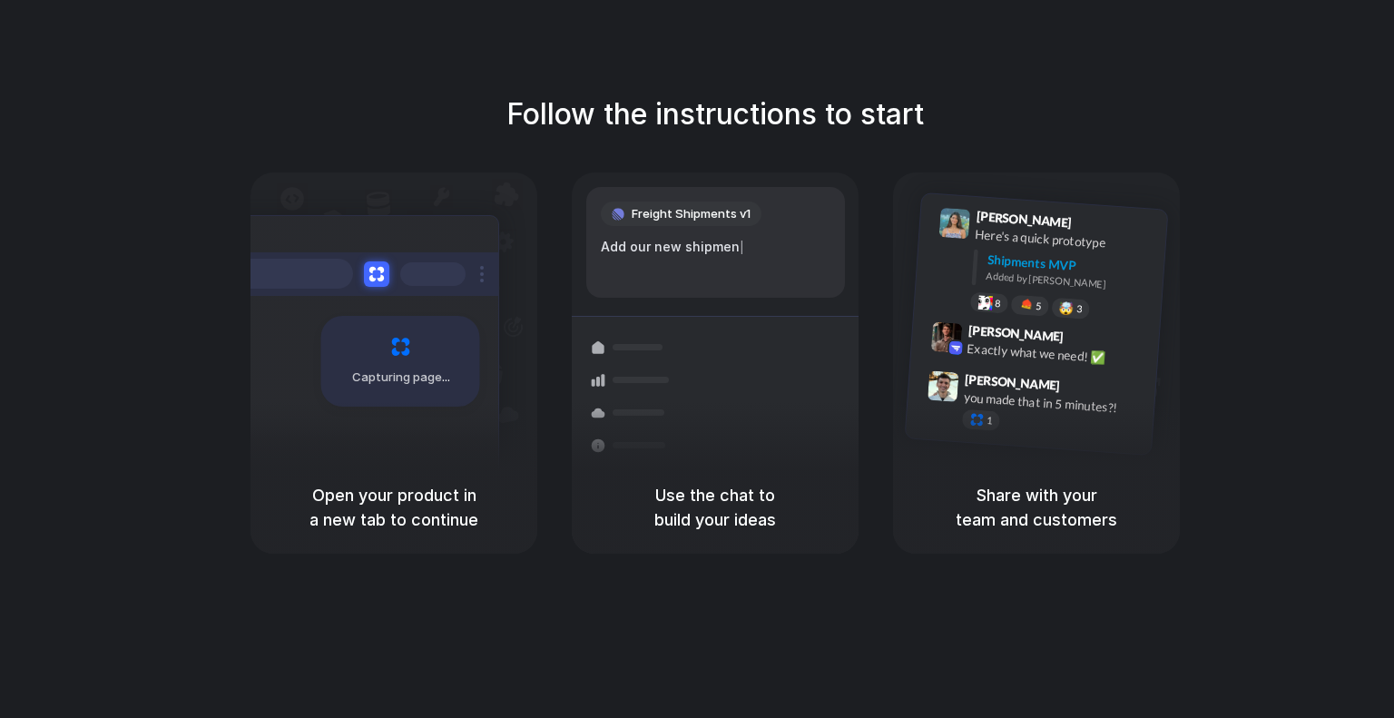
click at [750, 317] on div "Container from [GEOGRAPHIC_DATA] 40ft • ETA [DATE] • In transit Express deliver…" at bounding box center [781, 444] width 192 height 254
click at [651, 188] on div "Freight Shipments v1 Add our new shipments tab based on the |" at bounding box center [715, 242] width 259 height 111
click at [651, 188] on div "Freight Shipments v1 Add our new shipments tab based on the Linear |" at bounding box center [715, 242] width 259 height 111
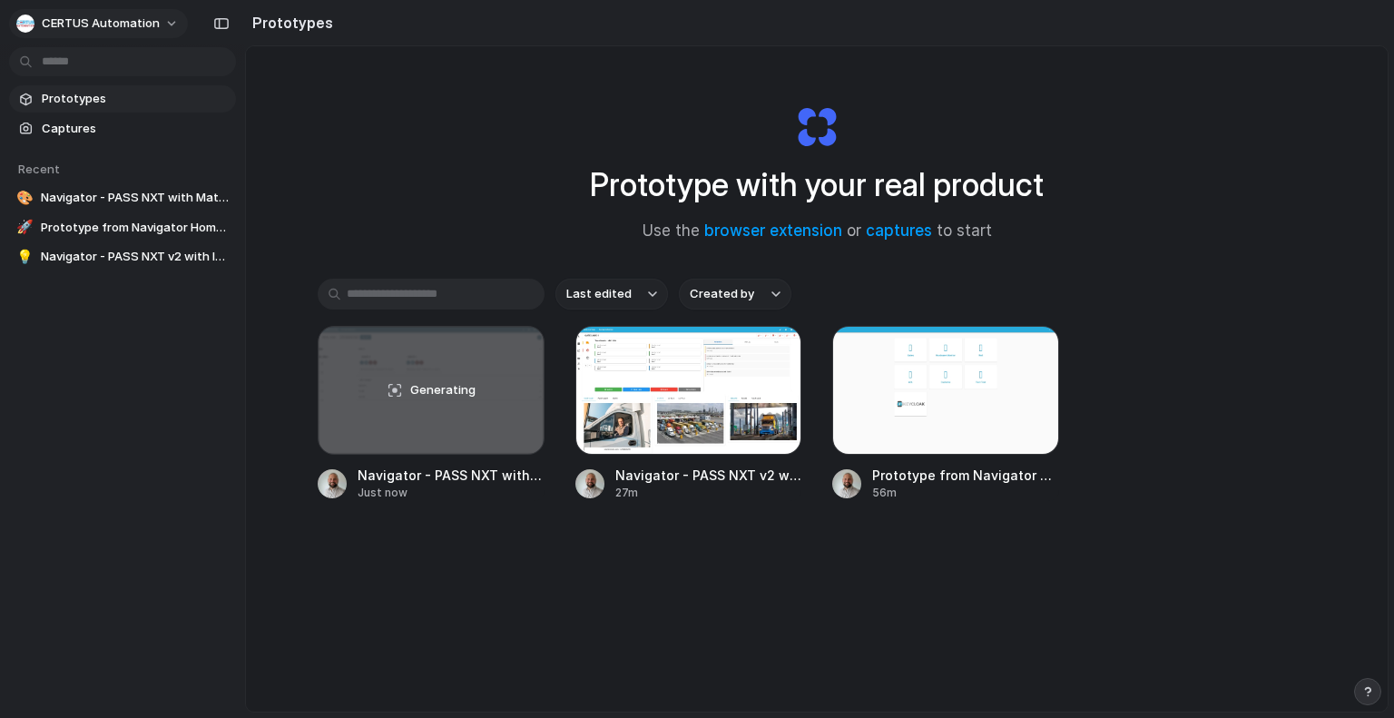
click at [44, 32] on span "CERTUS Automation" at bounding box center [101, 24] width 118 height 18
click at [134, 54] on li "Settings" at bounding box center [88, 64] width 151 height 29
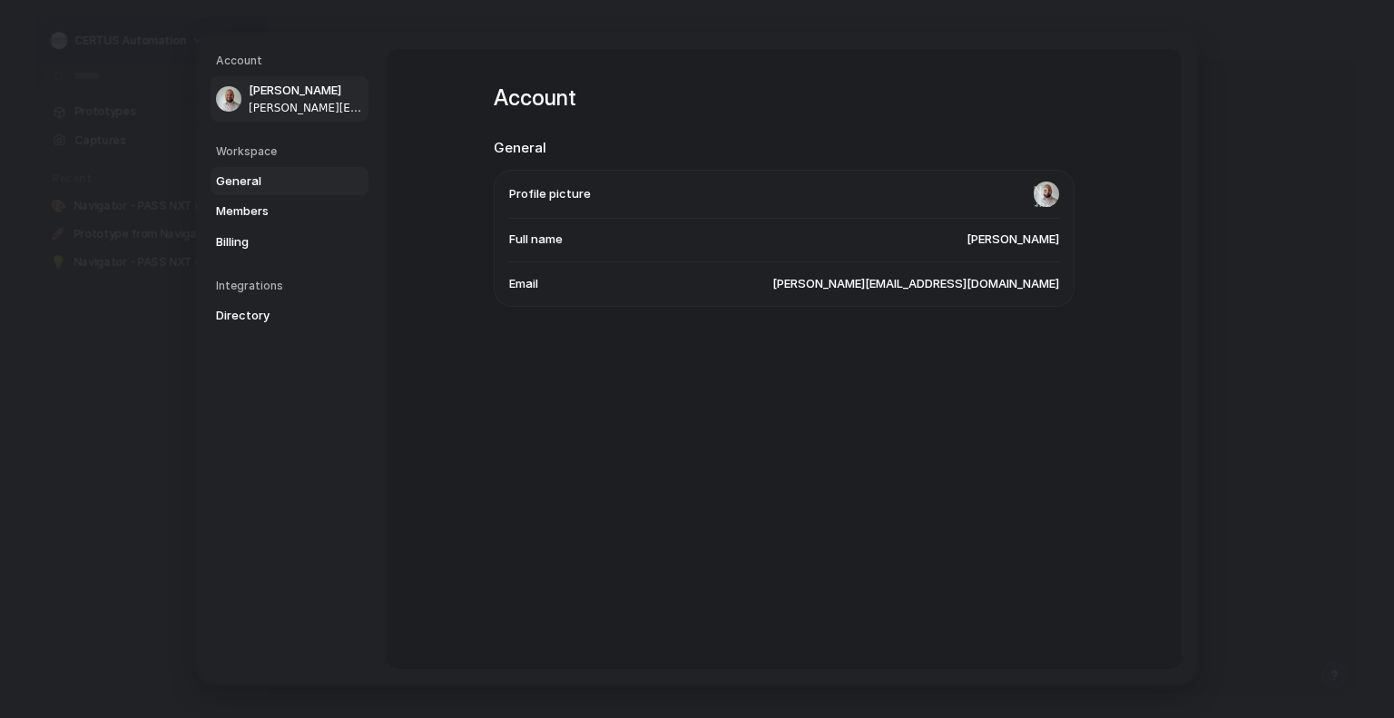
click at [258, 175] on span "General" at bounding box center [274, 181] width 116 height 18
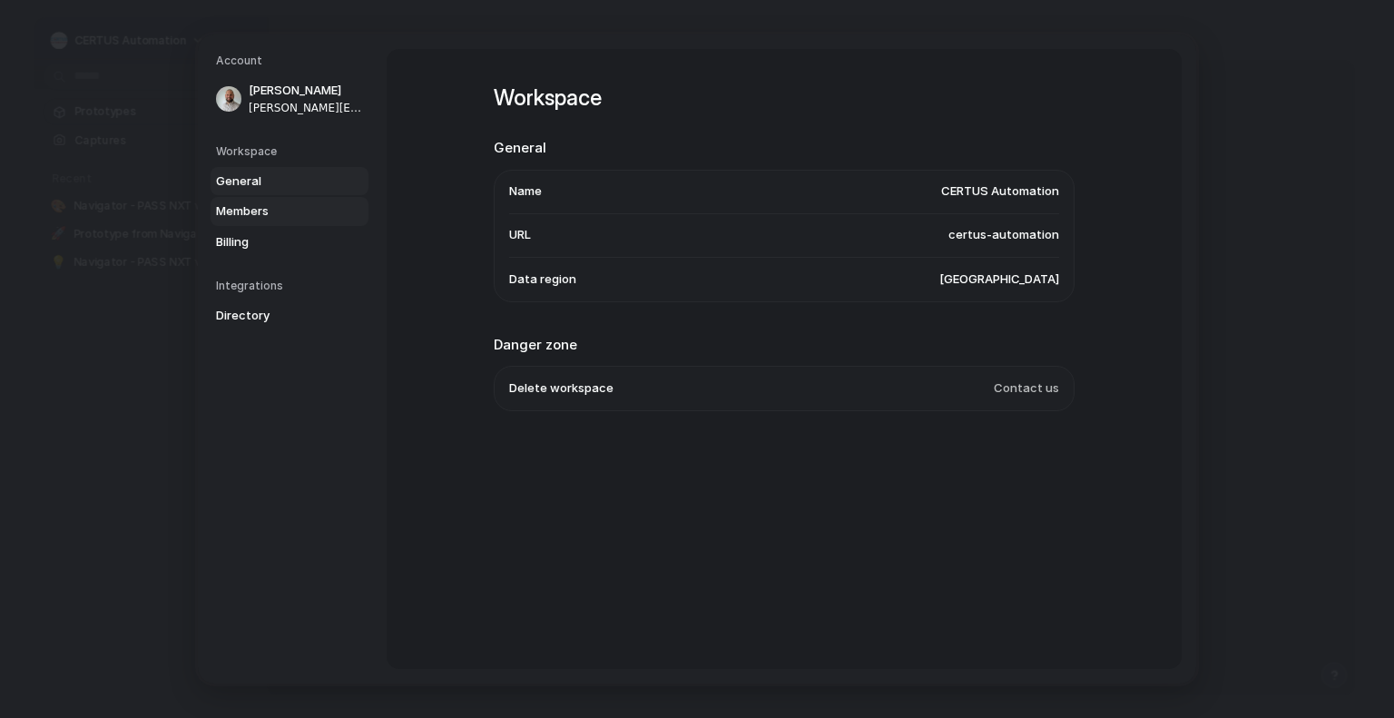
click at [259, 210] on span "Members" at bounding box center [274, 211] width 116 height 18
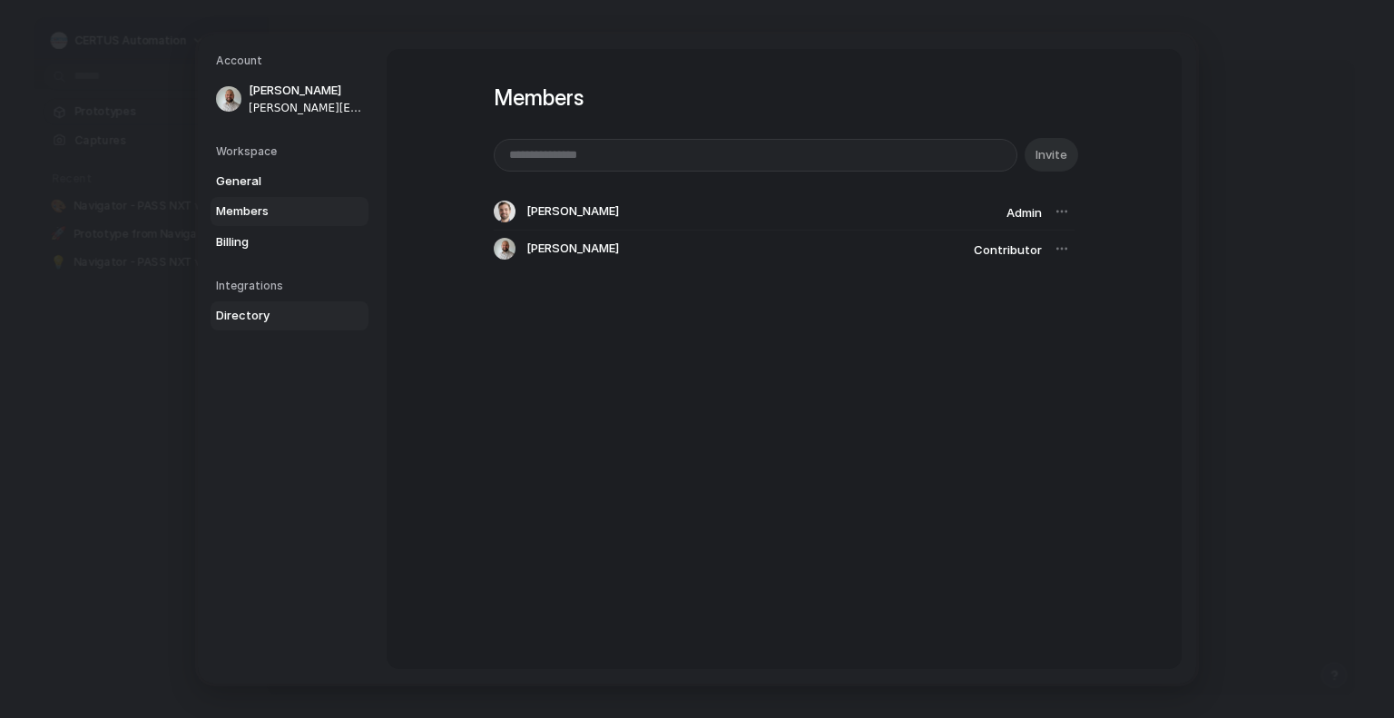
click at [259, 313] on span "Directory" at bounding box center [274, 316] width 116 height 18
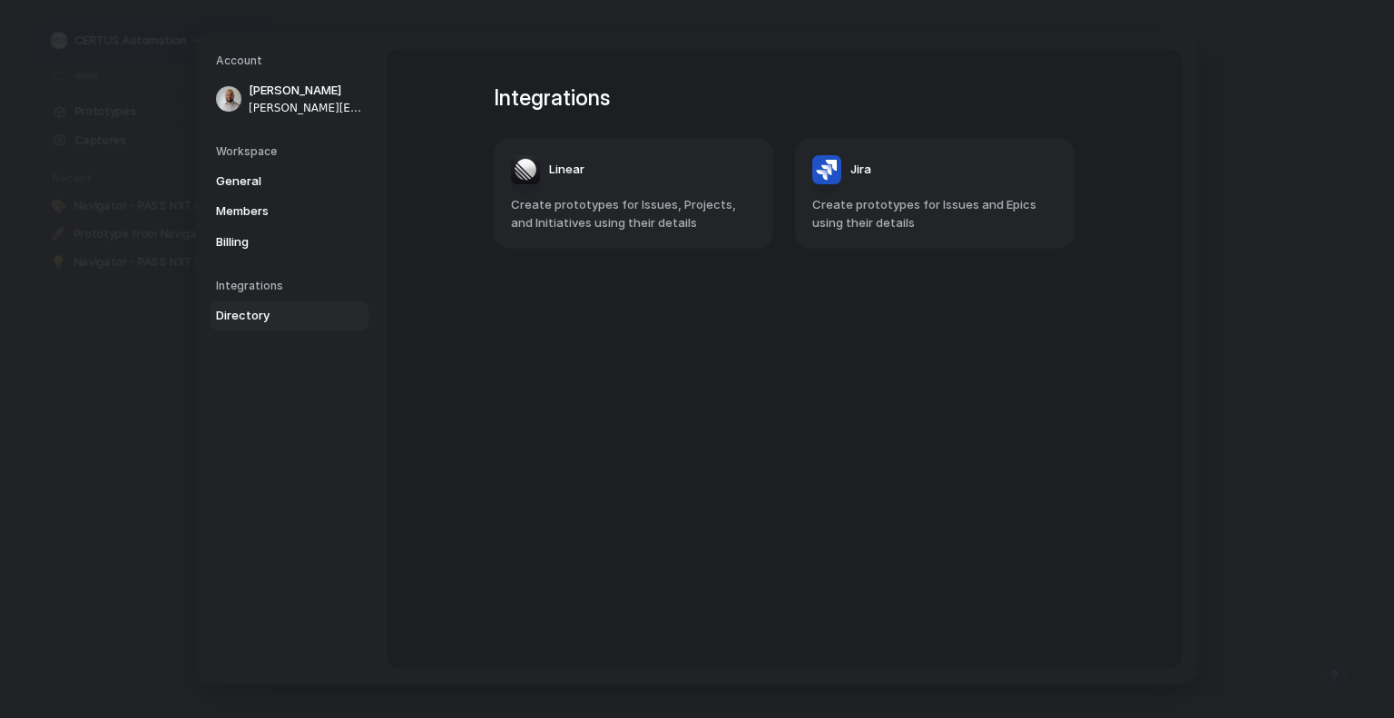
click at [954, 209] on span "Create prototypes for Issues and Epics using their details" at bounding box center [934, 213] width 245 height 35
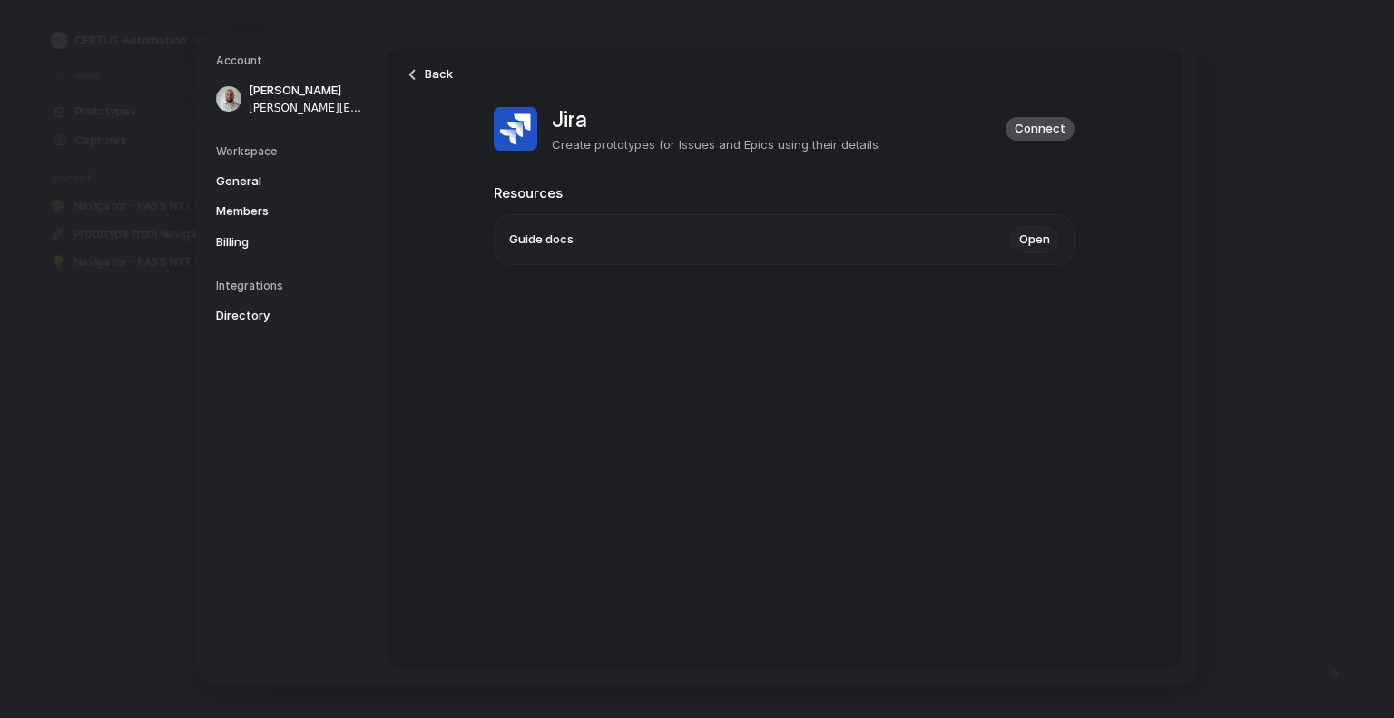
click at [1034, 240] on link "Open" at bounding box center [1034, 239] width 49 height 27
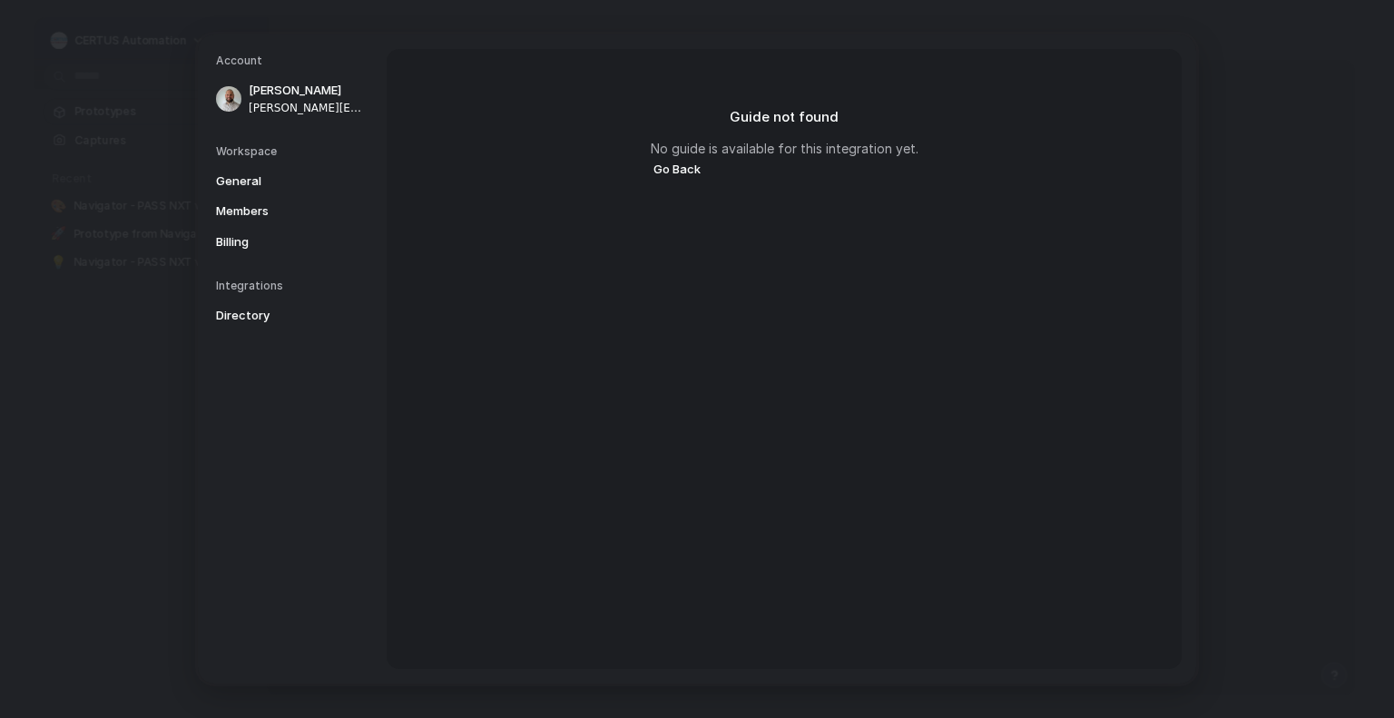
click at [673, 169] on button "Go Back" at bounding box center [677, 170] width 53 height 24
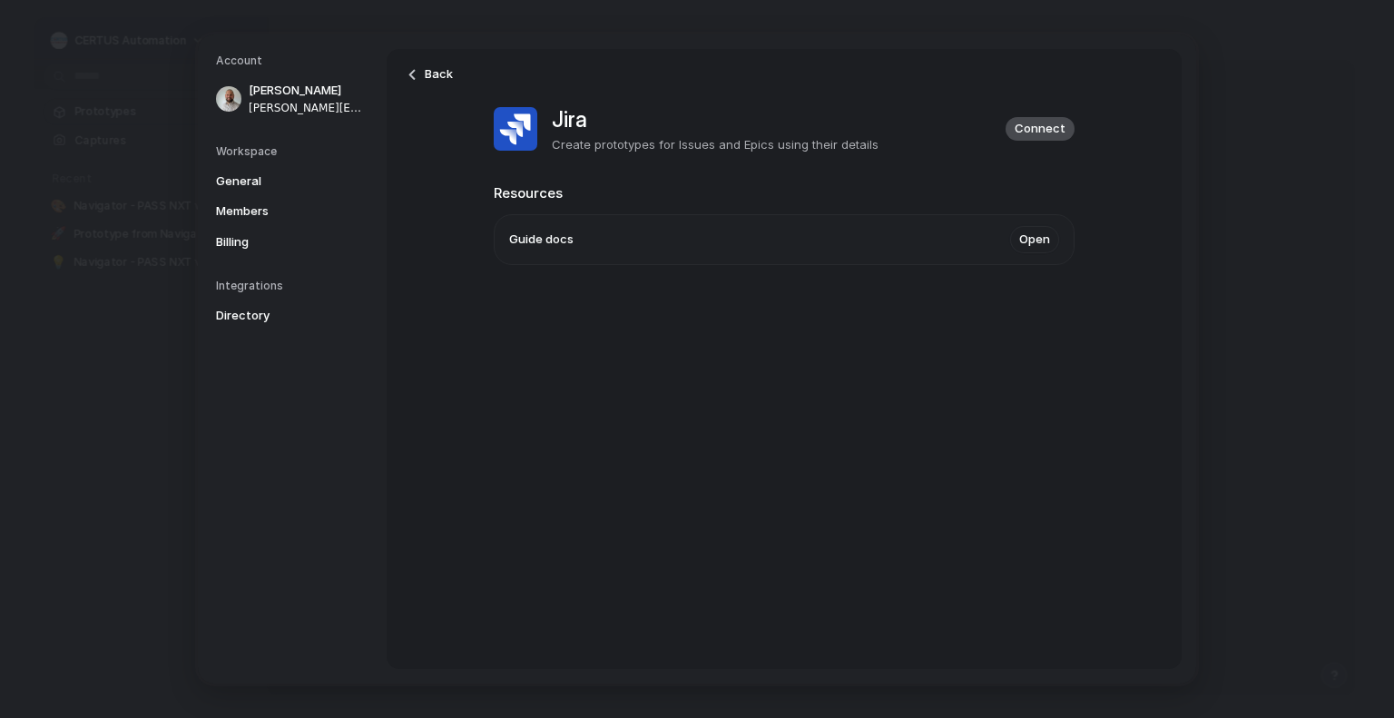
click at [1045, 284] on div "Back Jira Create prototypes for Issues and Epics using their details Connect Re…" at bounding box center [784, 198] width 581 height 298
click at [1037, 250] on link "Open" at bounding box center [1034, 239] width 49 height 27
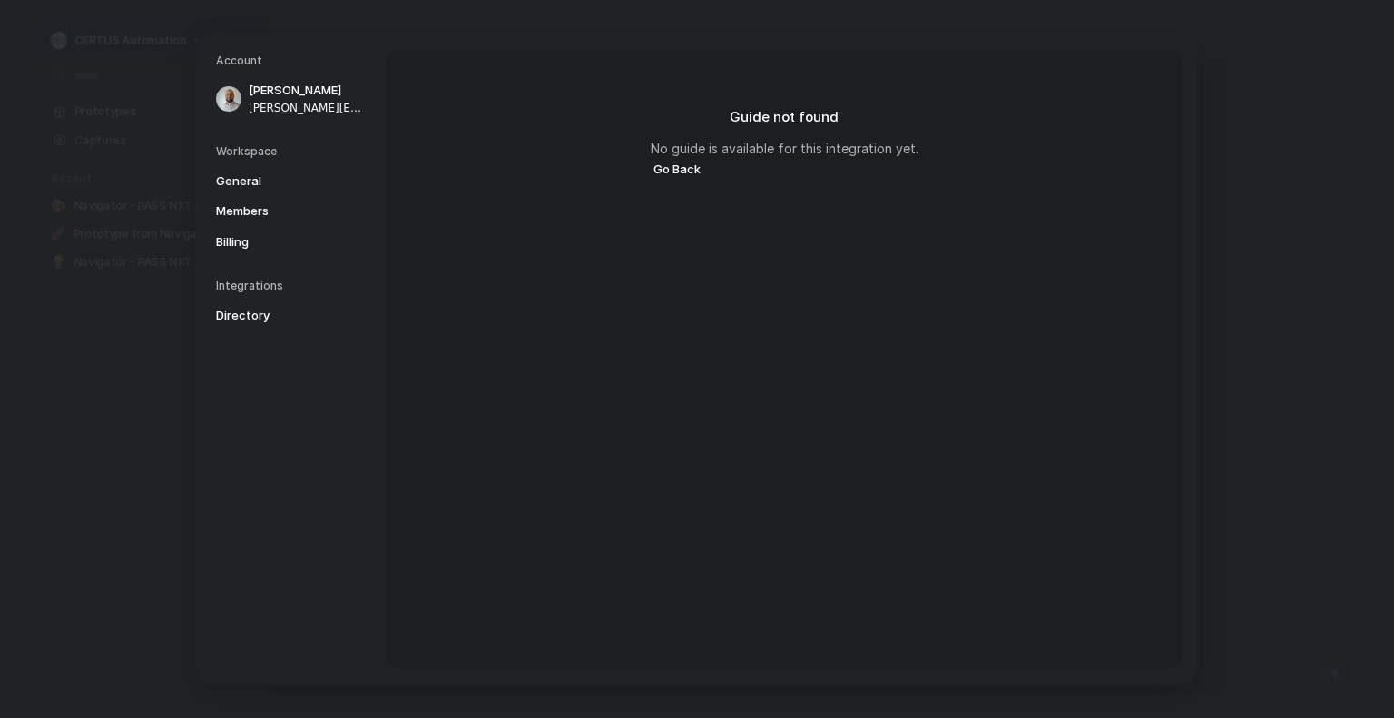
click at [675, 164] on button "Go Back" at bounding box center [677, 170] width 53 height 24
